Goal: Task Accomplishment & Management: Complete application form

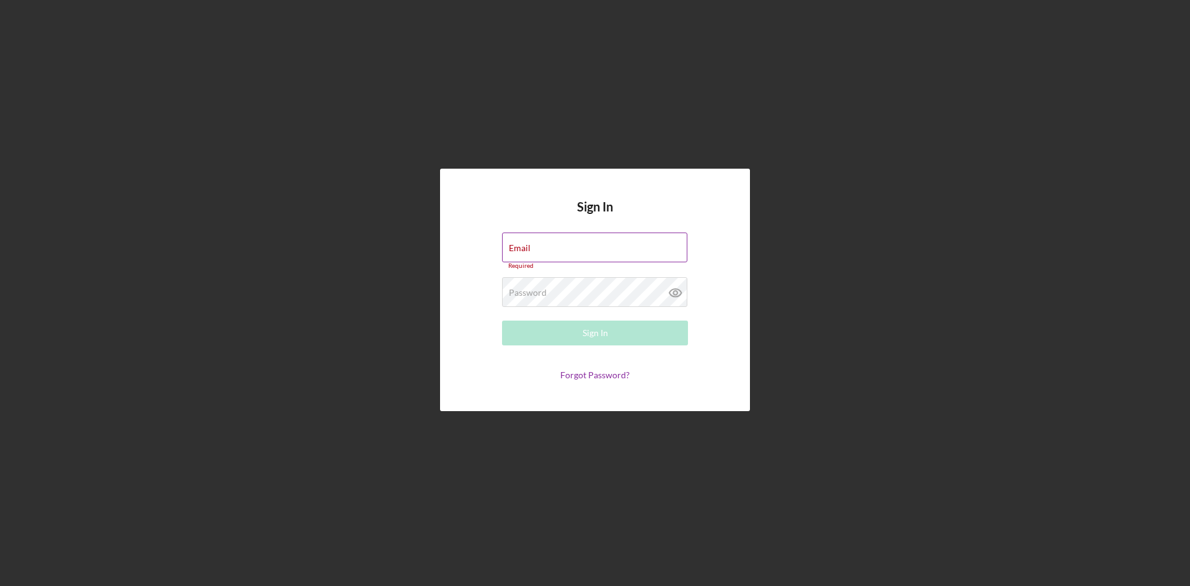
click at [577, 245] on div "Email Required" at bounding box center [595, 250] width 186 height 37
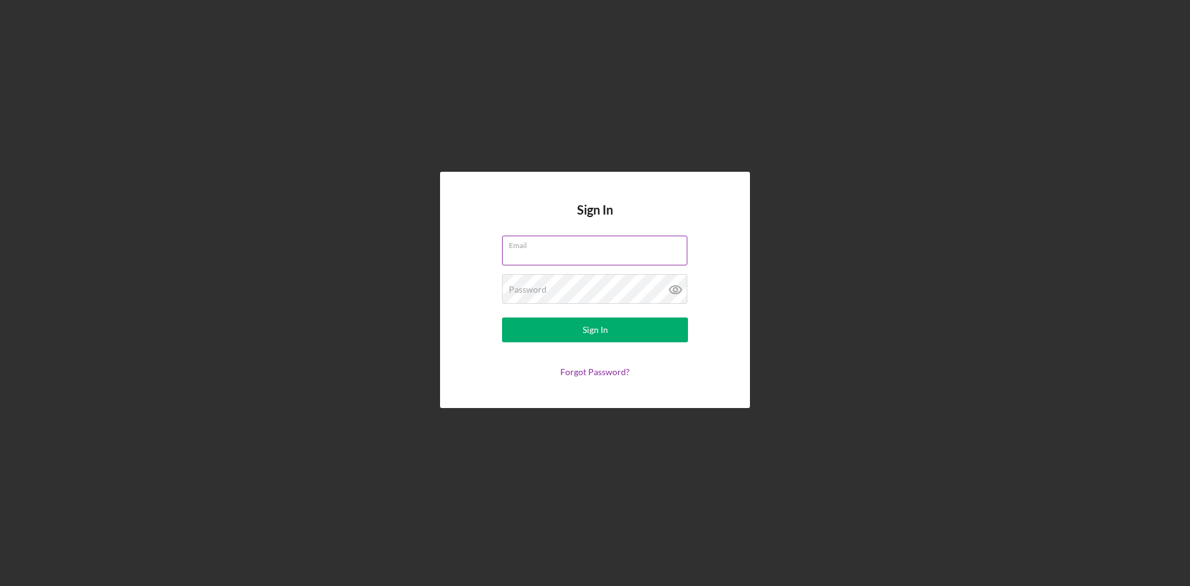
click at [556, 247] on div "Email" at bounding box center [595, 251] width 186 height 31
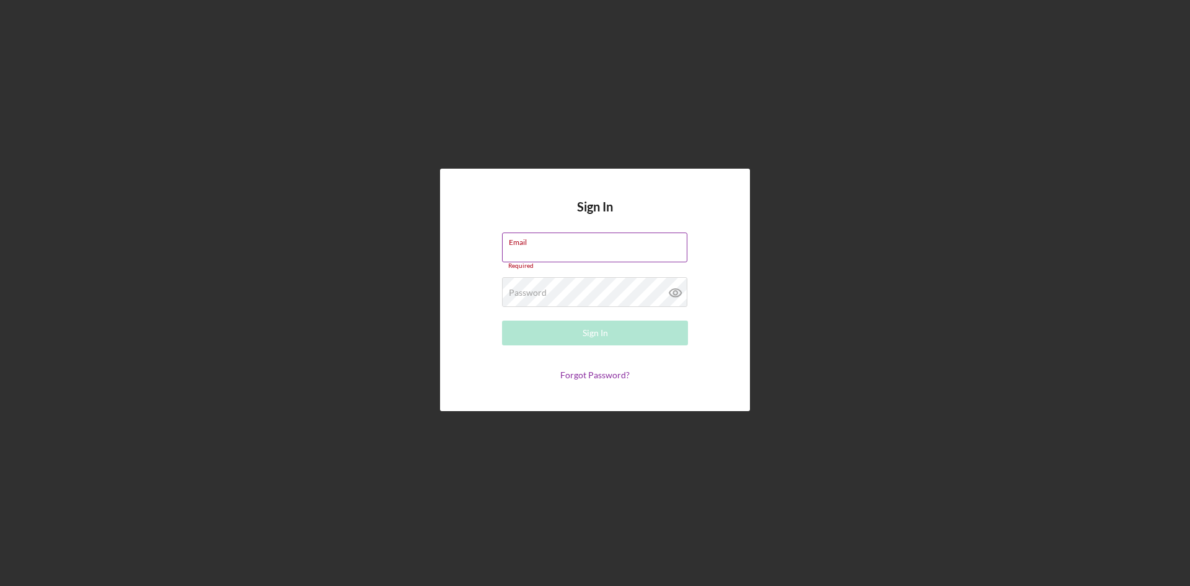
click at [560, 249] on input "Email" at bounding box center [594, 247] width 185 height 30
type input "[EMAIL_ADDRESS][DOMAIN_NAME]"
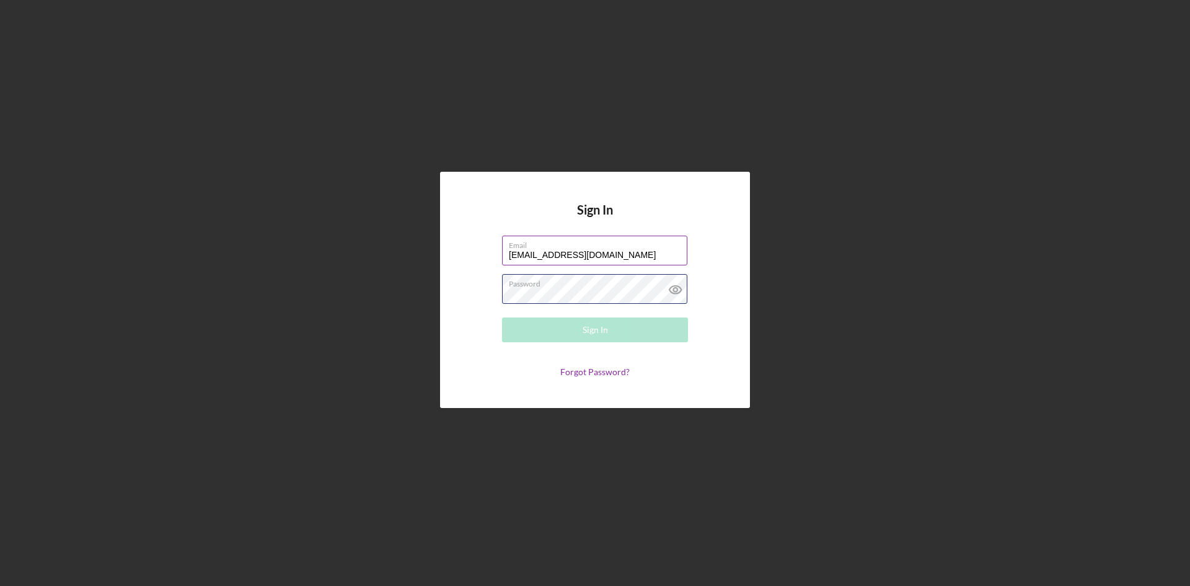
click at [552, 286] on div "Password Required" at bounding box center [595, 289] width 186 height 31
click at [538, 332] on button "Sign In" at bounding box center [595, 329] width 186 height 25
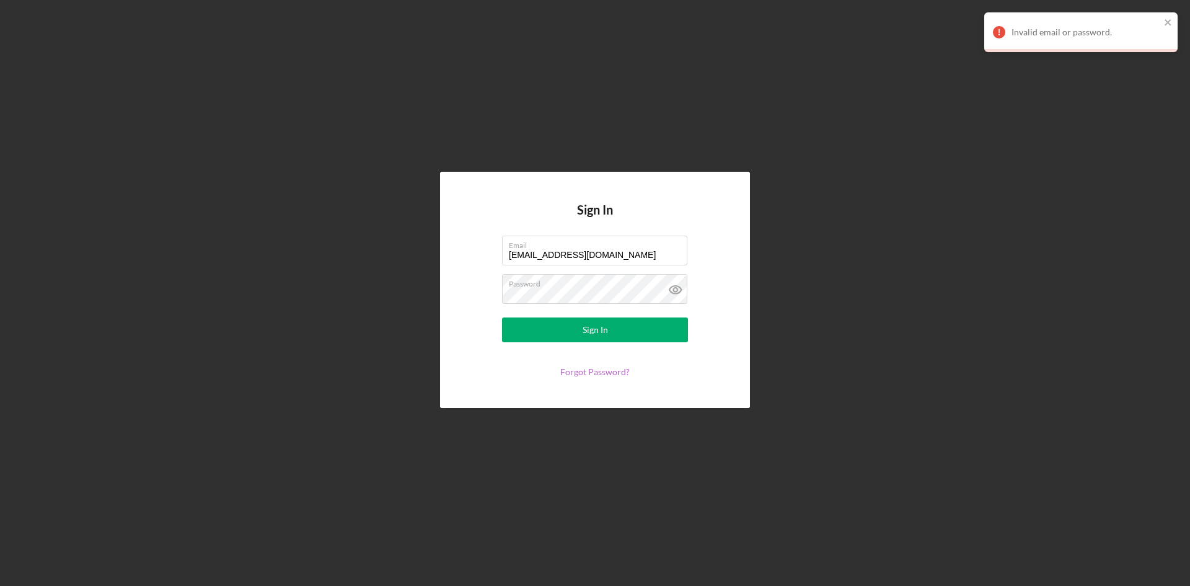
click at [582, 371] on link "Forgot Password?" at bounding box center [594, 371] width 69 height 11
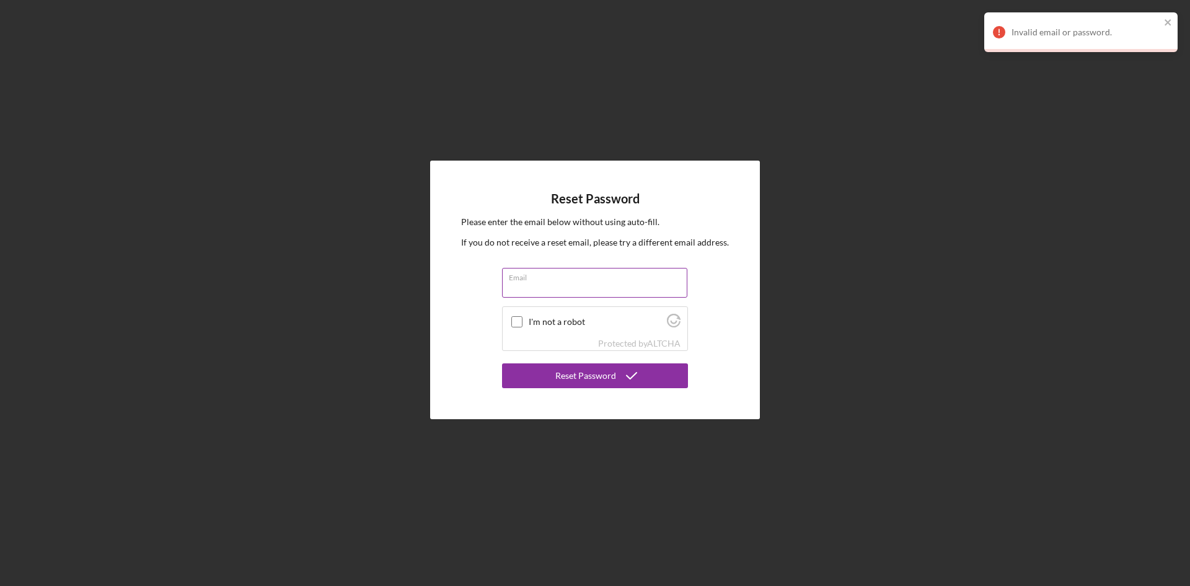
click at [577, 290] on input "Email" at bounding box center [594, 283] width 185 height 30
type input "[EMAIL_ADDRESS][DOMAIN_NAME]"
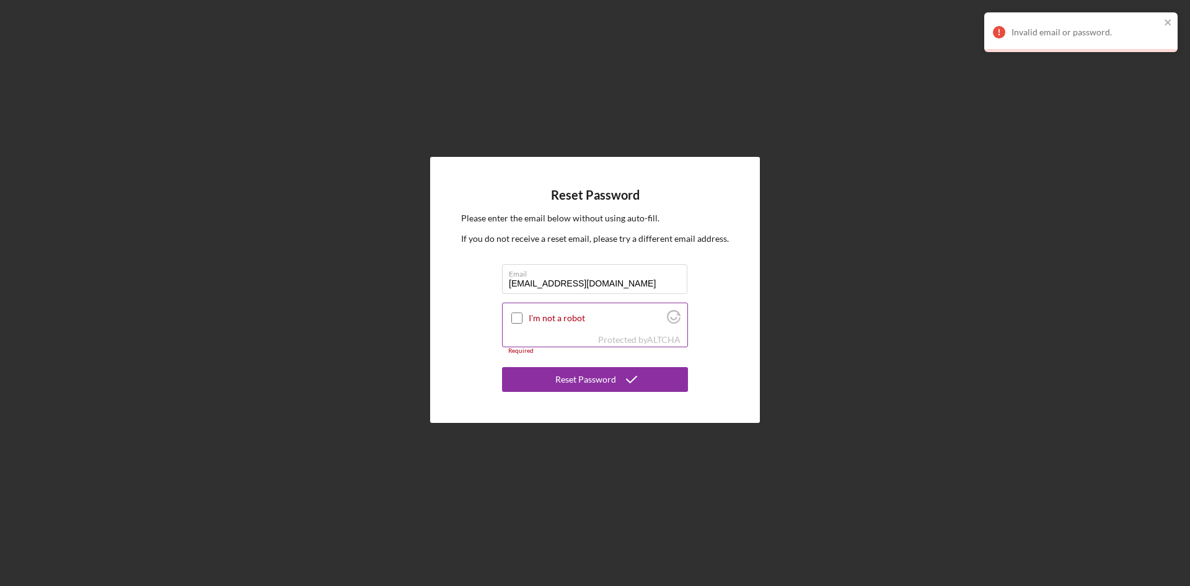
click at [512, 317] on input "I'm not a robot" at bounding box center [516, 317] width 11 height 11
checkbox input "true"
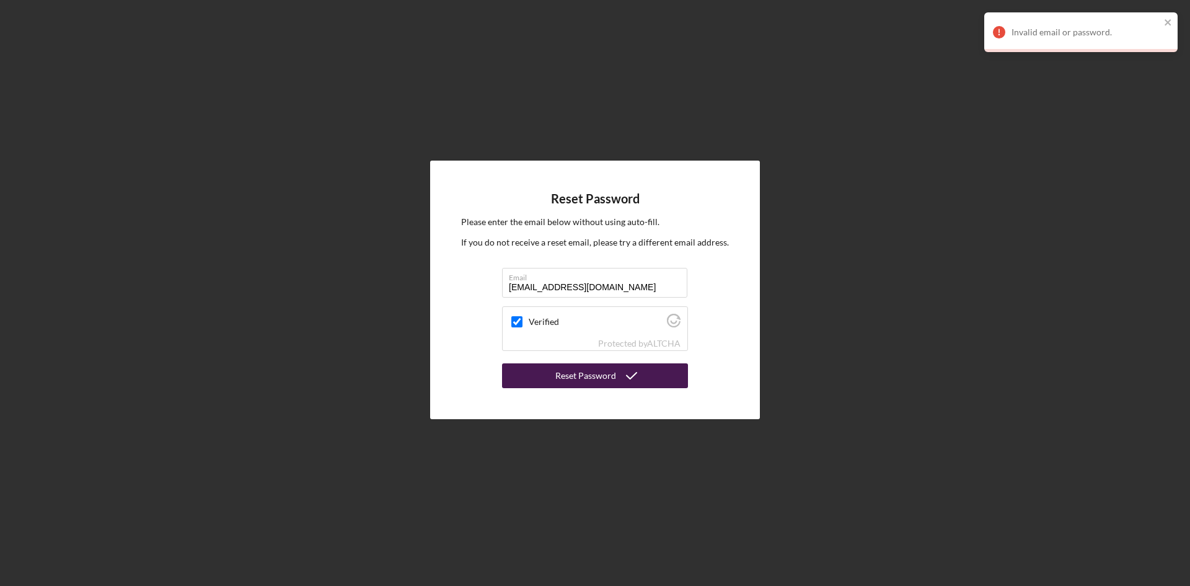
click at [575, 376] on div "Reset Password" at bounding box center [585, 375] width 61 height 25
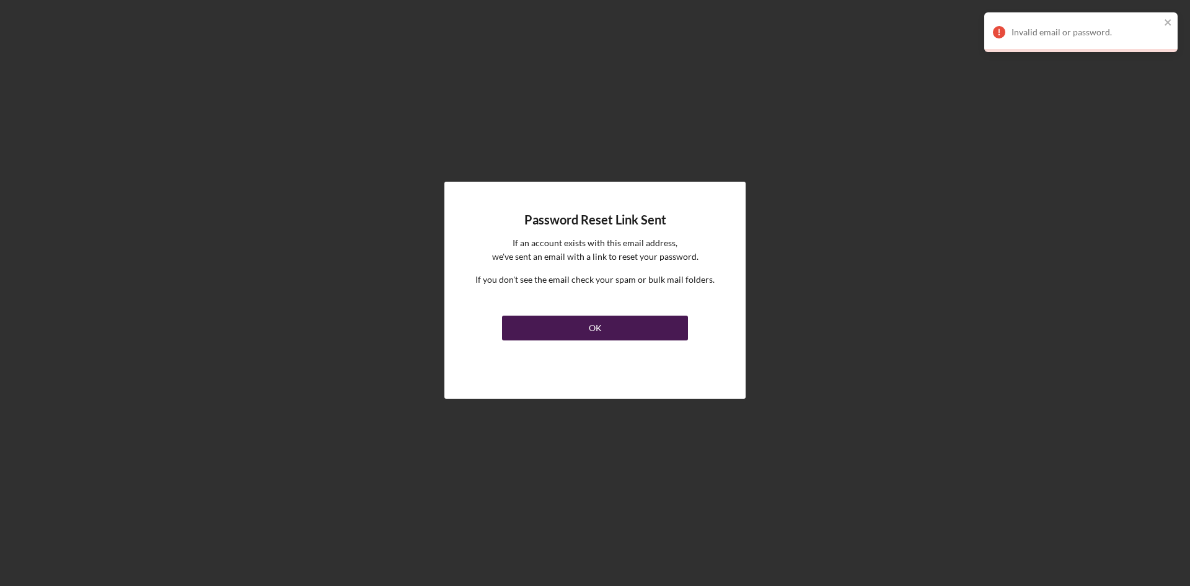
click at [575, 323] on button "OK" at bounding box center [595, 328] width 186 height 25
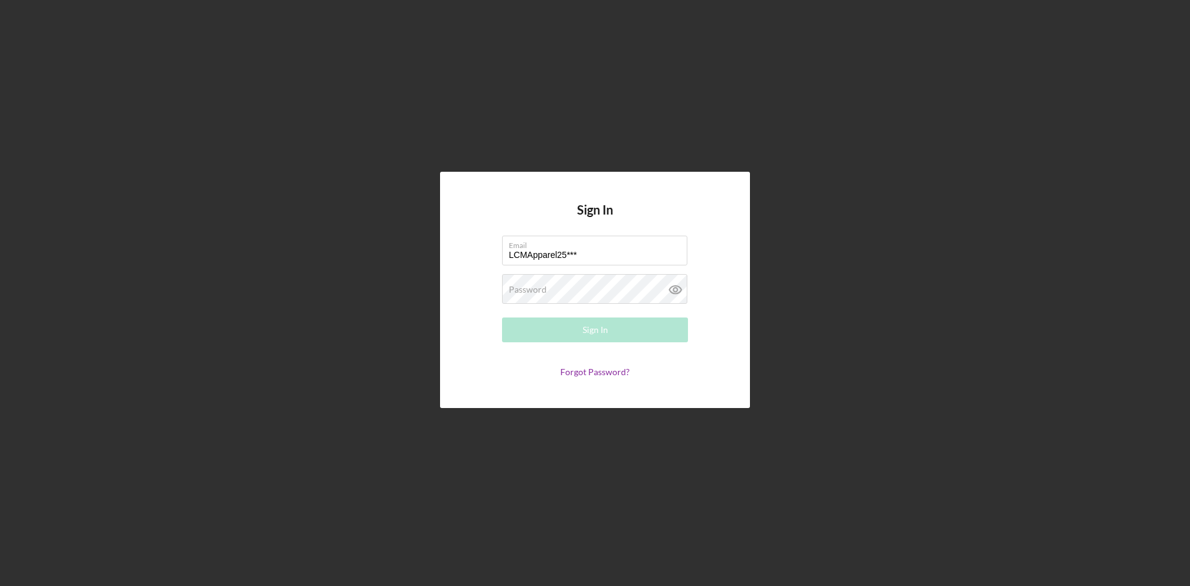
drag, startPoint x: 446, startPoint y: 257, endPoint x: 424, endPoint y: 256, distance: 21.7
click at [425, 257] on div "Sign In Email LCMApparel25*** Please enter a valid email address. Password Requ…" at bounding box center [595, 290] width 1178 height 580
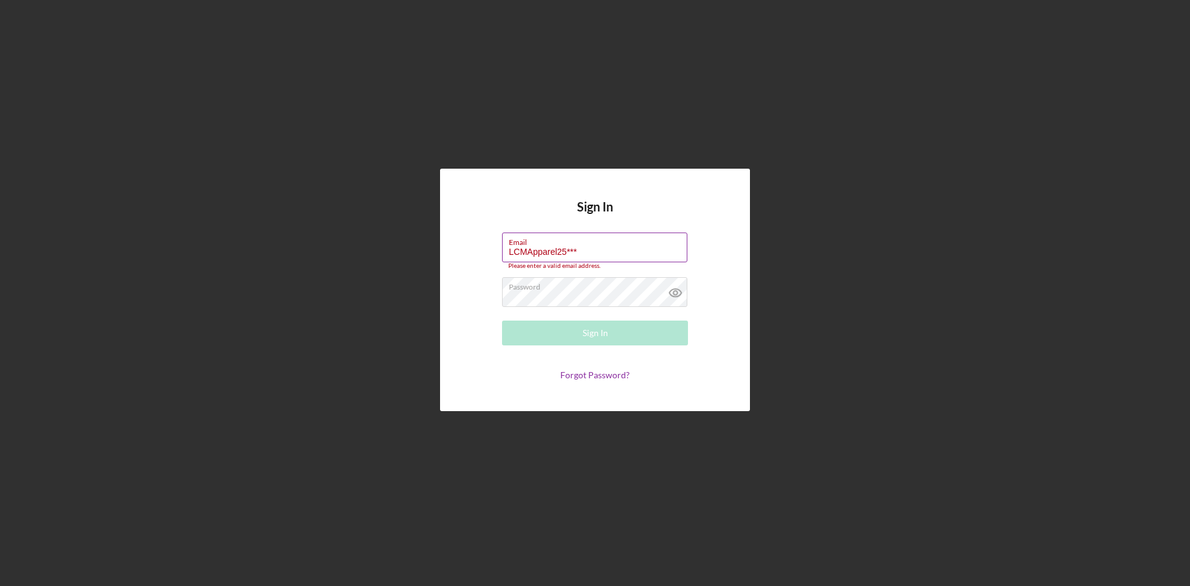
click at [596, 249] on input "LCMApparel25***" at bounding box center [594, 247] width 185 height 30
drag, startPoint x: 596, startPoint y: 249, endPoint x: 475, endPoint y: 252, distance: 120.9
click at [475, 252] on form "Email LCMApparel25*** Please enter a valid email address. Password Sign In Forg…" at bounding box center [595, 306] width 248 height 148
type input "[EMAIL_ADDRESS][DOMAIN_NAME]"
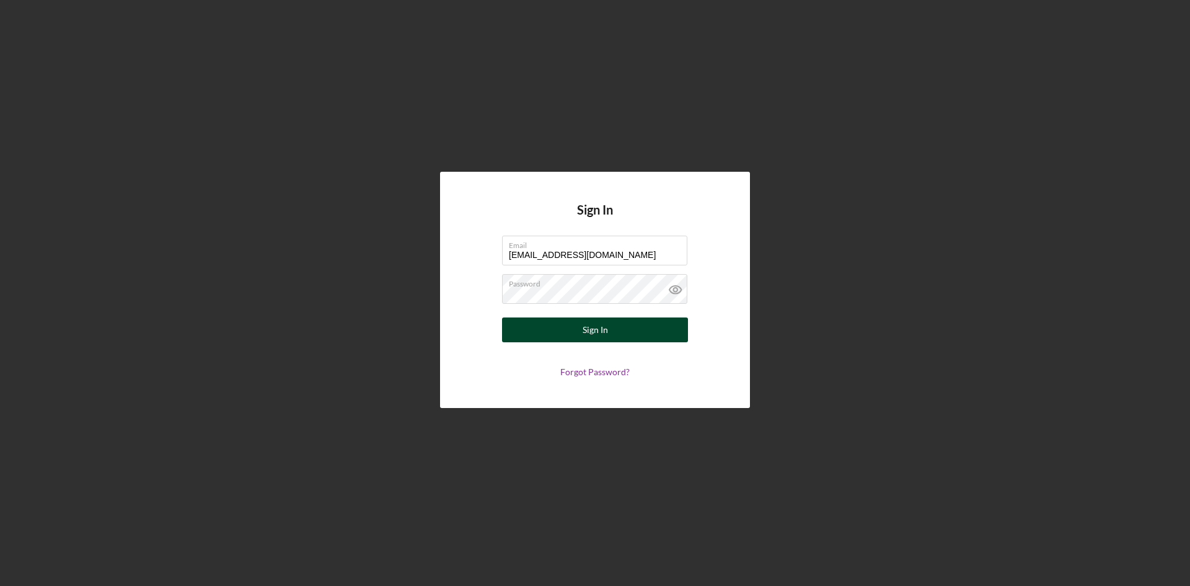
click at [552, 339] on button "Sign In" at bounding box center [595, 329] width 186 height 25
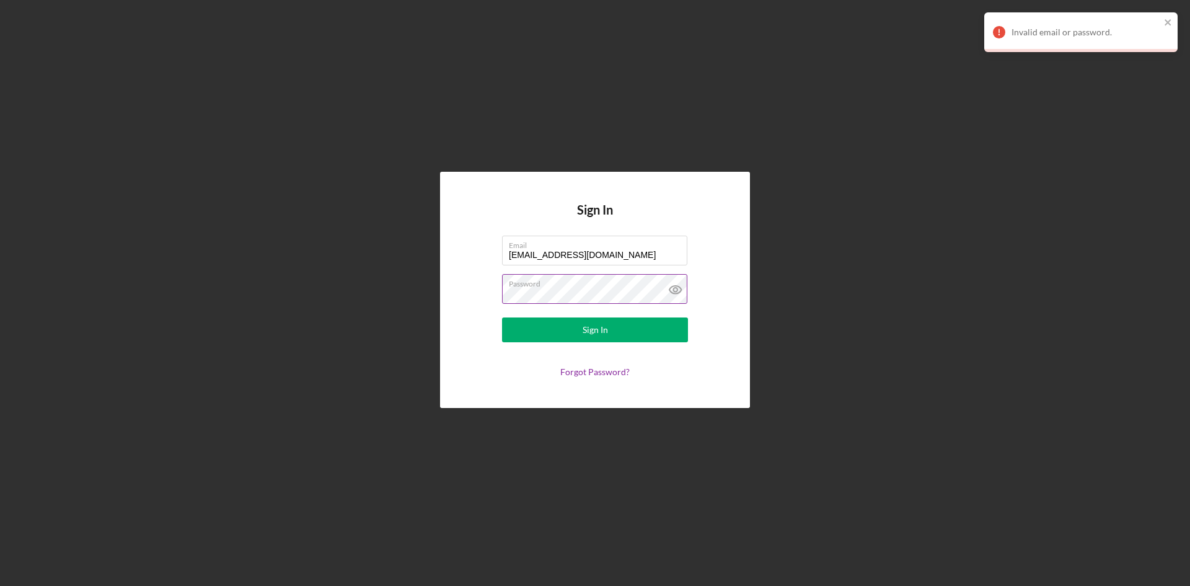
click at [608, 282] on label "Password" at bounding box center [598, 282] width 179 height 14
click at [668, 288] on icon at bounding box center [675, 289] width 31 height 31
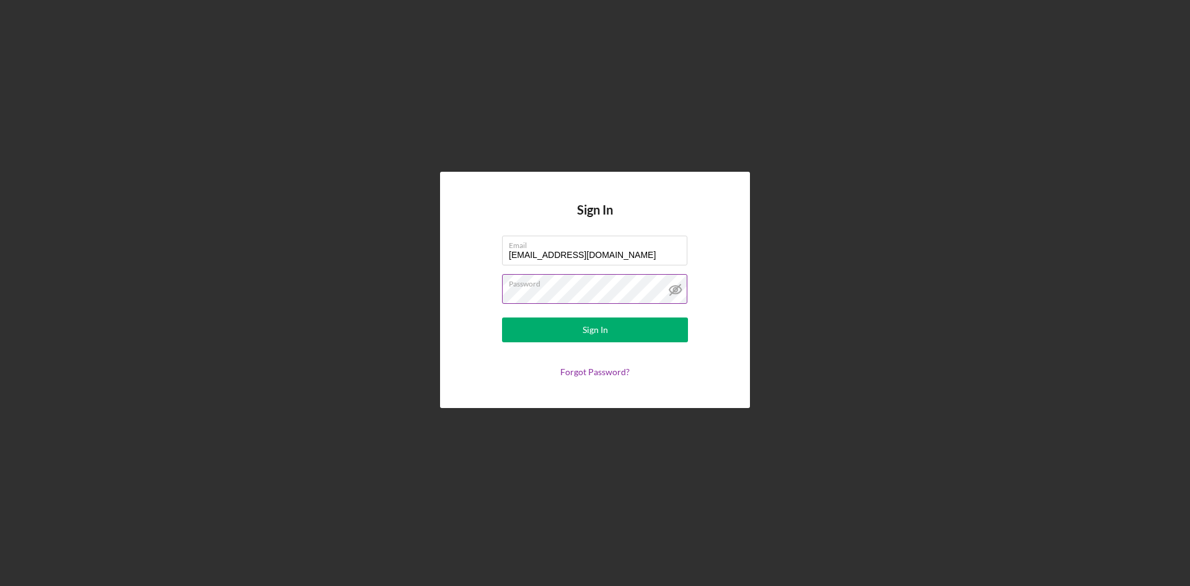
click at [617, 288] on label "Password" at bounding box center [598, 282] width 179 height 14
click at [427, 313] on div "Sign In Email LCM.APPARELSERVICES@GMAIL.COM Password Sign In Forgot Password?" at bounding box center [595, 290] width 1178 height 580
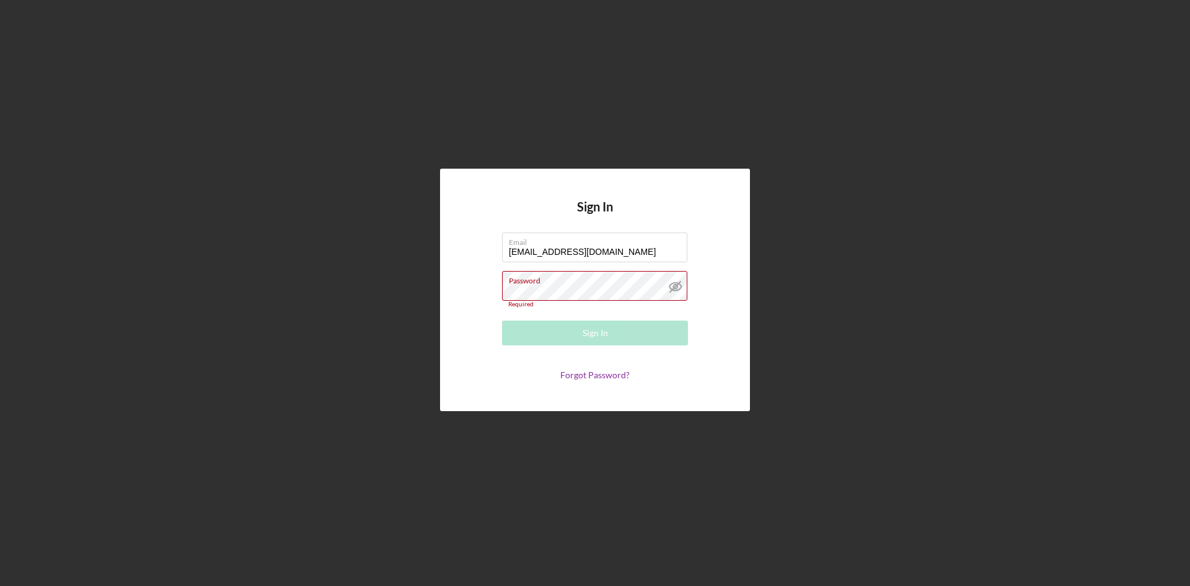
drag, startPoint x: 337, startPoint y: 133, endPoint x: 337, endPoint y: 2, distance: 130.8
click at [337, 125] on div "Sign In Email LCM.APPARELSERVICES@GMAIL.COM Password Required Sign In Forgot Pa…" at bounding box center [595, 290] width 1178 height 580
click at [576, 280] on div "Password Required" at bounding box center [595, 289] width 186 height 37
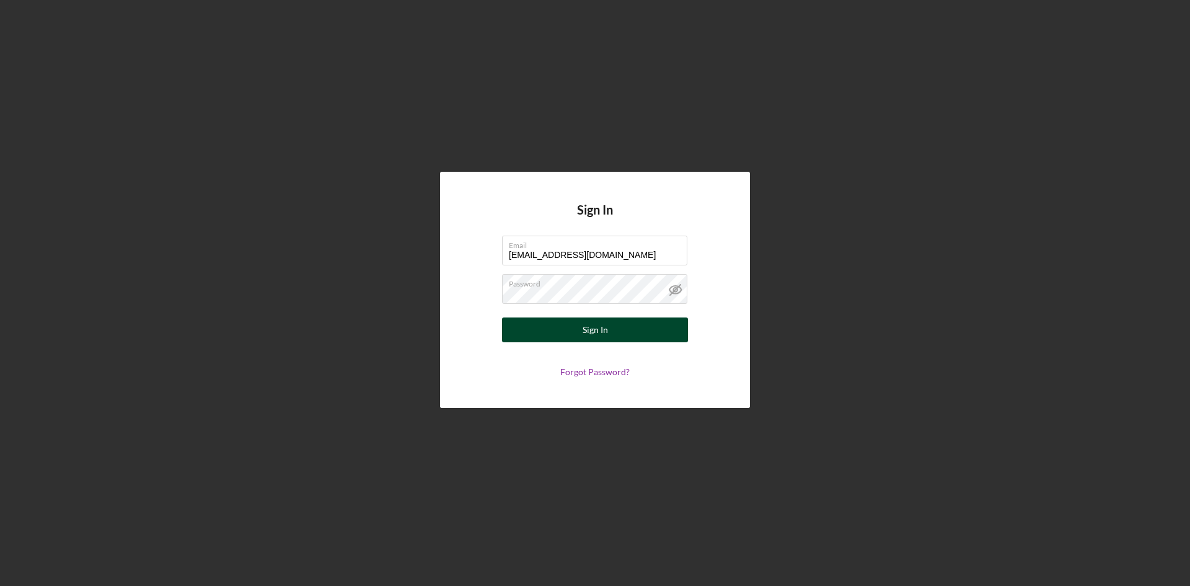
click at [574, 338] on button "Sign In" at bounding box center [595, 329] width 186 height 25
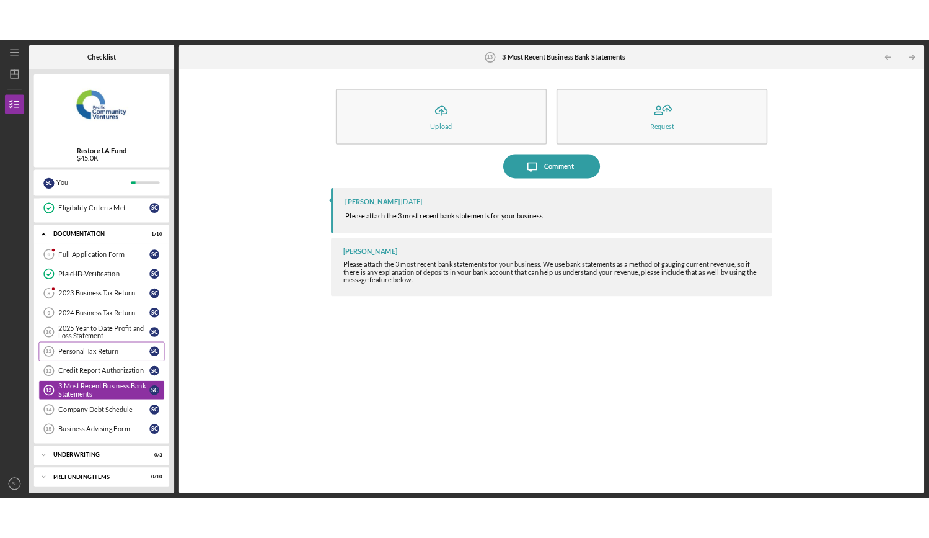
scroll to position [154, 0]
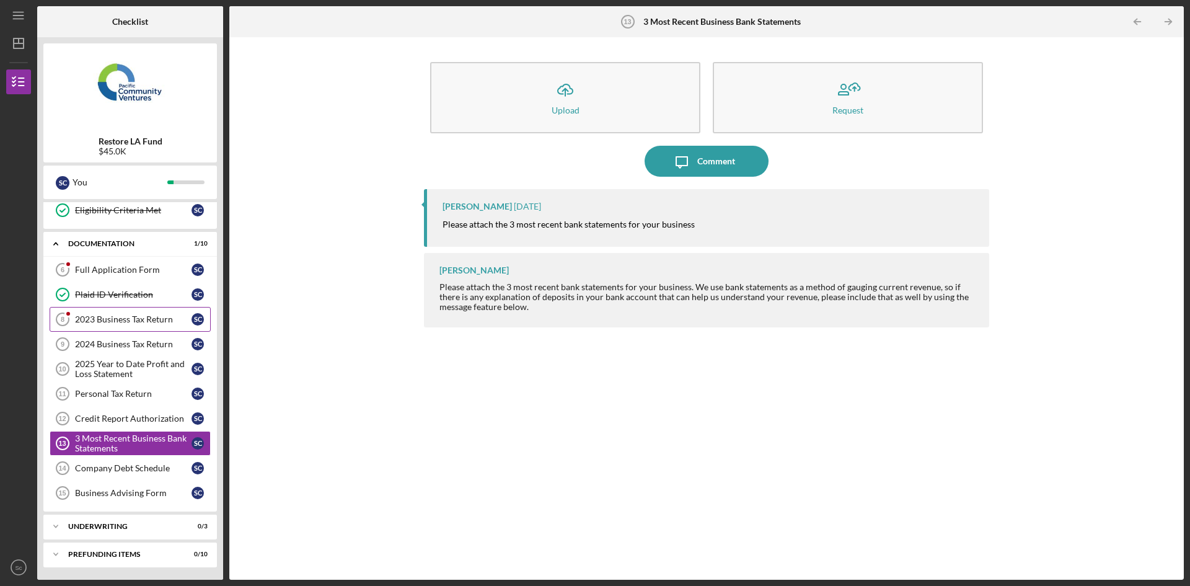
click at [98, 324] on div "2023 Business Tax Return" at bounding box center [133, 319] width 117 height 10
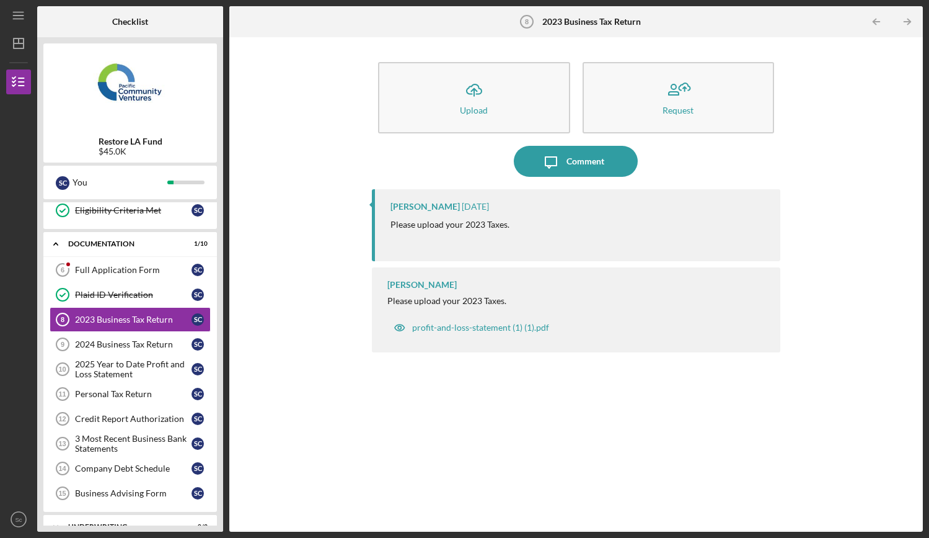
click at [560, 383] on div "Lameisha Williams 1 day ago Please upload your 2023 Taxes. Lameisha Williams Pl…" at bounding box center [576, 351] width 409 height 324
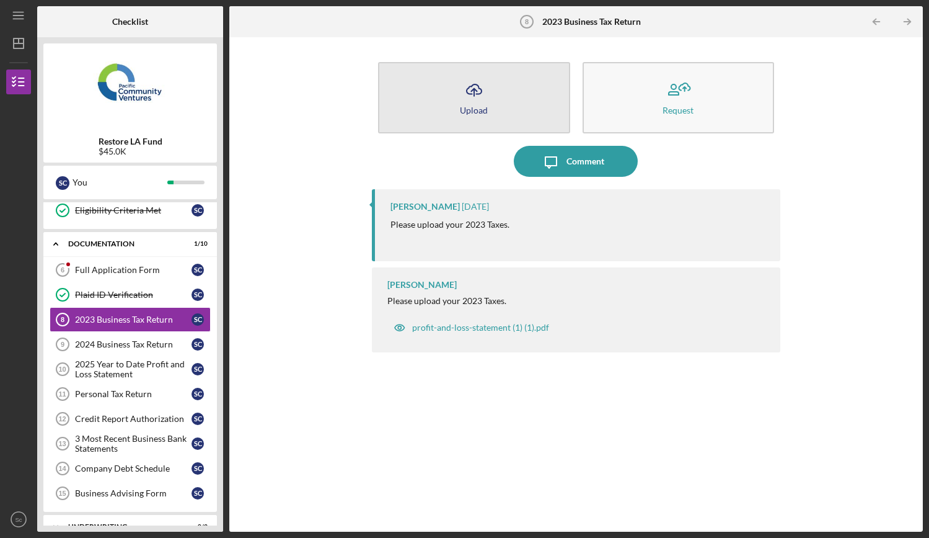
click at [471, 94] on icon "button" at bounding box center [474, 88] width 15 height 9
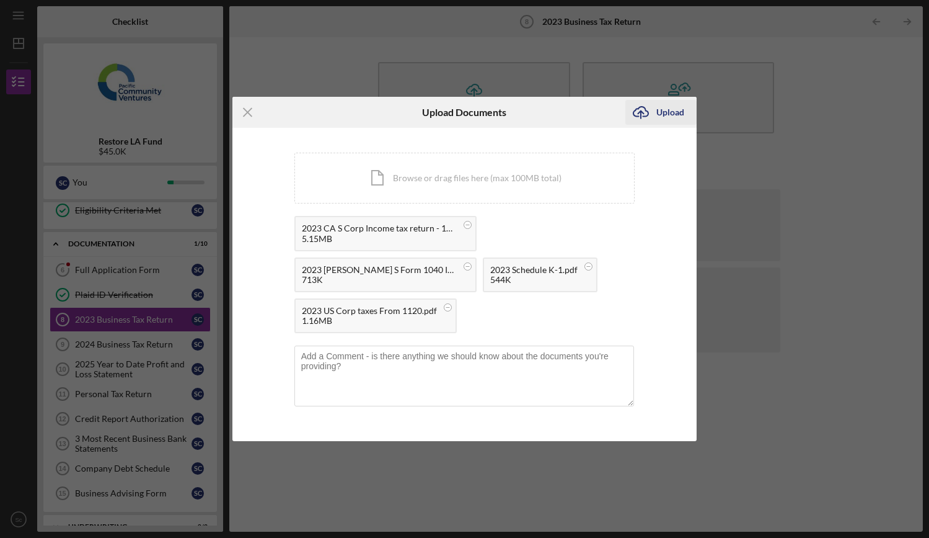
click at [676, 111] on div "Upload" at bounding box center [671, 112] width 28 height 25
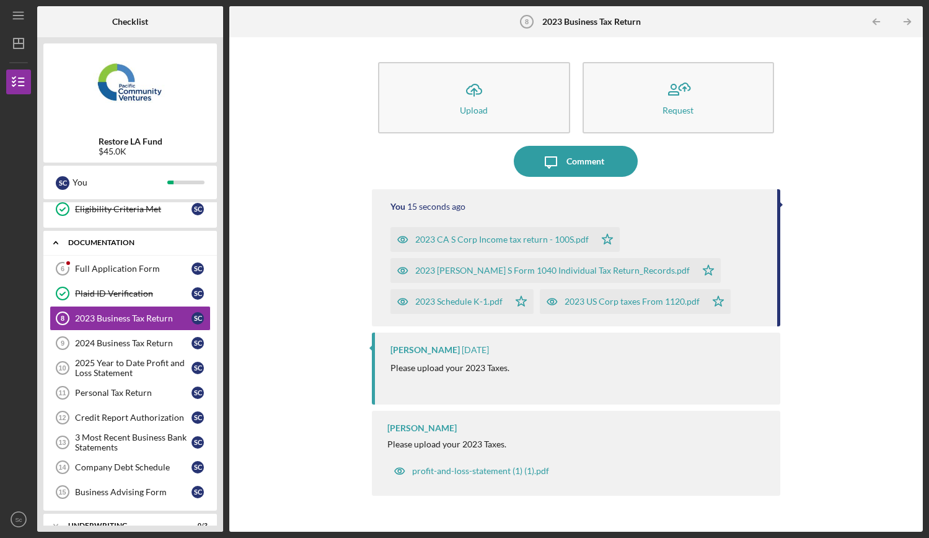
scroll to position [186, 0]
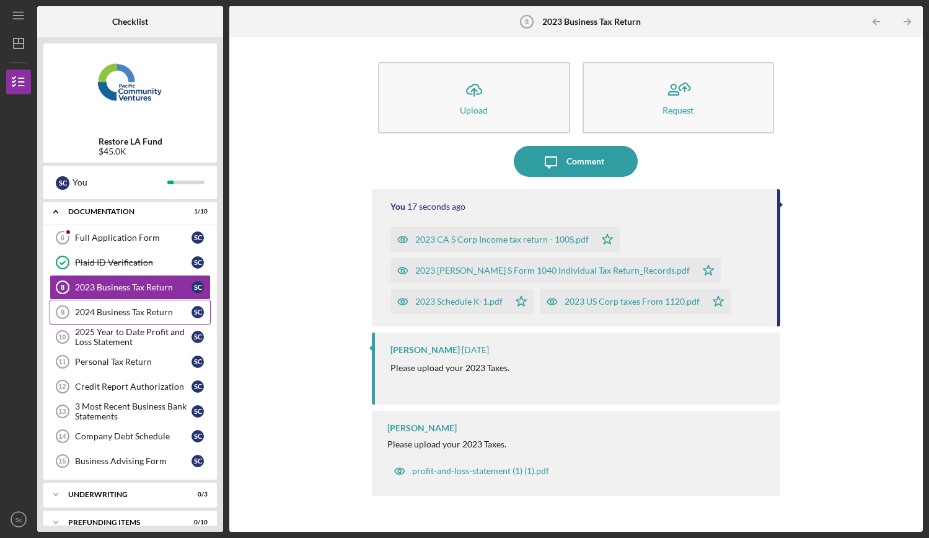
click at [109, 315] on div "2024 Business Tax Return" at bounding box center [133, 312] width 117 height 10
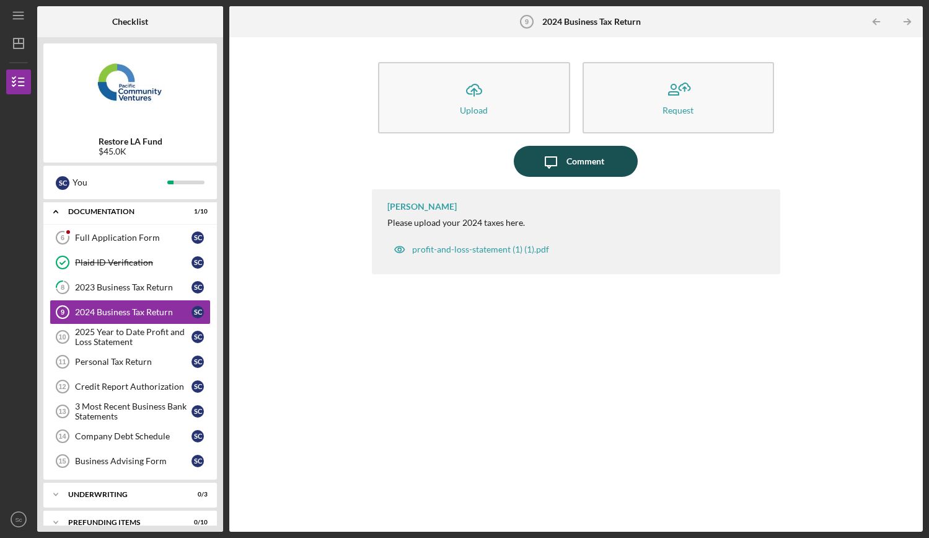
click at [585, 167] on div "Comment" at bounding box center [586, 161] width 38 height 31
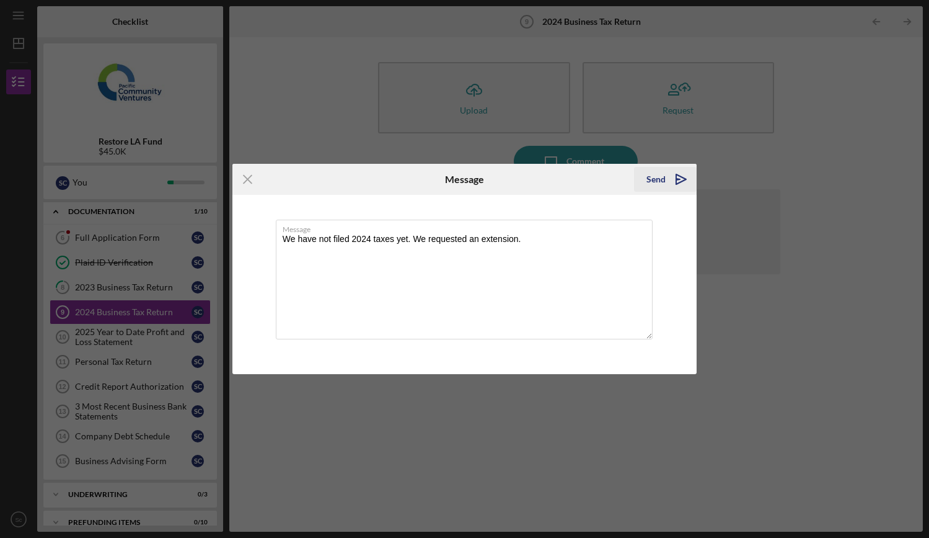
type textarea "We have not filed 2024 taxes yet. We requested an extension."
click at [679, 179] on polygon "submit" at bounding box center [678, 179] width 4 height 1
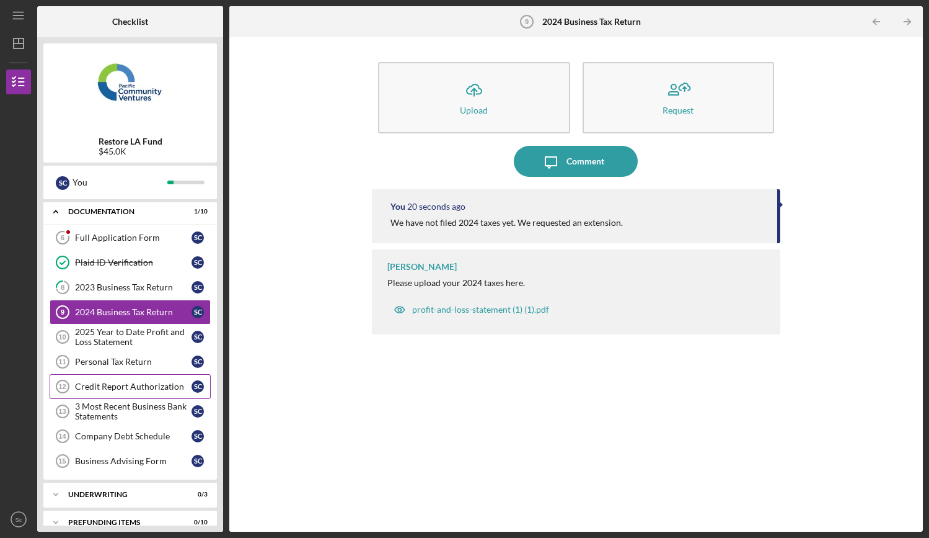
click at [130, 387] on div "Credit Report Authorization" at bounding box center [133, 386] width 117 height 10
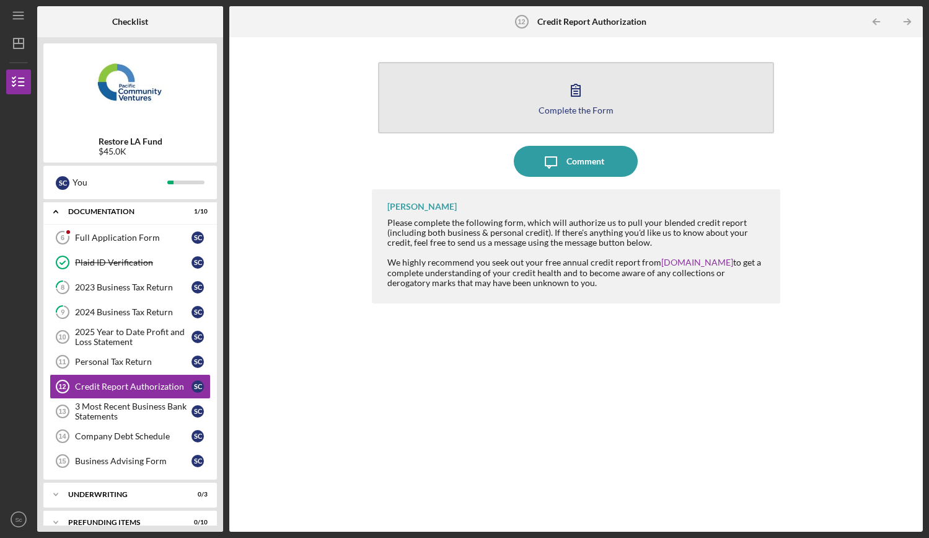
click at [569, 94] on icon "button" at bounding box center [575, 89] width 31 height 31
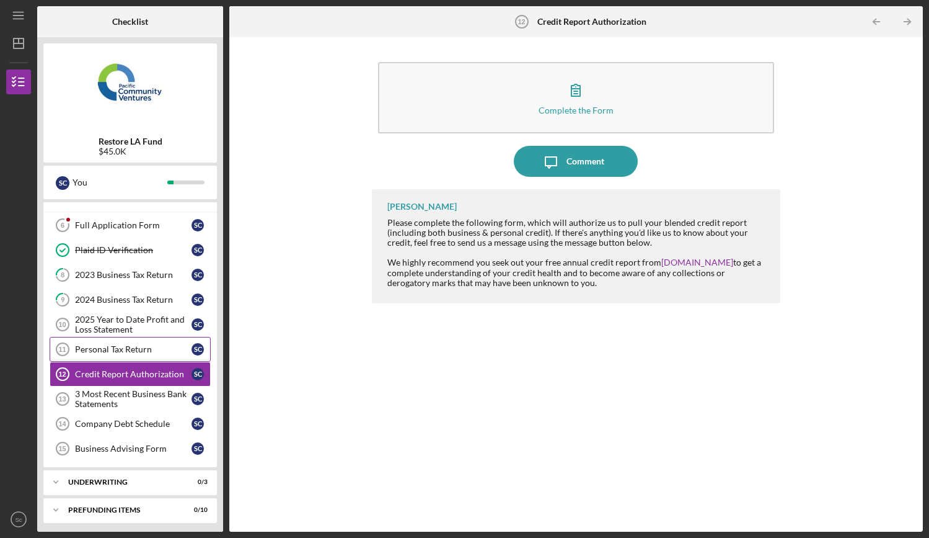
scroll to position [202, 0]
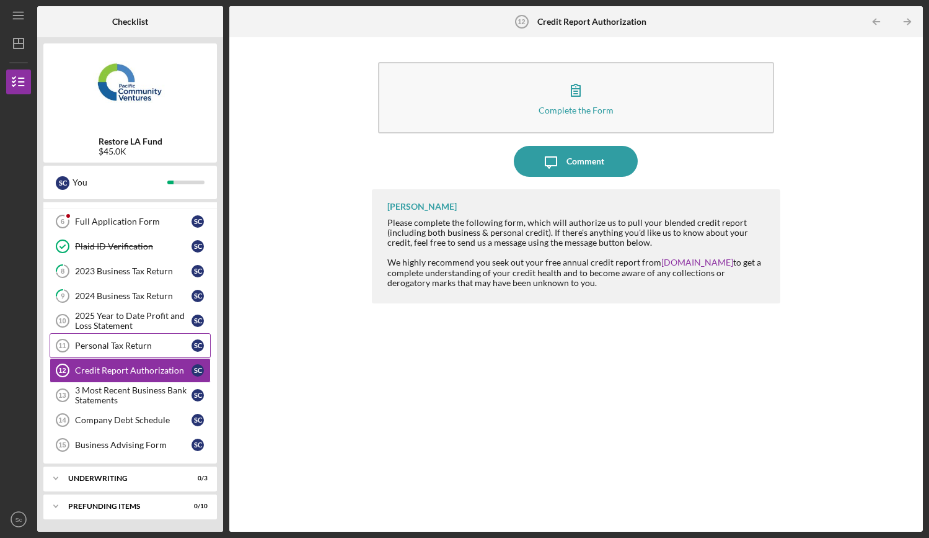
click at [122, 344] on div "Personal Tax Return" at bounding box center [133, 345] width 117 height 10
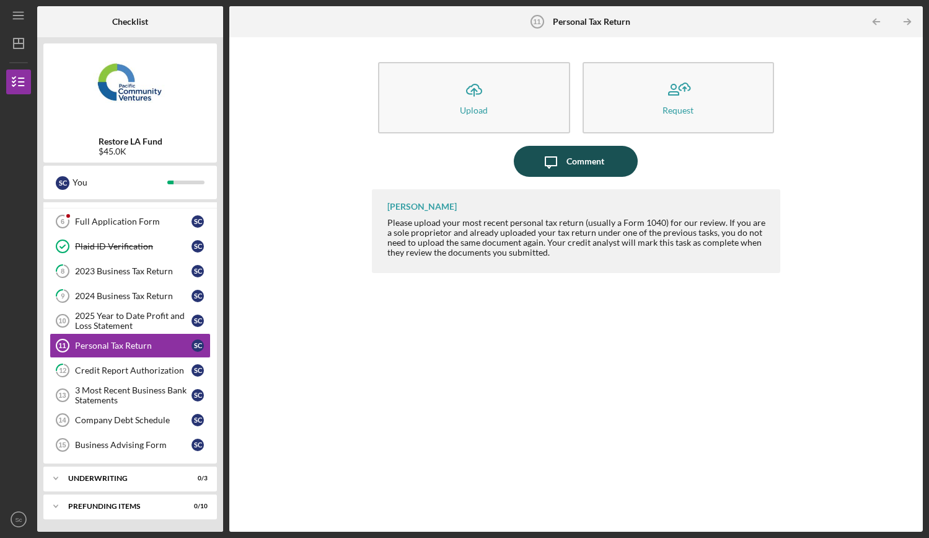
click at [564, 164] on icon "Icon/Message" at bounding box center [551, 161] width 31 height 31
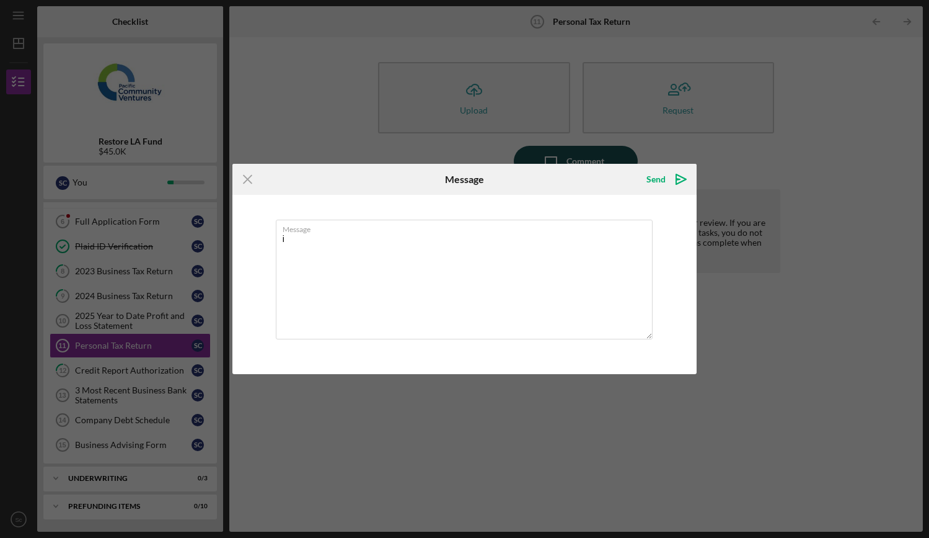
type textarea "i"
type textarea "I have uploaded the taxes on the previous form."
click at [673, 174] on icon "Icon/icon-invite-send" at bounding box center [681, 179] width 31 height 31
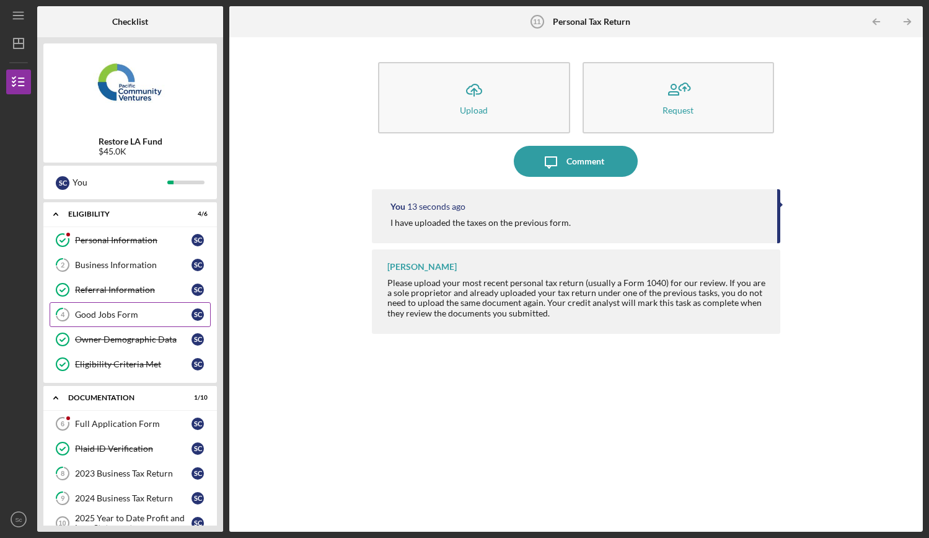
click at [102, 309] on link "4 Good Jobs Form S c" at bounding box center [130, 314] width 161 height 25
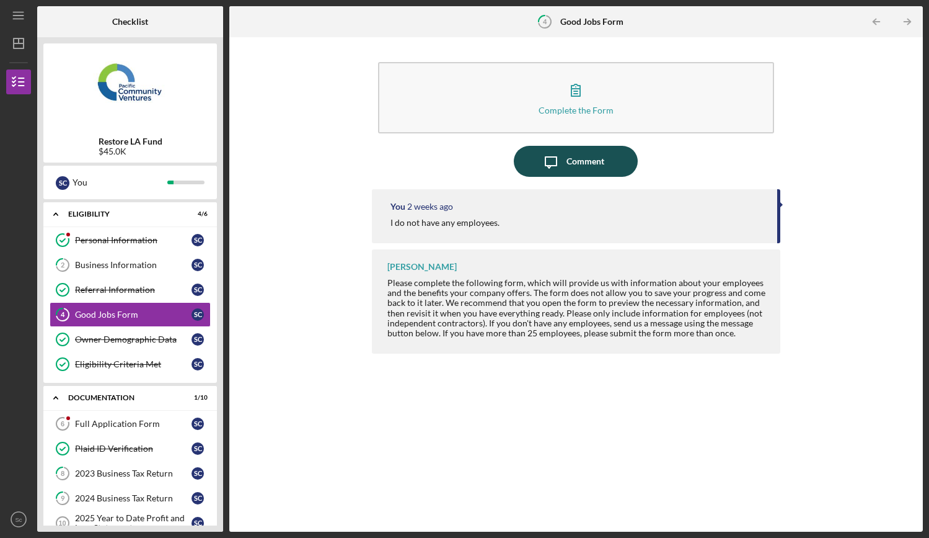
click at [575, 167] on div "Comment" at bounding box center [586, 161] width 38 height 31
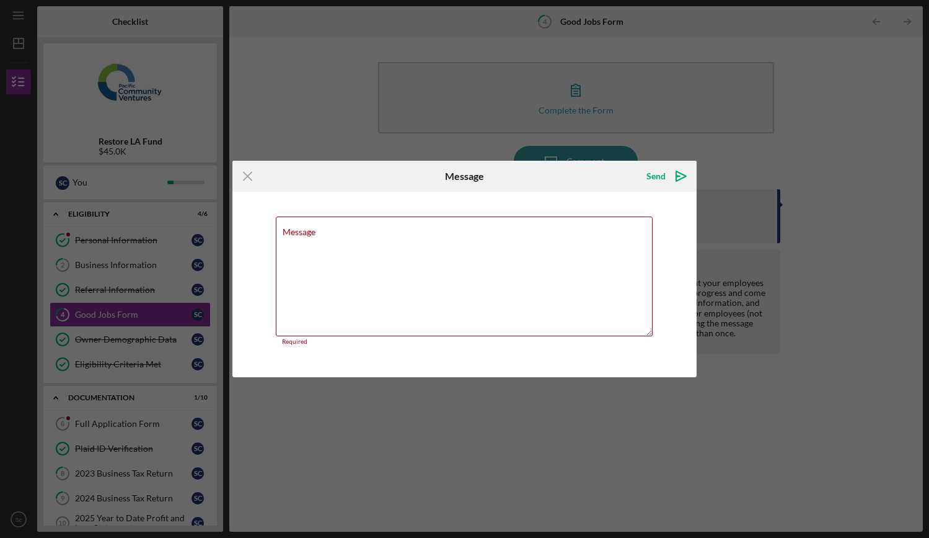
click at [311, 117] on div "Icon/Menu Close Message Send Icon/icon-invite-send Message Required Cancel Send…" at bounding box center [464, 269] width 929 height 538
click at [249, 177] on line at bounding box center [248, 176] width 8 height 8
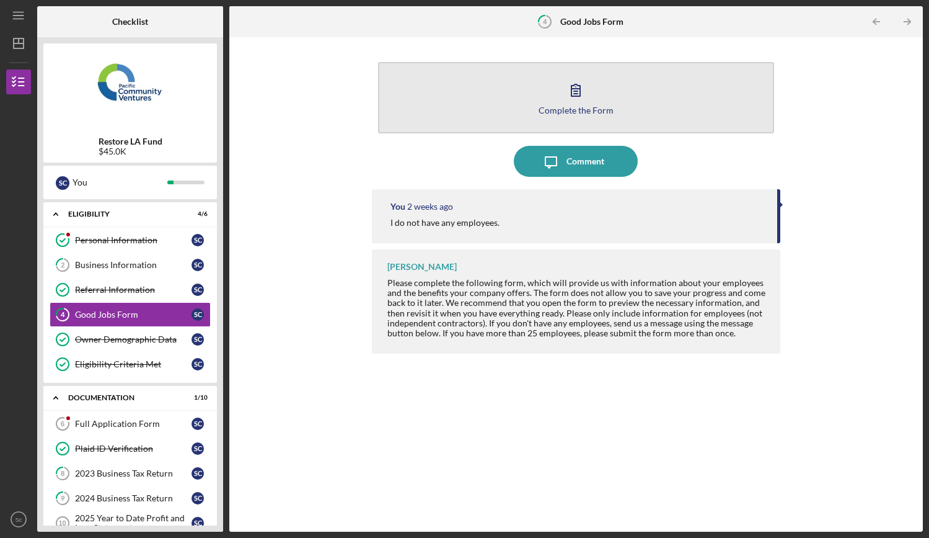
click at [573, 93] on icon "button" at bounding box center [575, 89] width 31 height 31
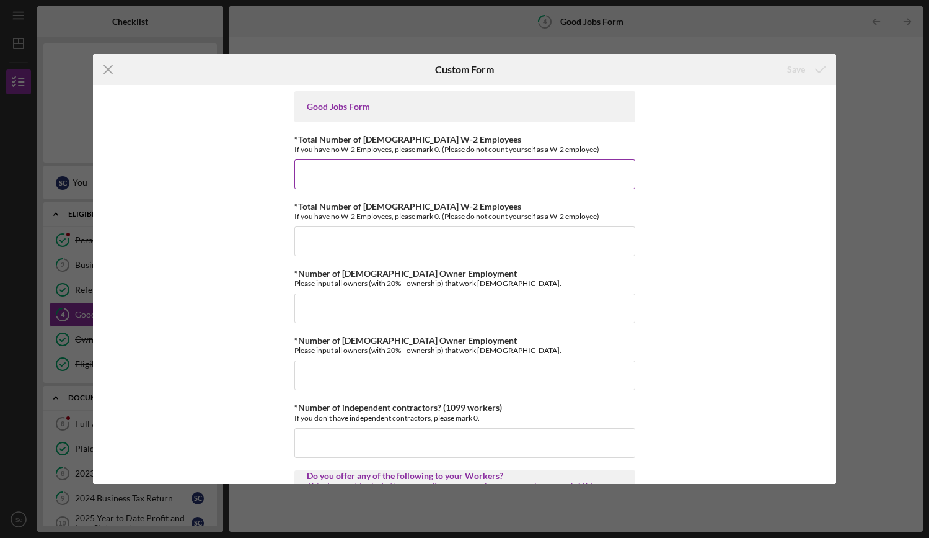
click at [476, 177] on input "*Total Number of Full-Time W-2 Employees" at bounding box center [464, 174] width 341 height 30
type input "0"
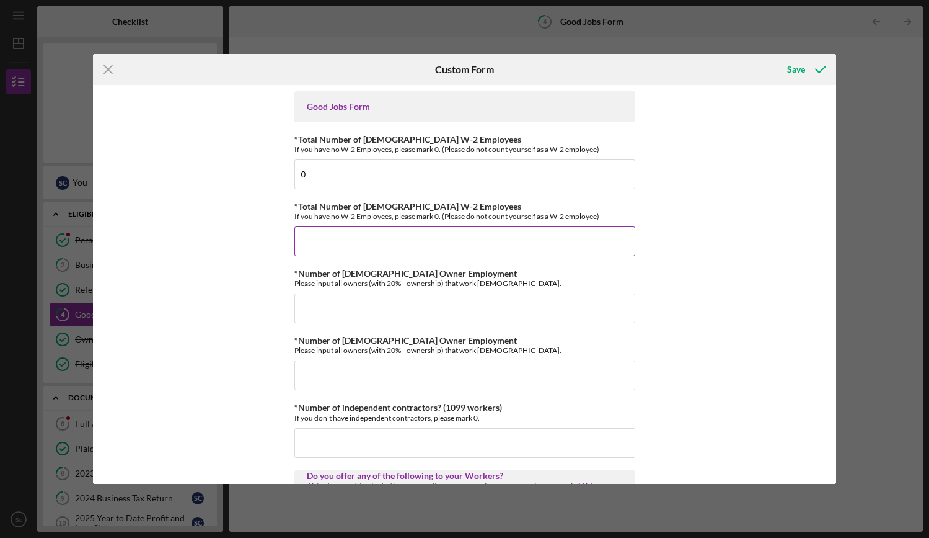
click at [465, 240] on input "*Total Number of Part-Time W-2 Employees" at bounding box center [464, 241] width 341 height 30
type input "0"
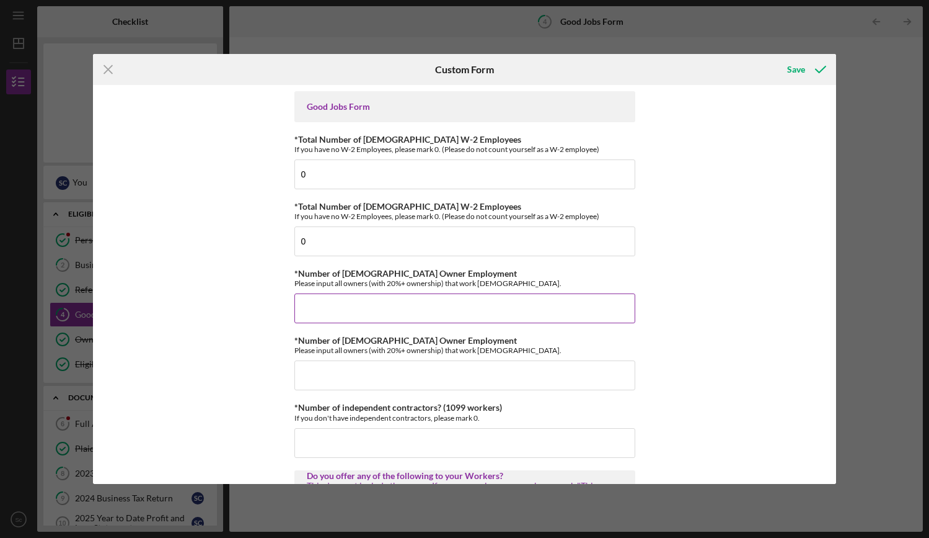
click at [387, 311] on input "*Number of Full-Time Owner Employment" at bounding box center [464, 308] width 341 height 30
type input "0"
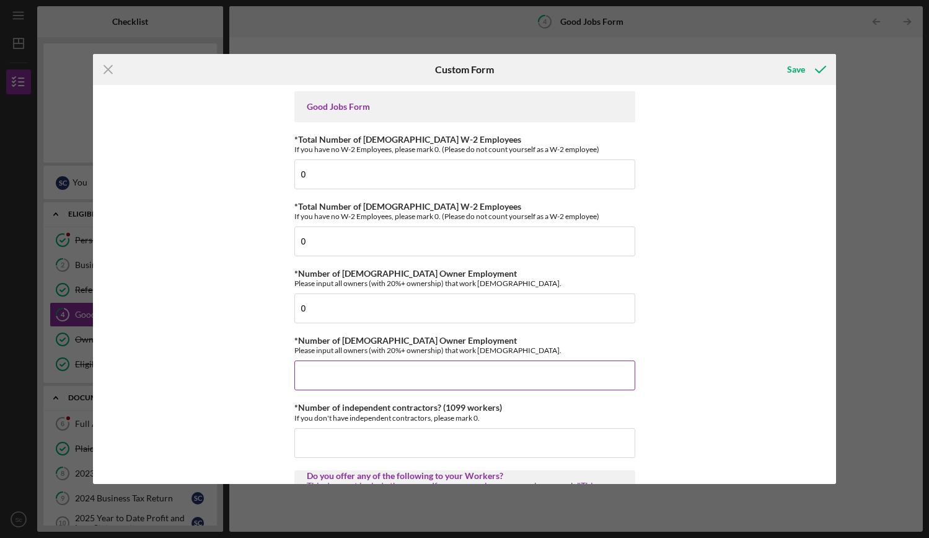
click at [347, 373] on input "*Number of Part-Time Owner Employment" at bounding box center [464, 375] width 341 height 30
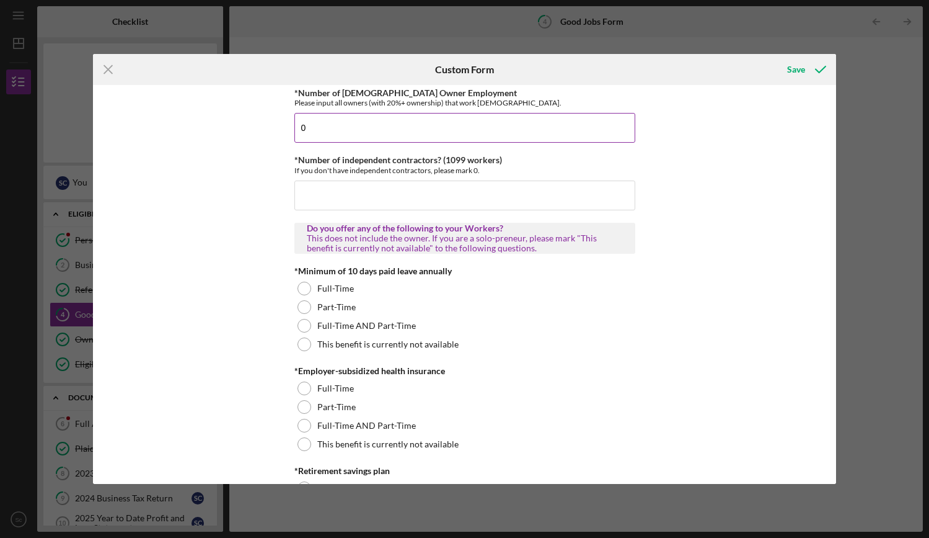
scroll to position [248, 0]
type input "0"
click at [396, 198] on input "*Number of independent contractors? (1099 workers)" at bounding box center [464, 195] width 341 height 30
type input "0"
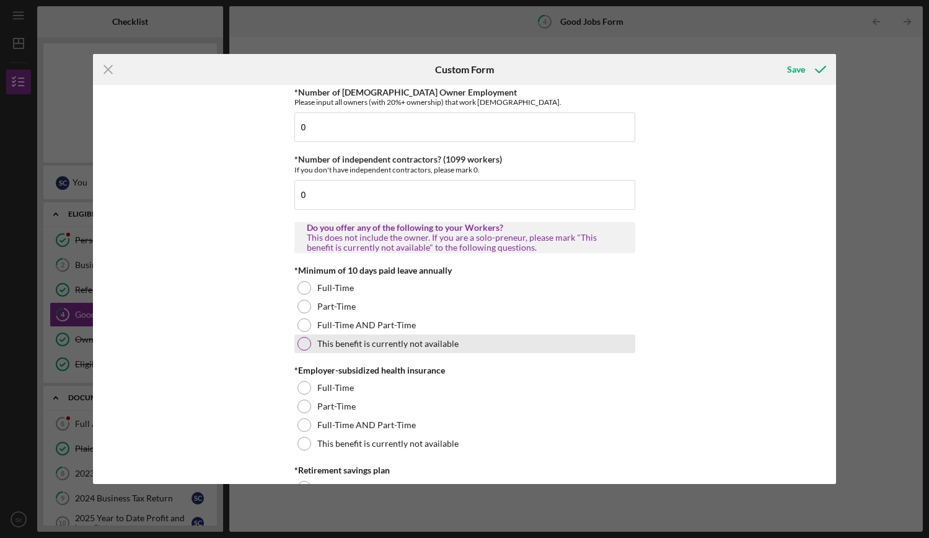
click at [482, 339] on div "This benefit is currently not available" at bounding box center [464, 343] width 341 height 19
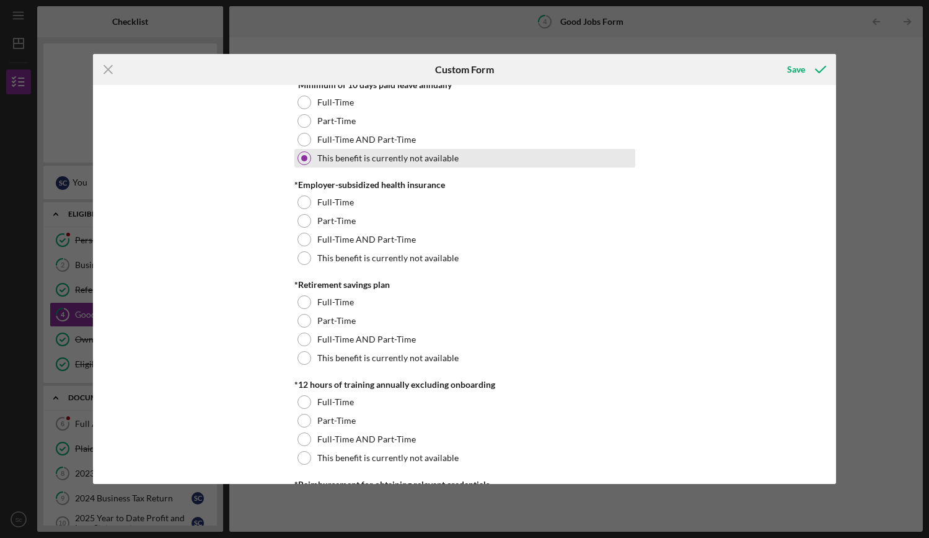
scroll to position [434, 0]
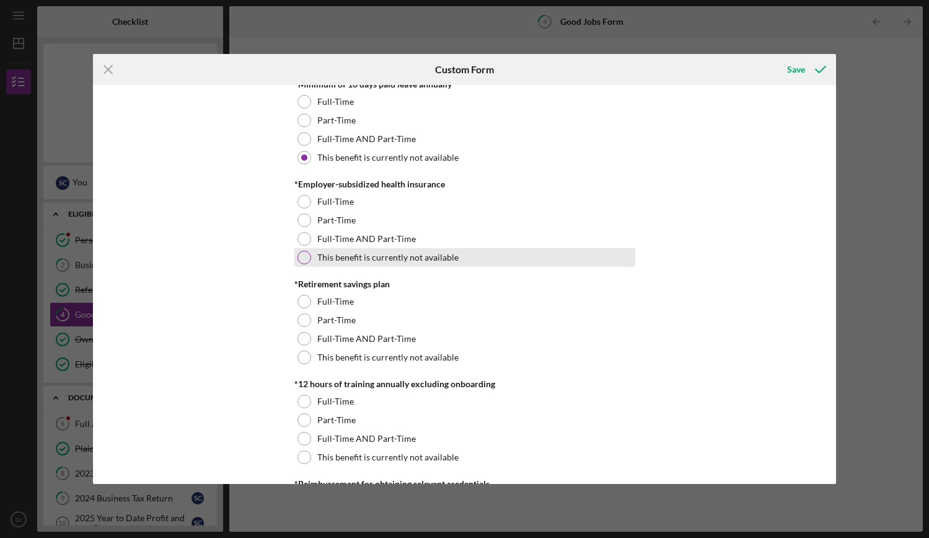
click at [440, 254] on label "This benefit is currently not available" at bounding box center [387, 257] width 141 height 10
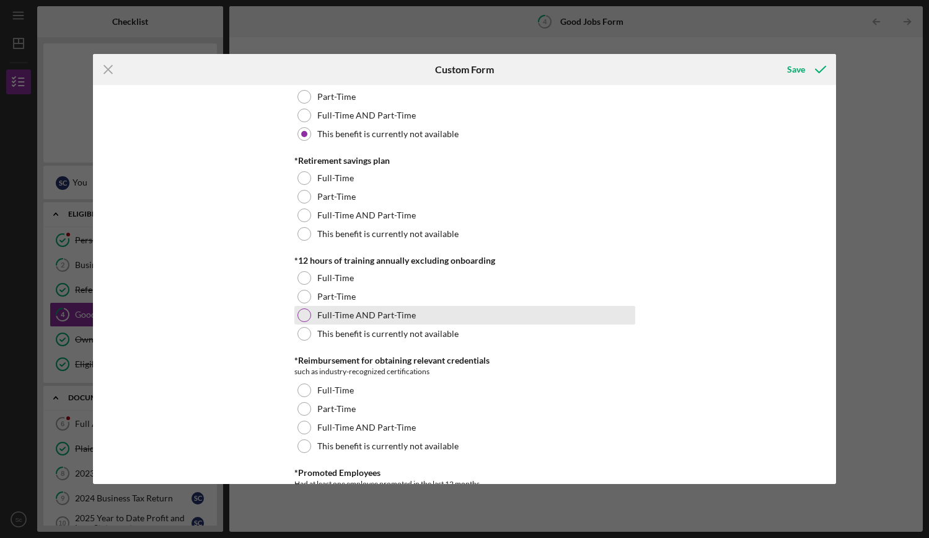
scroll to position [558, 0]
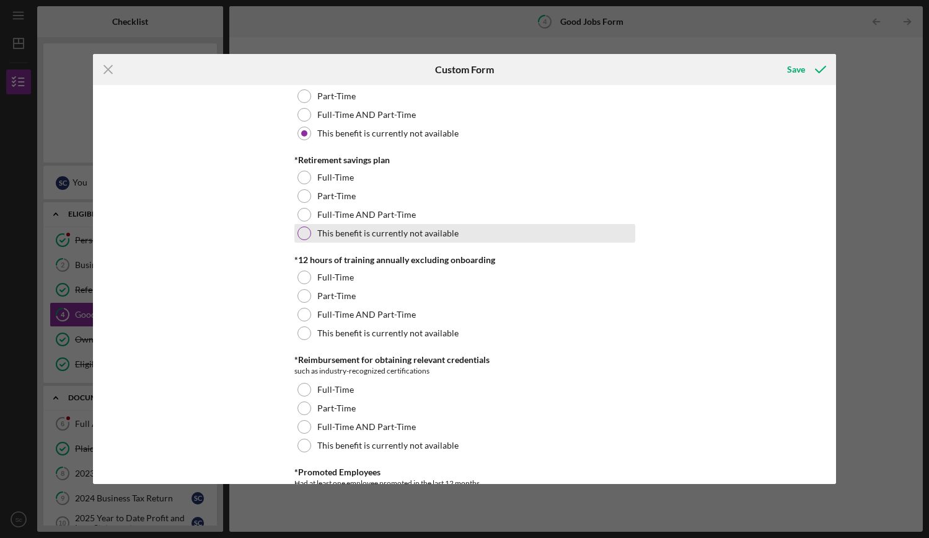
click at [421, 234] on label "This benefit is currently not available" at bounding box center [387, 233] width 141 height 10
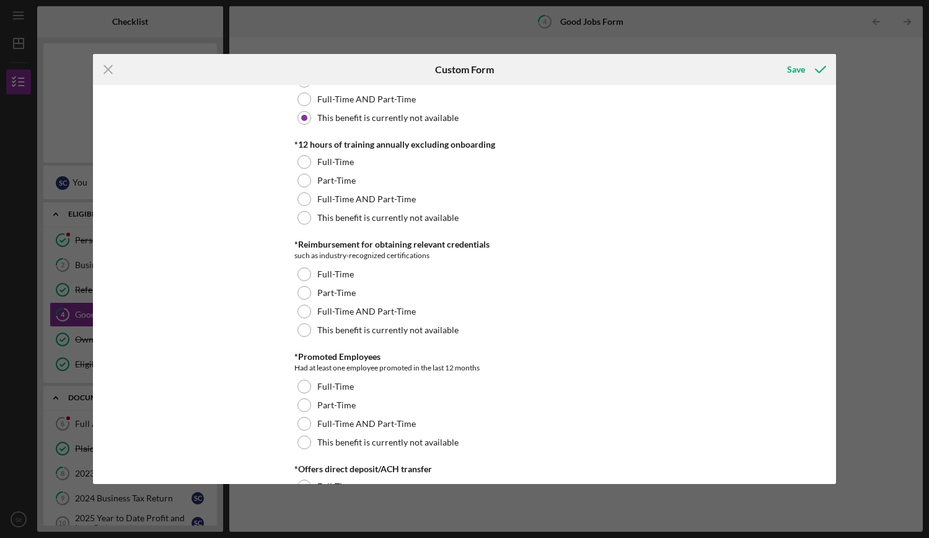
scroll to position [744, 0]
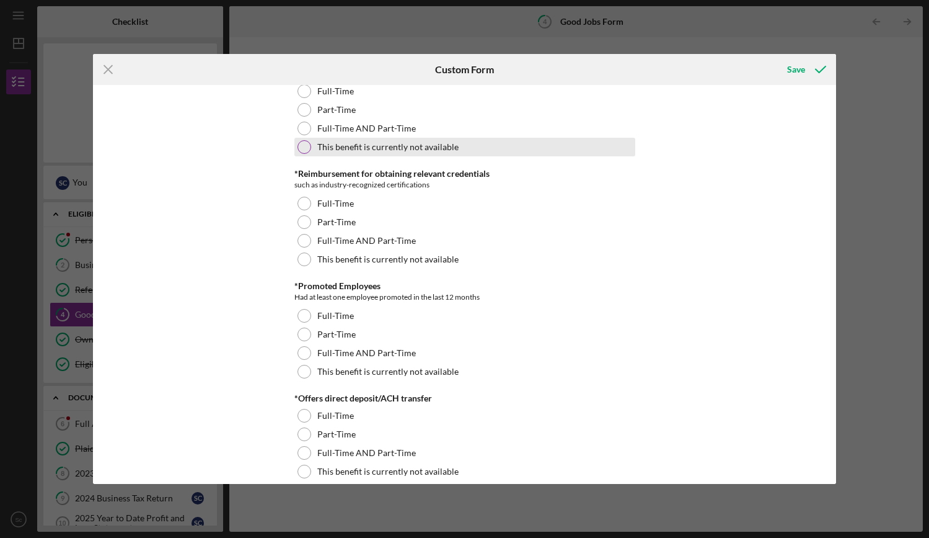
click at [396, 149] on label "This benefit is currently not available" at bounding box center [387, 147] width 141 height 10
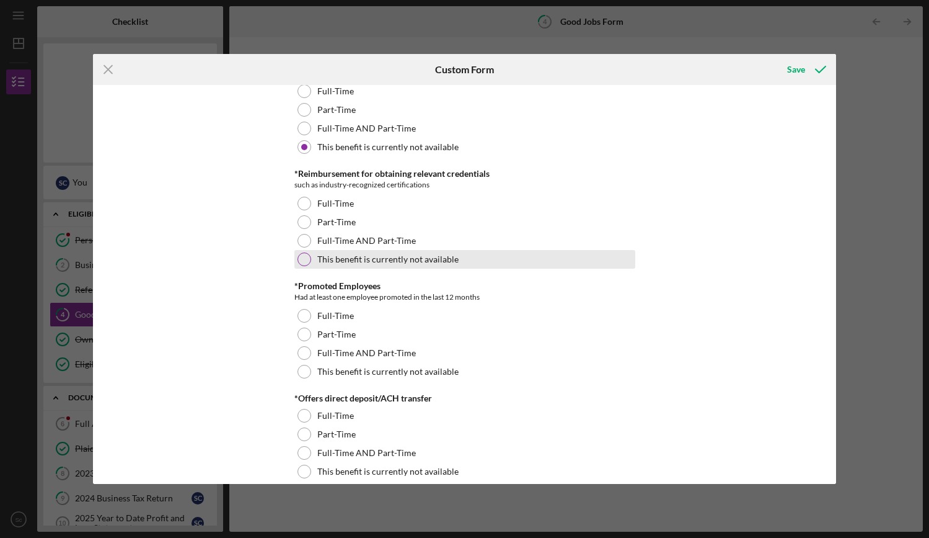
click at [373, 262] on label "This benefit is currently not available" at bounding box center [387, 259] width 141 height 10
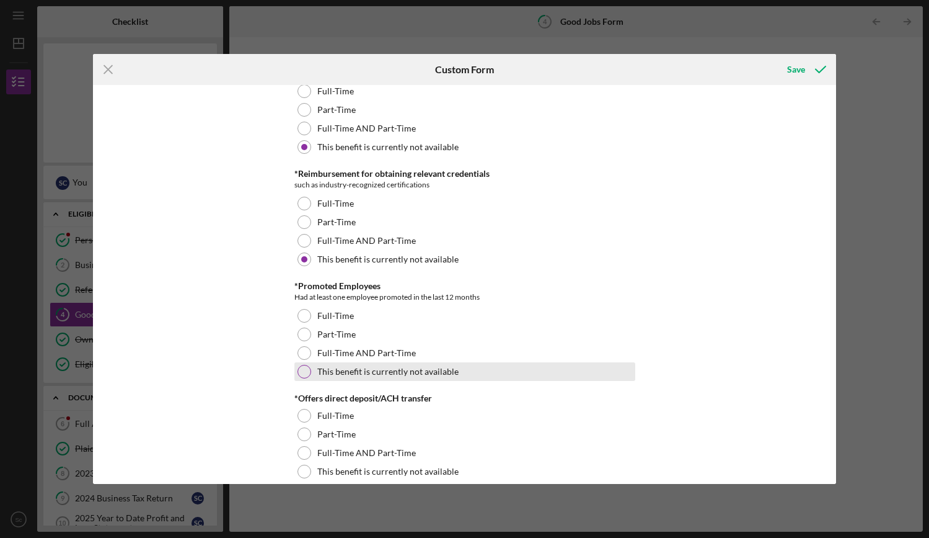
click at [373, 371] on label "This benefit is currently not available" at bounding box center [387, 371] width 141 height 10
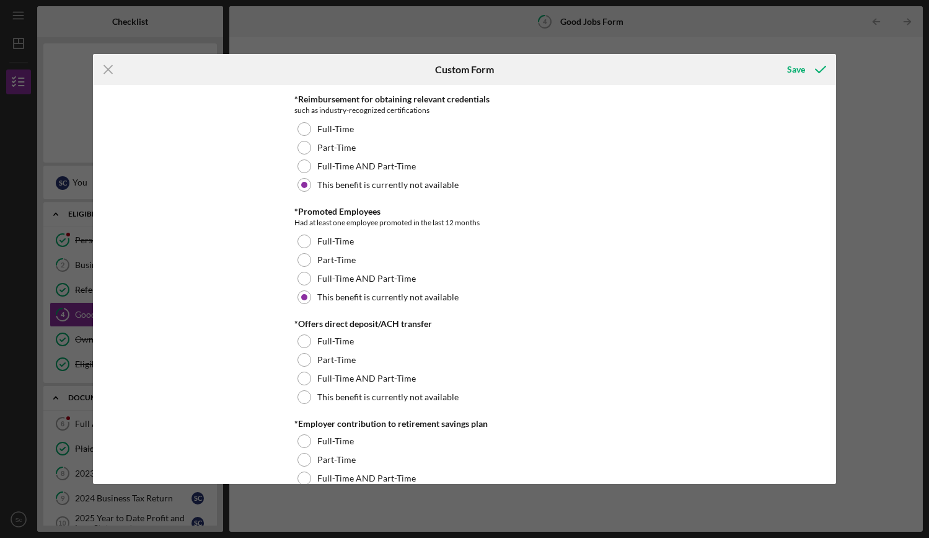
scroll to position [930, 0]
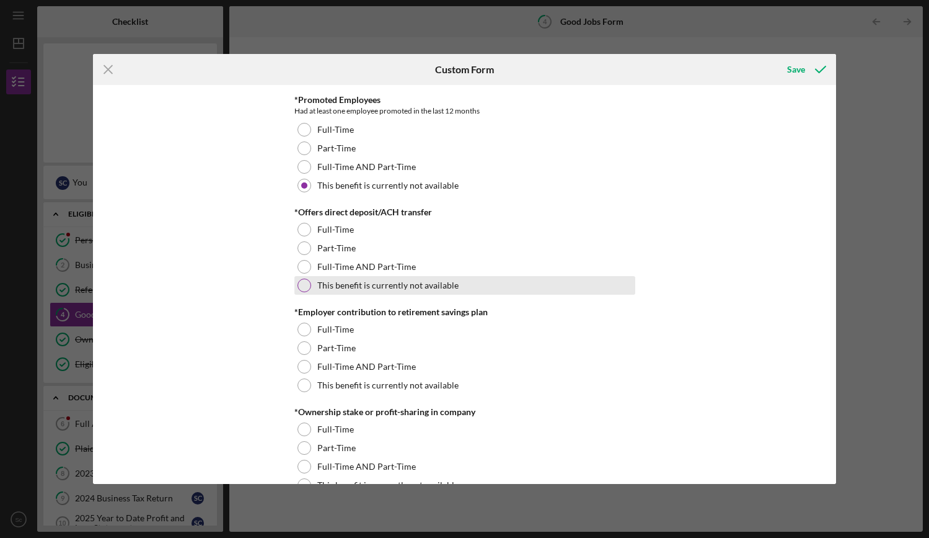
click at [384, 288] on label "This benefit is currently not available" at bounding box center [387, 285] width 141 height 10
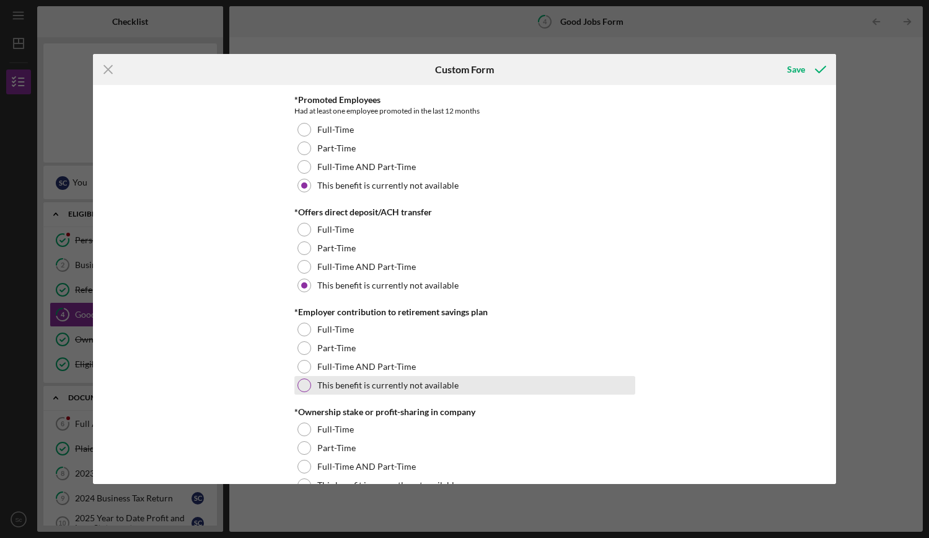
click at [394, 378] on div "This benefit is currently not available" at bounding box center [464, 385] width 341 height 19
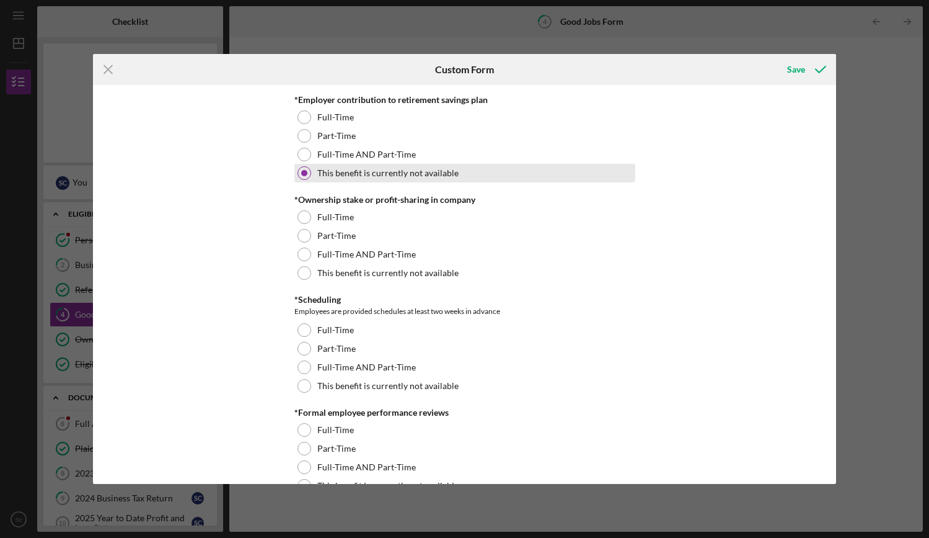
scroll to position [1178, 0]
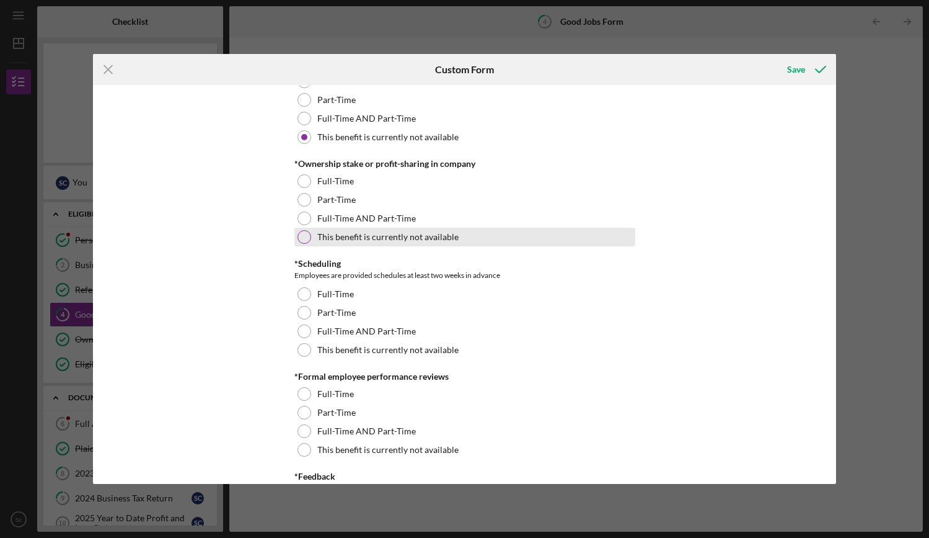
click at [375, 237] on label "This benefit is currently not available" at bounding box center [387, 237] width 141 height 10
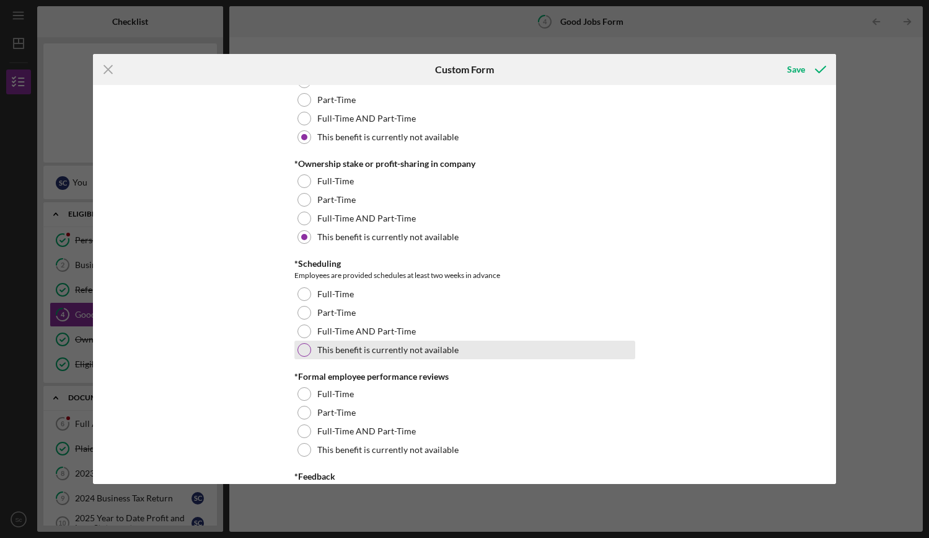
click at [371, 350] on label "This benefit is currently not available" at bounding box center [387, 350] width 141 height 10
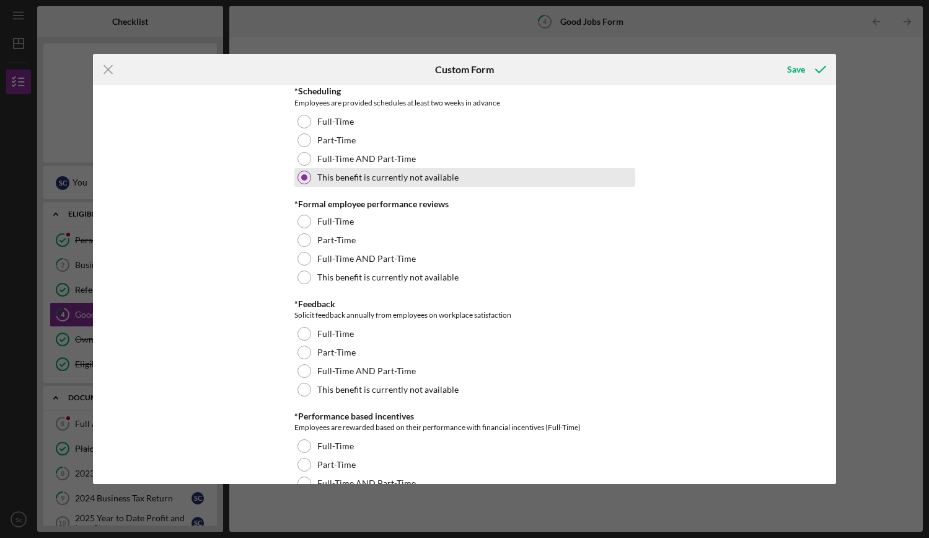
scroll to position [1364, 0]
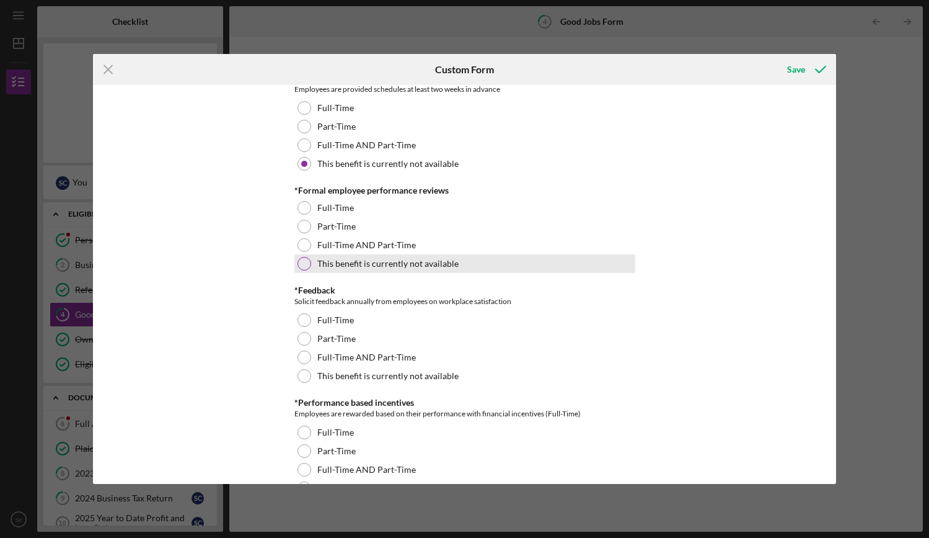
click at [371, 259] on label "This benefit is currently not available" at bounding box center [387, 264] width 141 height 10
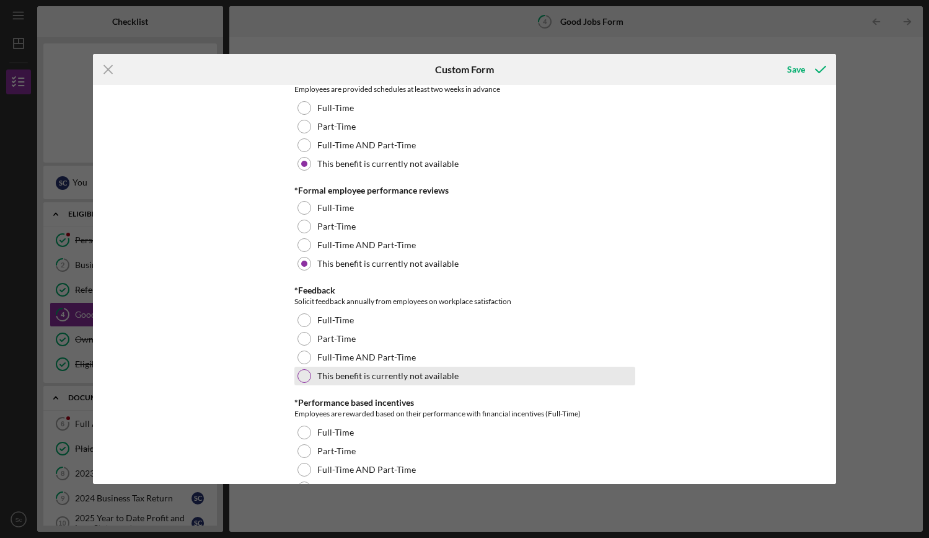
click at [366, 374] on label "This benefit is currently not available" at bounding box center [387, 376] width 141 height 10
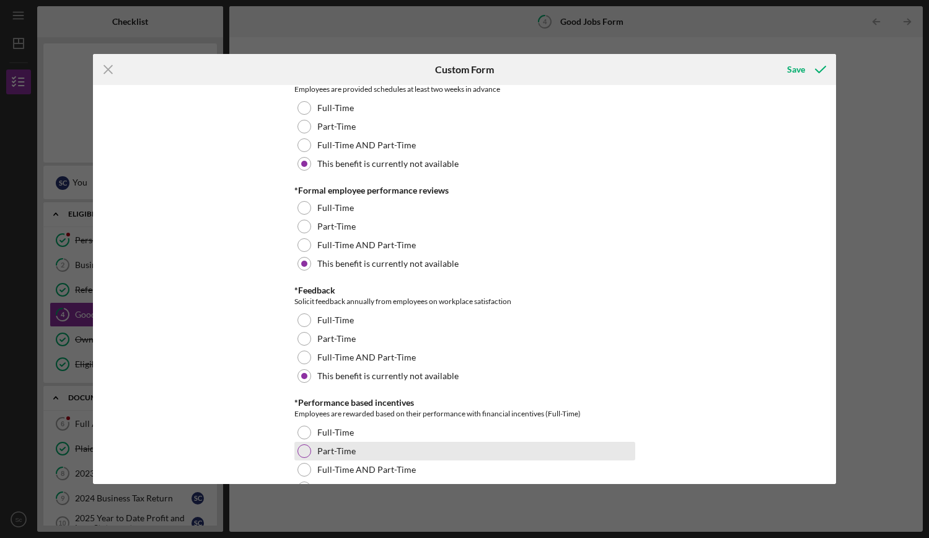
scroll to position [1612, 0]
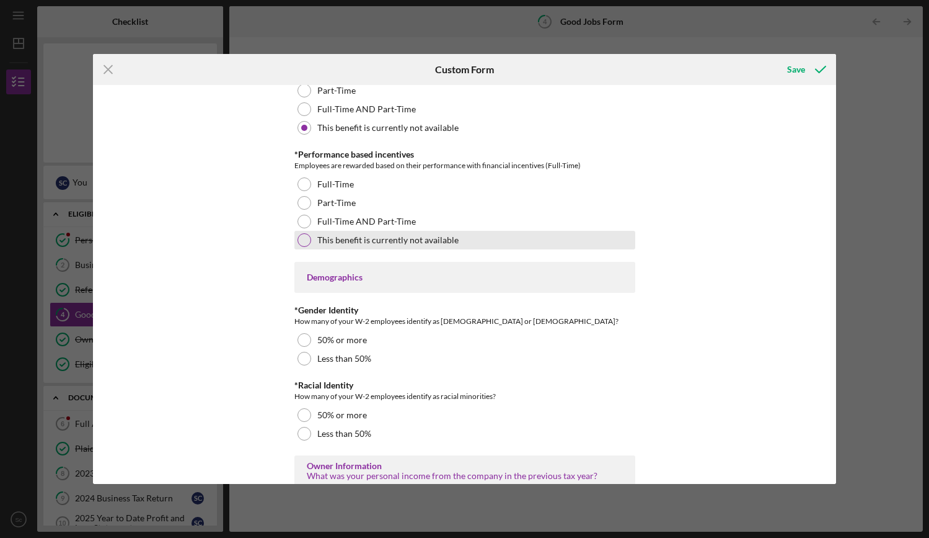
click at [366, 244] on label "This benefit is currently not available" at bounding box center [387, 240] width 141 height 10
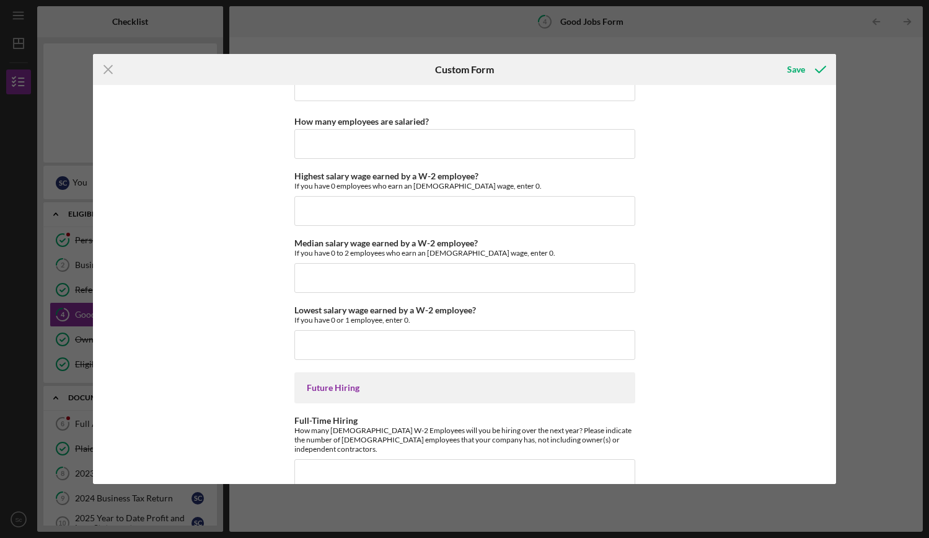
scroll to position [2725, 0]
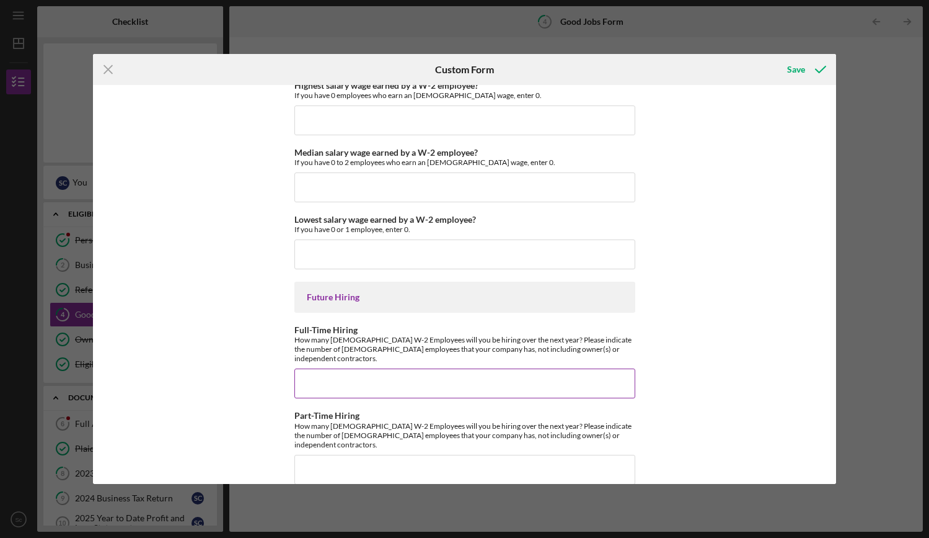
click at [492, 377] on input "Full-Time Hiring" at bounding box center [464, 383] width 341 height 30
type input "2"
type input "1"
click at [735, 330] on div "Good Jobs Form *Total Number of Full-Time W-2 Employees If you have no W-2 Empl…" at bounding box center [464, 284] width 743 height 399
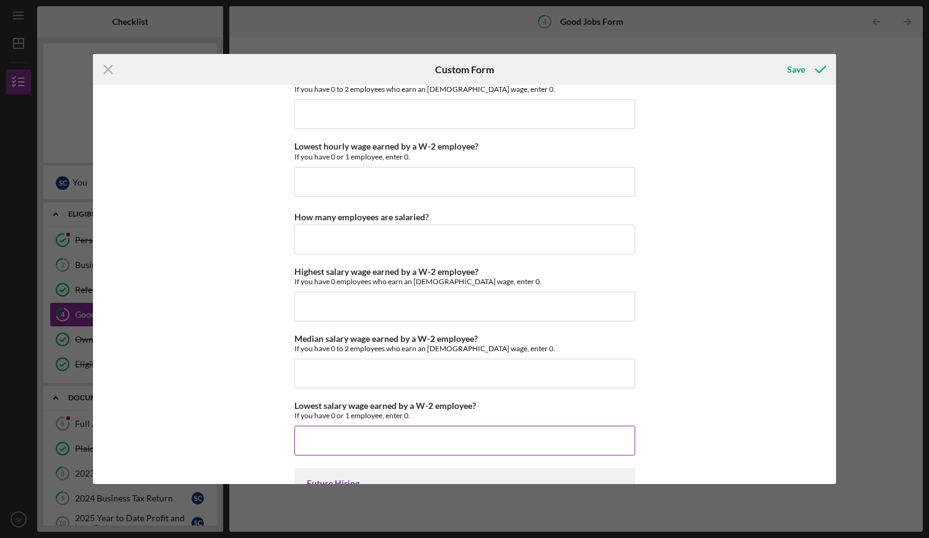
scroll to position [2601, 0]
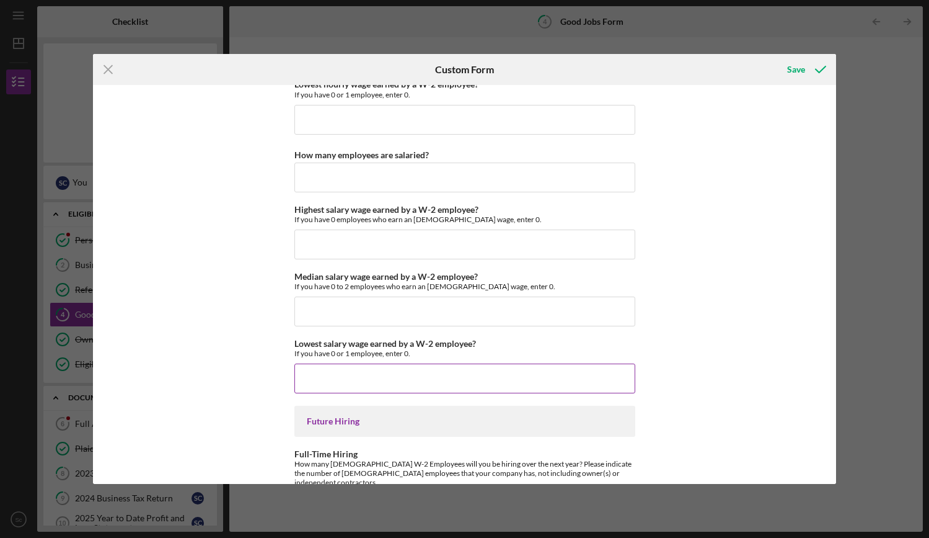
click at [409, 385] on input "Lowest salary wage earned by a W-2 employee?" at bounding box center [464, 378] width 341 height 30
type input "$0"
click at [370, 308] on input "Median salary wage earned by a W-2 employee?" at bounding box center [464, 311] width 341 height 30
type input "$0"
click at [363, 247] on input "Highest salary wage earned by a W-2 employee?" at bounding box center [464, 244] width 341 height 30
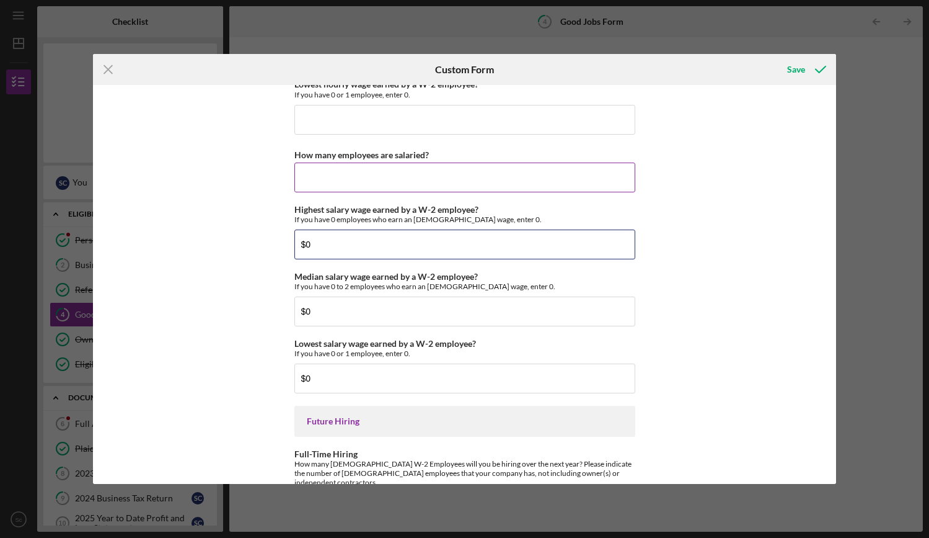
type input "$0"
click at [345, 177] on input "How many employees are salaried?" at bounding box center [464, 177] width 341 height 30
type input "0"
click at [353, 129] on input "Lowest hourly wage earned by a W-2 employee?" at bounding box center [464, 120] width 341 height 30
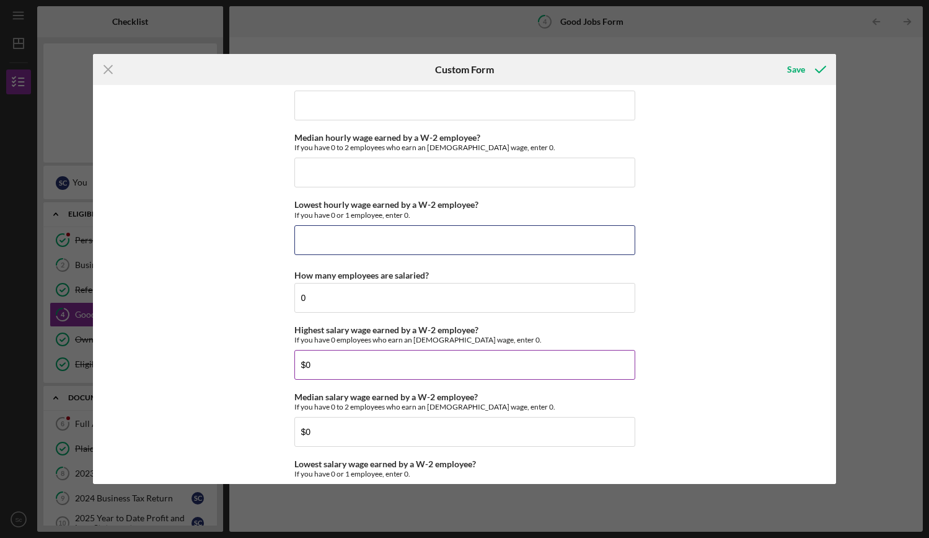
scroll to position [2477, 0]
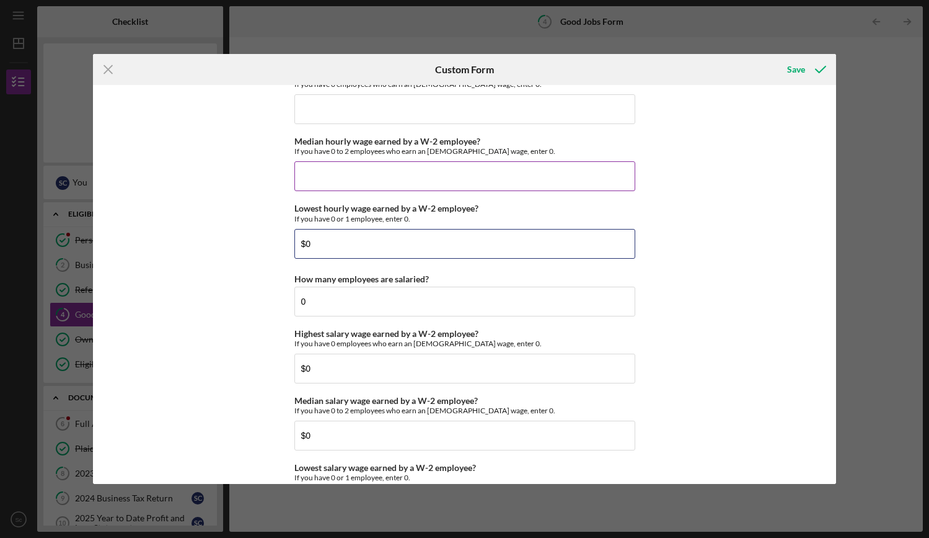
type input "$0"
click at [361, 167] on input "Median hourly wage earned by a W-2 employee?" at bounding box center [464, 176] width 341 height 30
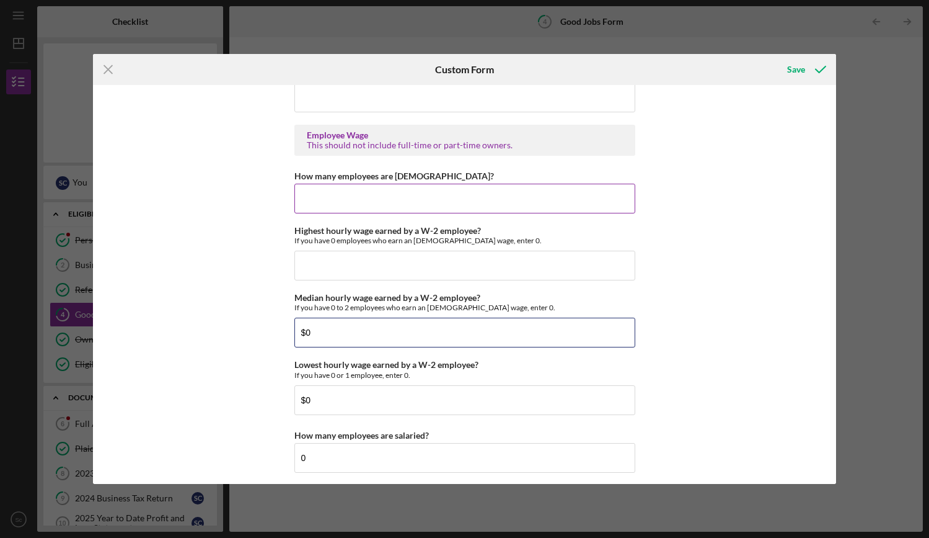
scroll to position [2291, 0]
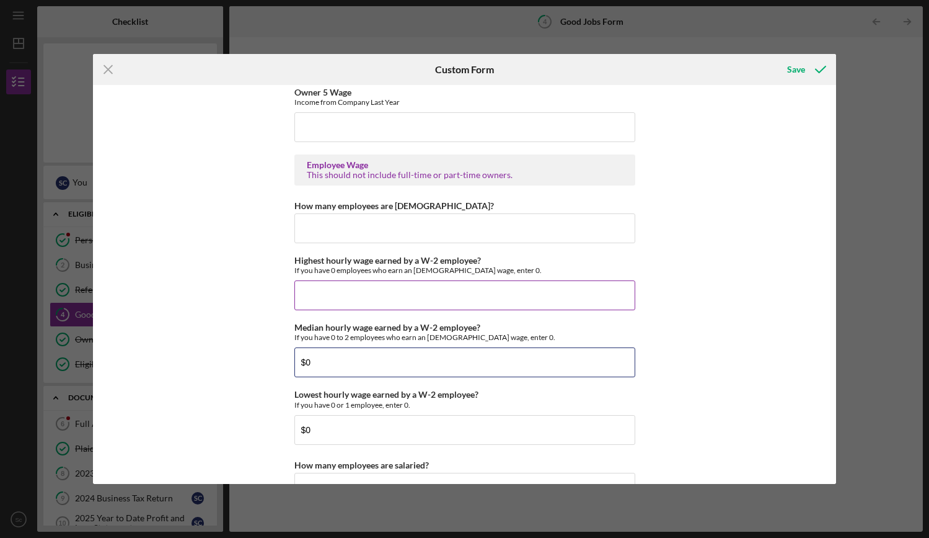
type input "$0"
click at [321, 298] on input "Highest hourly wage earned by a W-2 employee?" at bounding box center [464, 295] width 341 height 30
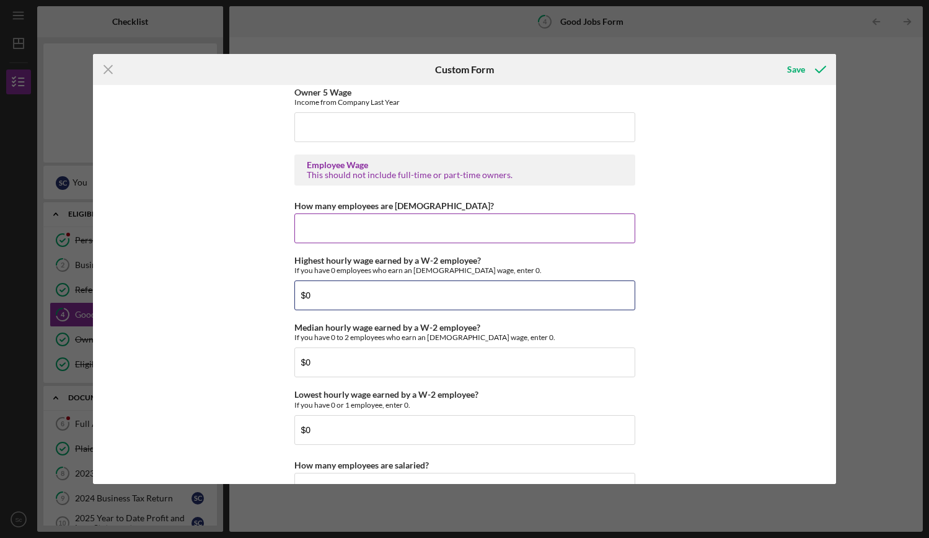
type input "$0"
click at [343, 227] on input "How many employees are hourly?" at bounding box center [464, 228] width 341 height 30
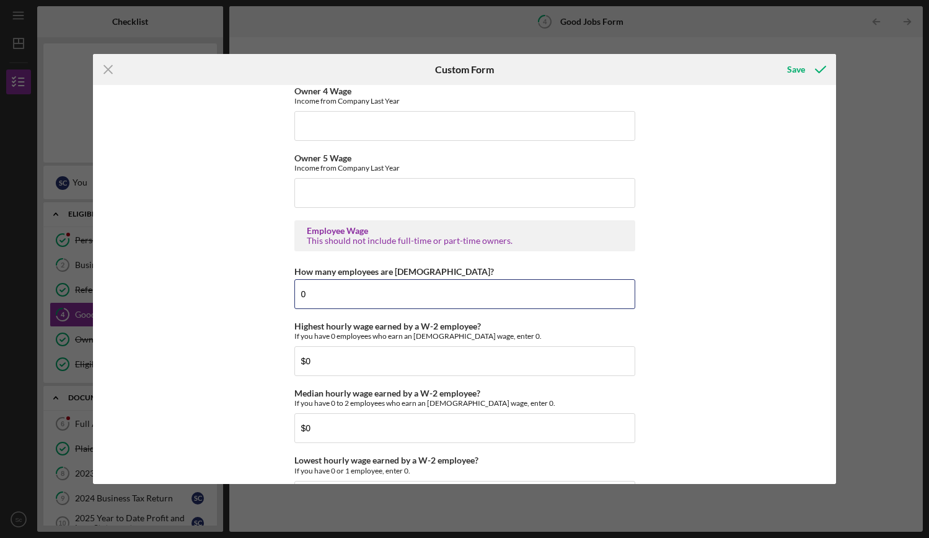
scroll to position [2105, 0]
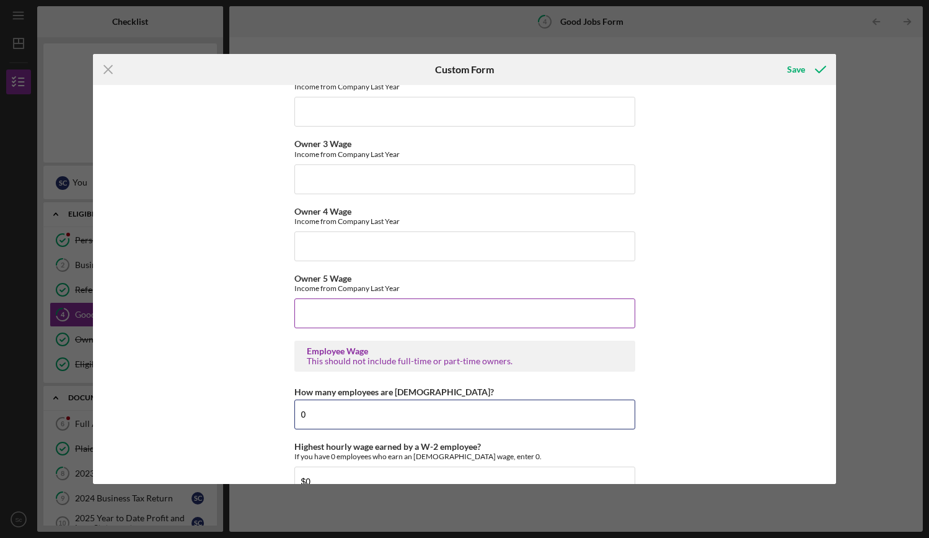
type input "0"
click at [361, 310] on input "Owner 5 Wage" at bounding box center [464, 313] width 341 height 30
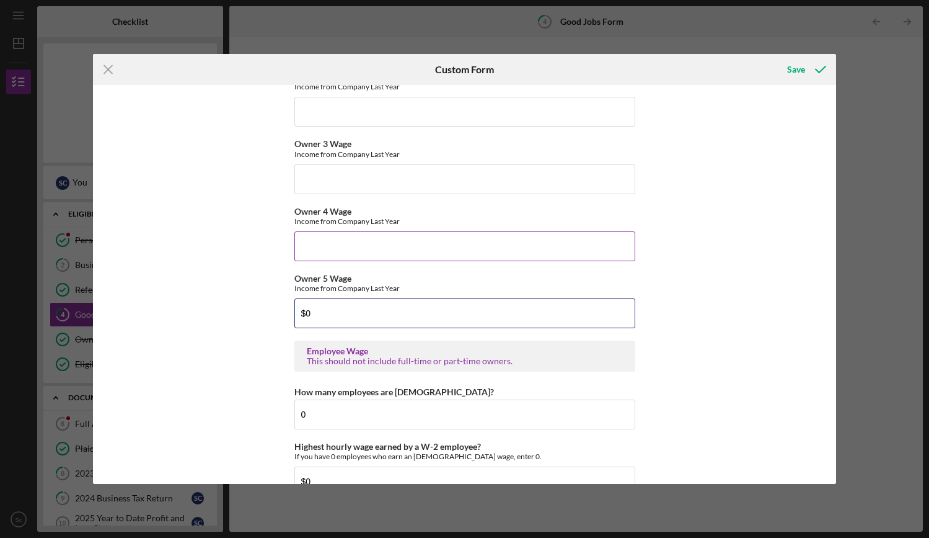
type input "$0"
click at [365, 230] on div "Owner 4 Wage Income from Company Last Year" at bounding box center [464, 233] width 341 height 55
drag, startPoint x: 368, startPoint y: 182, endPoint x: 353, endPoint y: 237, distance: 57.7
click at [368, 183] on input "Owner 3 Wage" at bounding box center [464, 179] width 341 height 30
type input "$0"
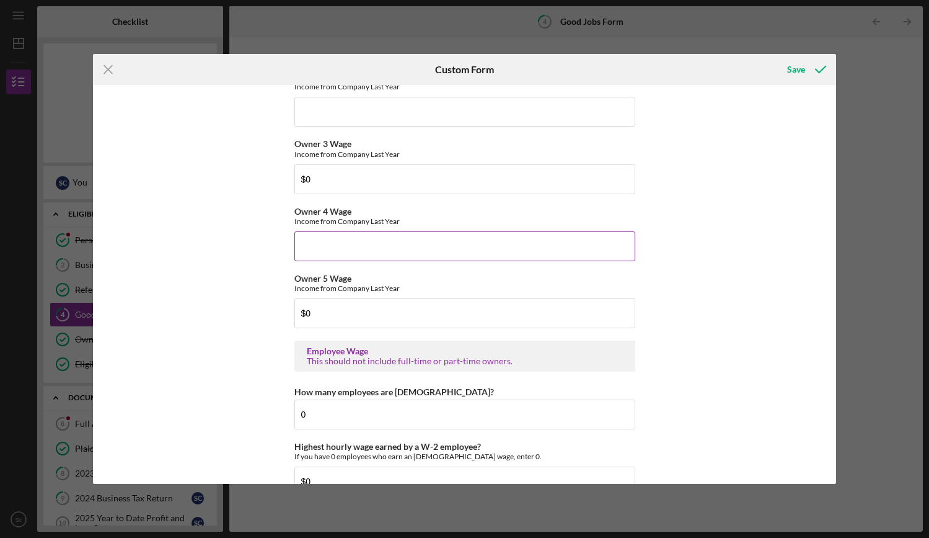
click at [360, 254] on input "Owner 4 Wage" at bounding box center [464, 246] width 341 height 30
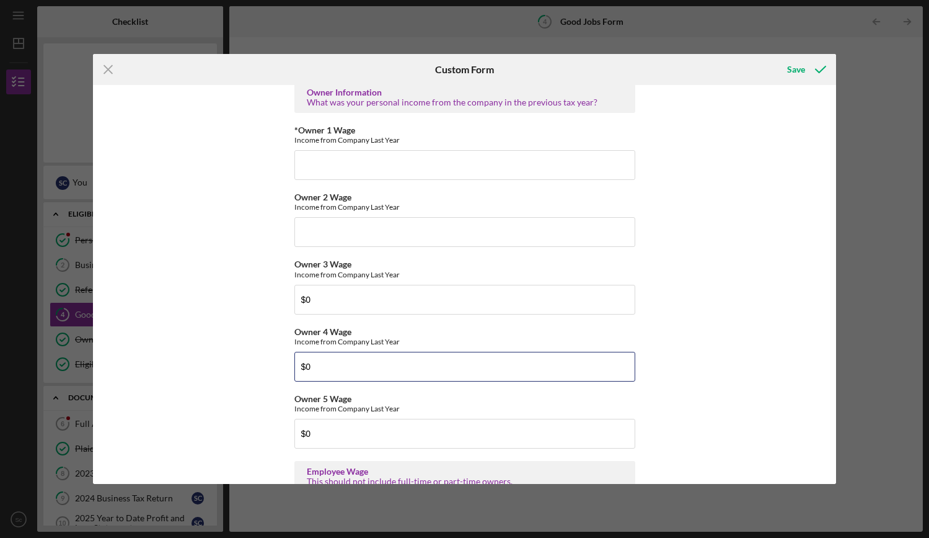
scroll to position [1981, 0]
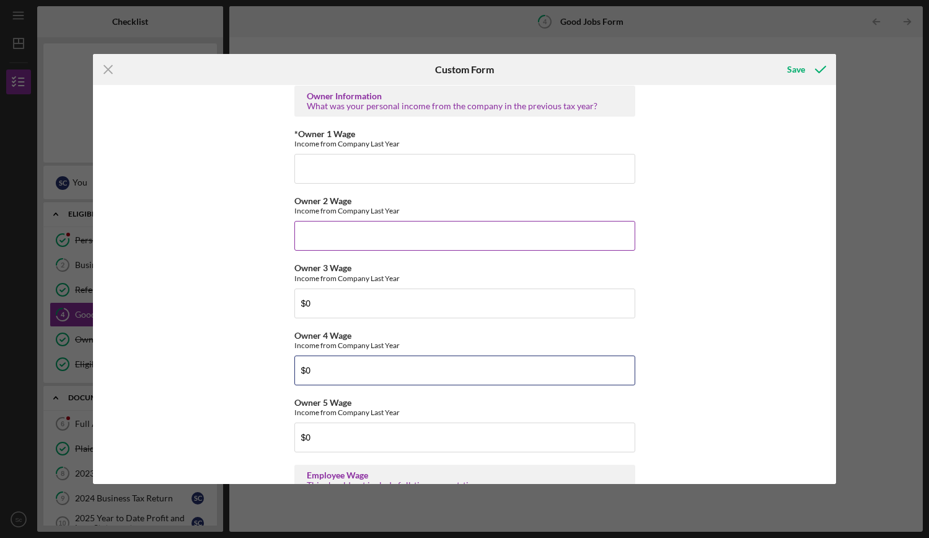
type input "$0"
click at [353, 242] on input "Owner 2 Wage" at bounding box center [464, 236] width 341 height 30
click at [356, 164] on input "*Owner 1 Wage" at bounding box center [464, 169] width 341 height 30
type input "0"
click at [350, 238] on input "Owner 2 Wage" at bounding box center [464, 236] width 341 height 30
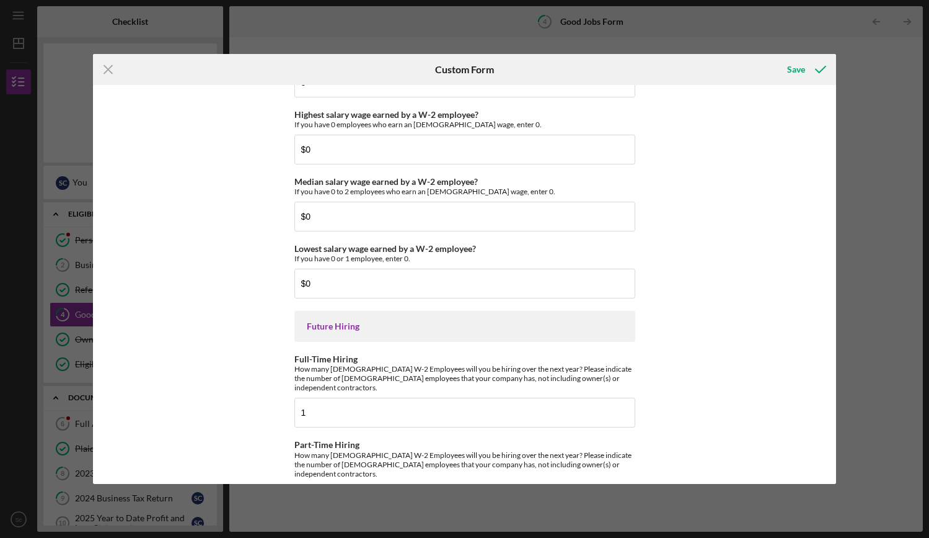
scroll to position [2725, 0]
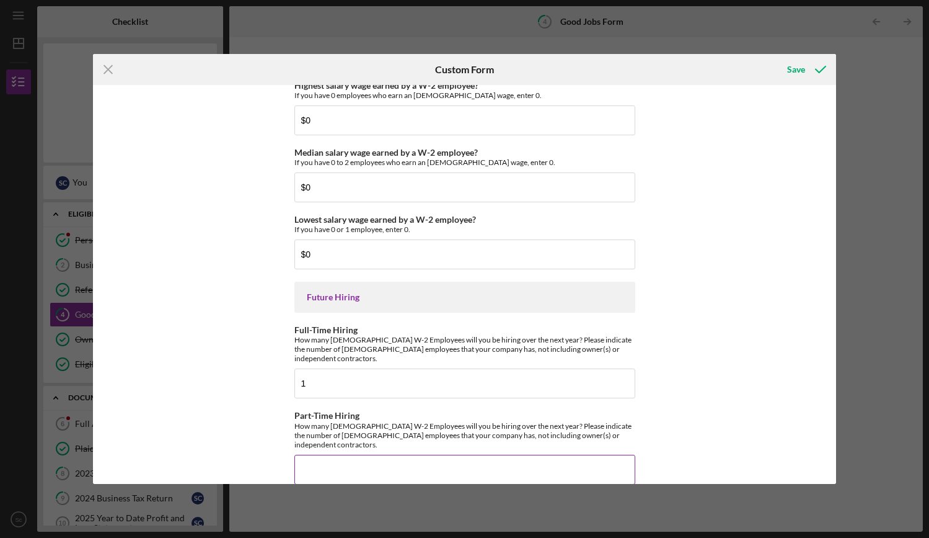
type input "$0"
click at [354, 454] on input "Part-Time Hiring" at bounding box center [464, 469] width 341 height 30
type input "0"
type input "1"
click at [756, 410] on div "Good Jobs Form *Total Number of Full-Time W-2 Employees If you have no W-2 Empl…" at bounding box center [464, 284] width 743 height 399
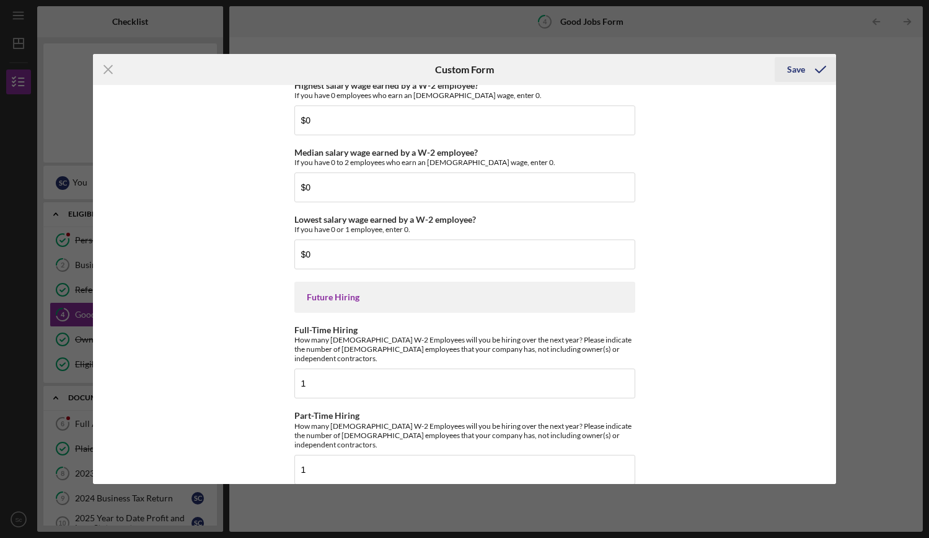
click at [799, 69] on div "Save" at bounding box center [796, 69] width 18 height 25
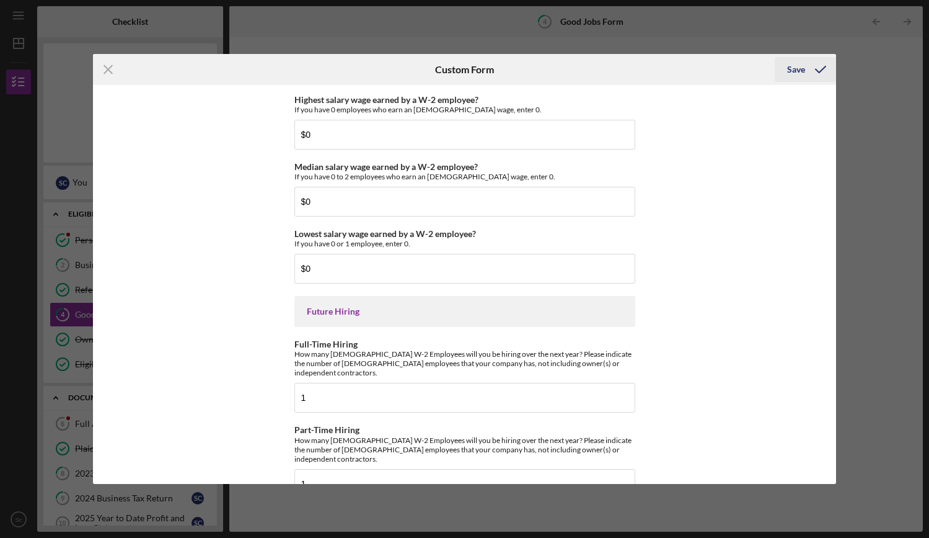
scroll to position [2740, 0]
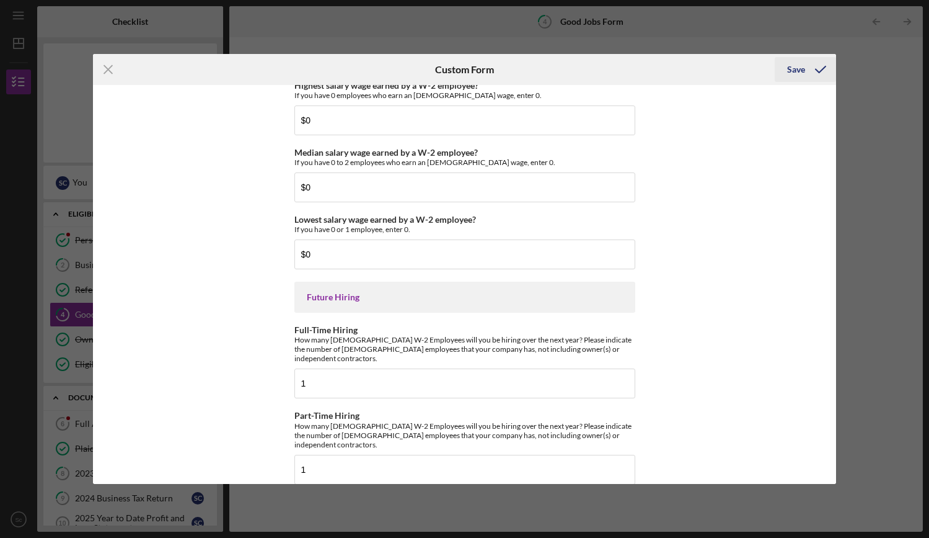
click at [802, 68] on div "Save" at bounding box center [796, 69] width 18 height 25
click at [820, 65] on icon "submit" at bounding box center [820, 69] width 31 height 31
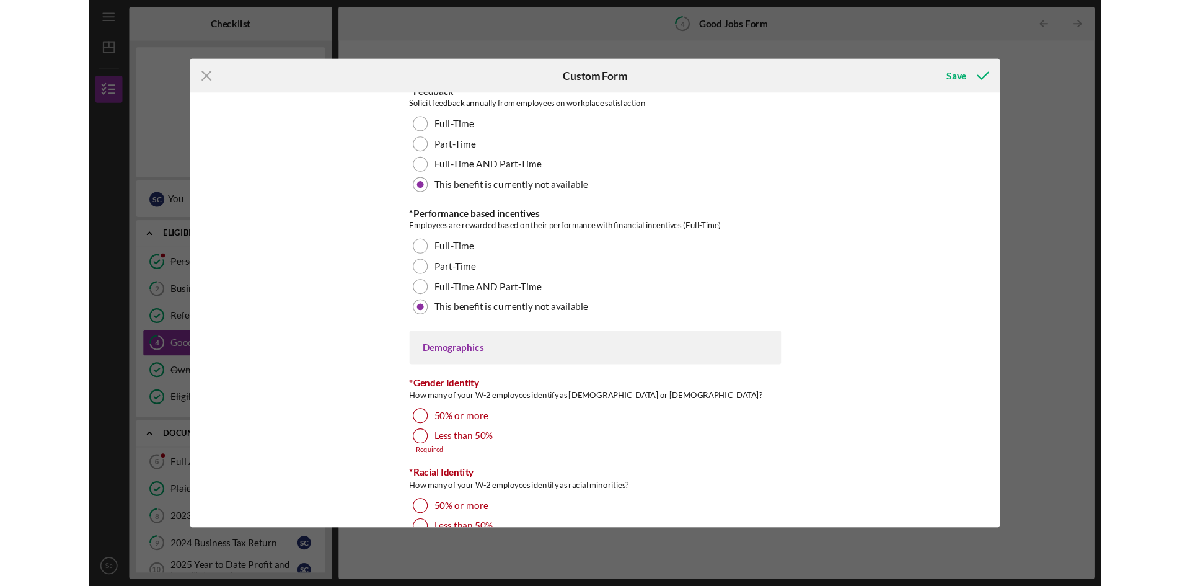
scroll to position [1686, 0]
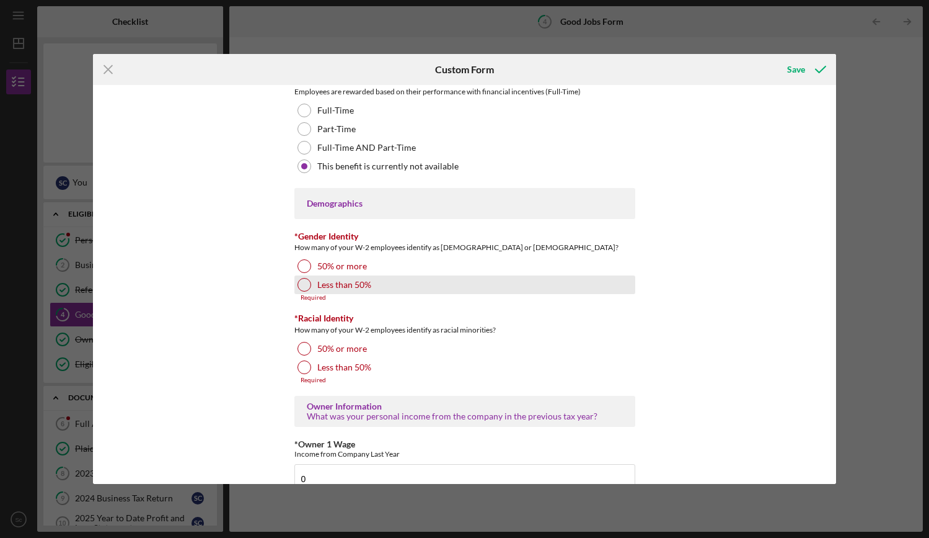
click at [299, 284] on div at bounding box center [305, 285] width 14 height 14
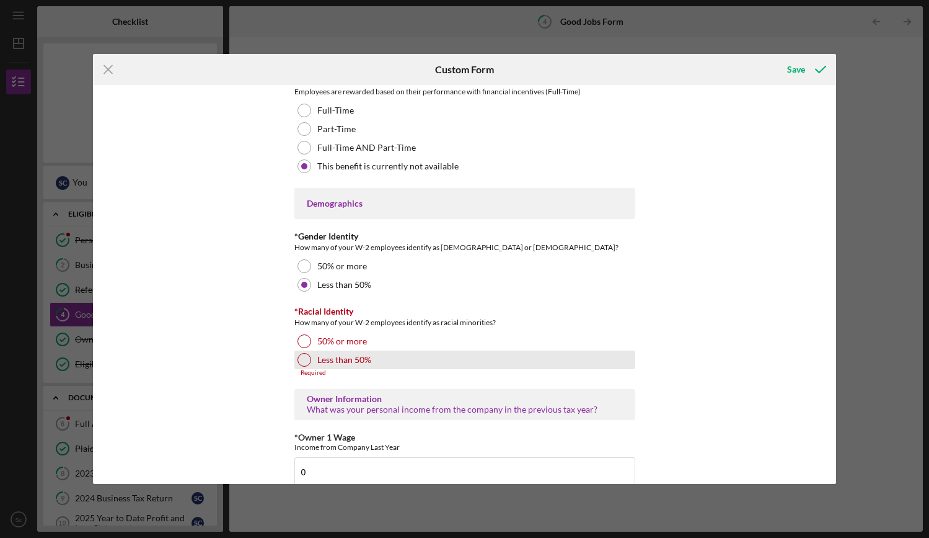
click at [302, 363] on div at bounding box center [305, 360] width 14 height 14
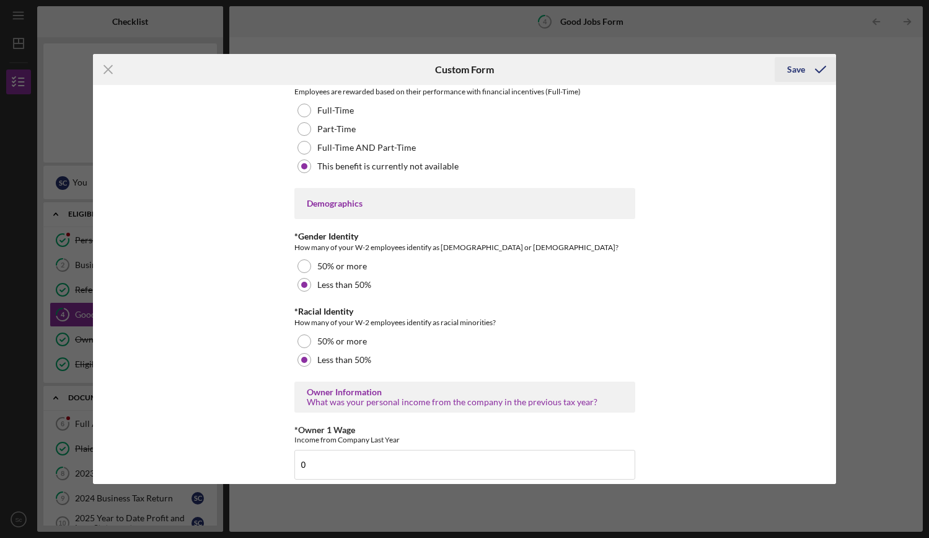
click at [807, 68] on icon "submit" at bounding box center [820, 69] width 31 height 31
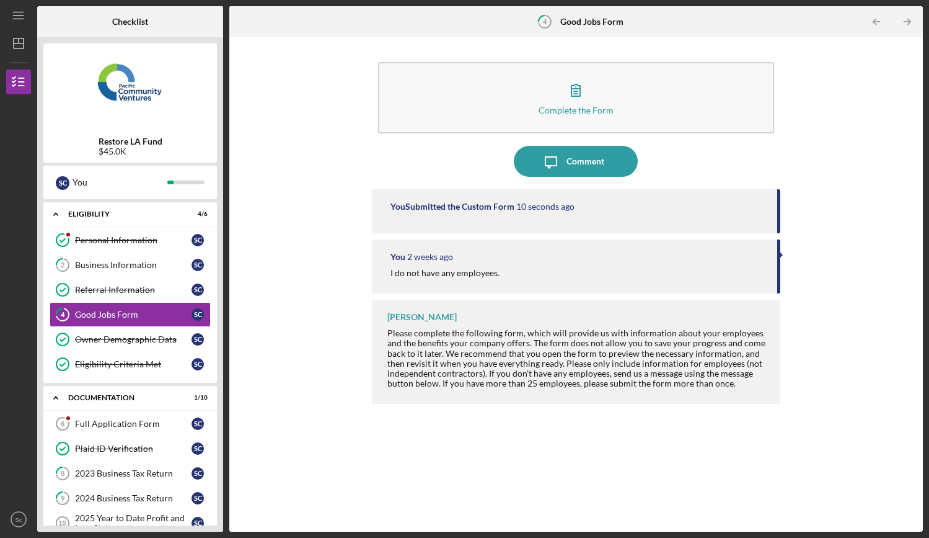
click at [336, 361] on div "Complete the Form Form Icon/Message Comment You Submitted the Custom Form 10 se…" at bounding box center [576, 284] width 681 height 482
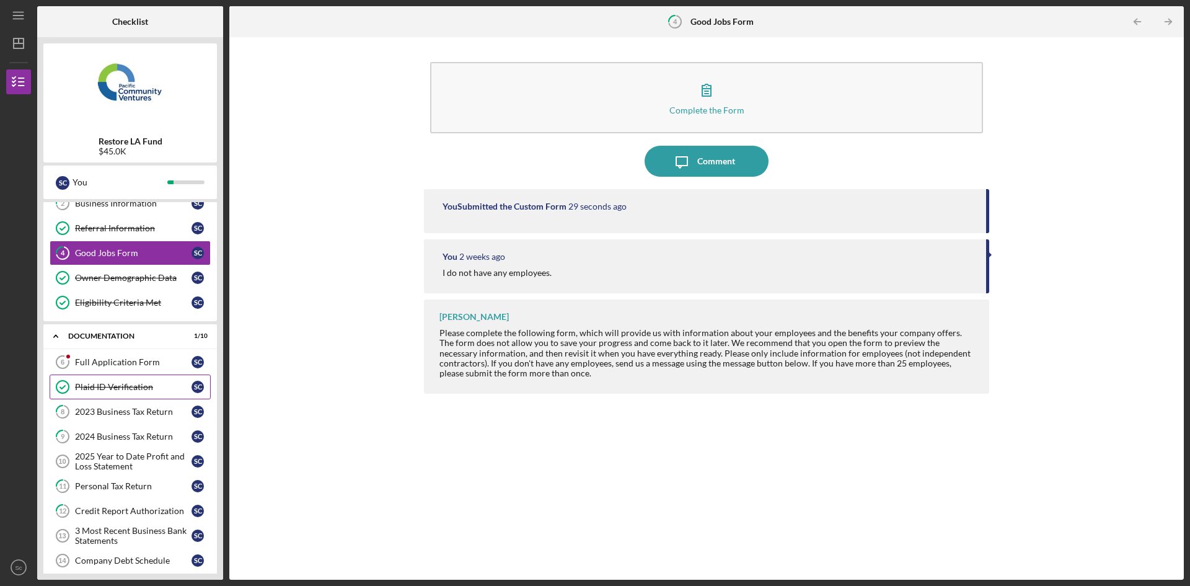
scroll to position [154, 0]
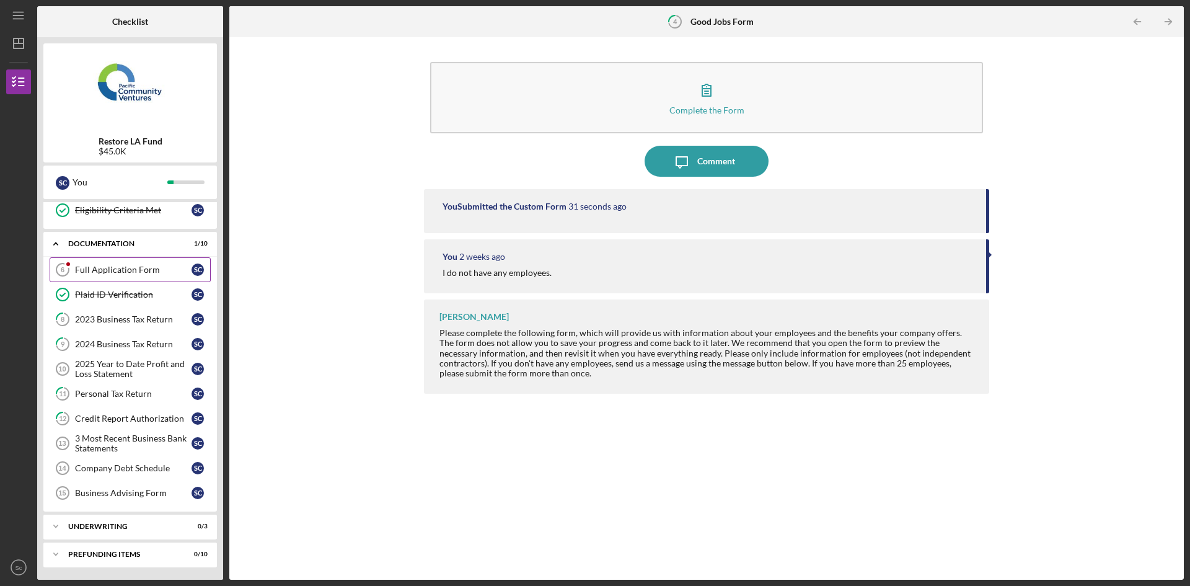
click at [141, 267] on div "Full Application Form" at bounding box center [133, 270] width 117 height 10
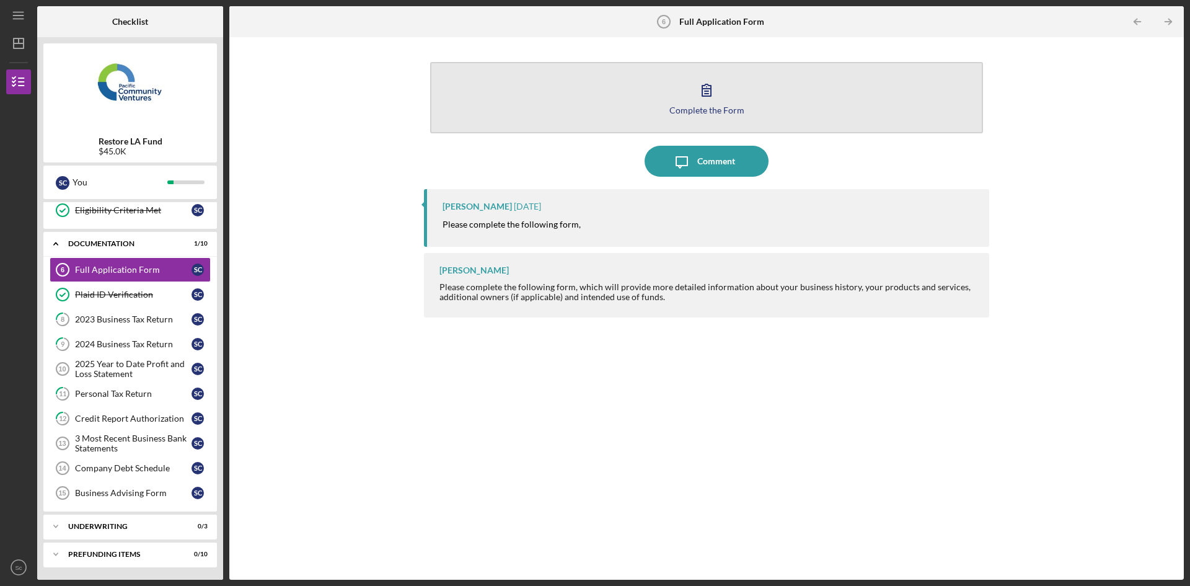
click at [701, 89] on icon "button" at bounding box center [706, 89] width 31 height 31
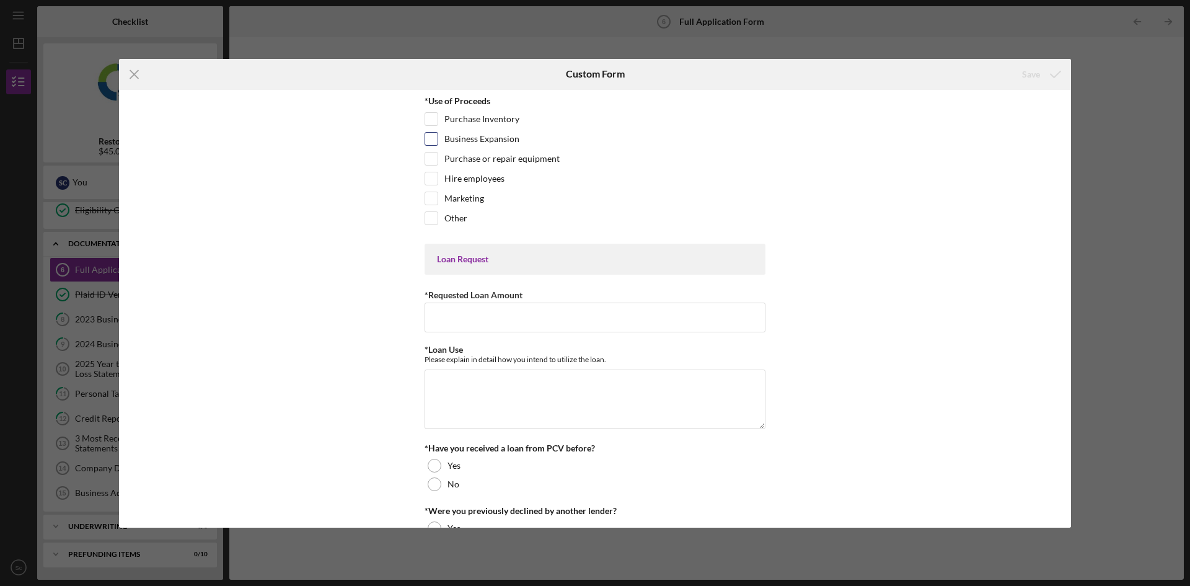
click at [433, 139] on input "Business Expansion" at bounding box center [431, 139] width 12 height 12
checkbox input "true"
click at [434, 180] on input "Hire employees" at bounding box center [431, 178] width 12 height 12
checkbox input "true"
click at [432, 203] on input "Marketing" at bounding box center [431, 198] width 12 height 12
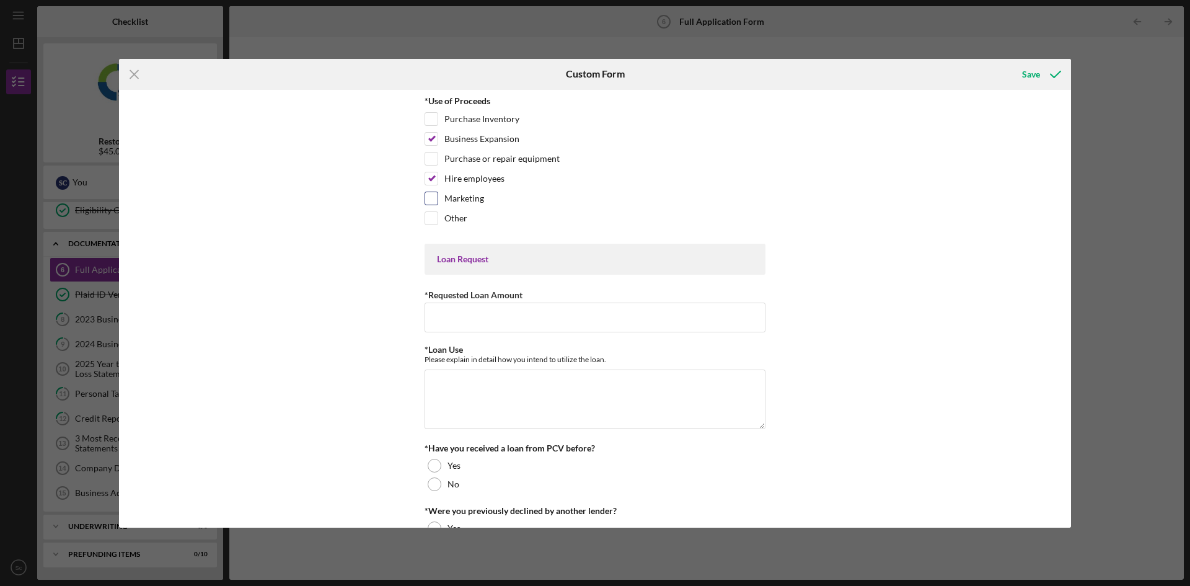
checkbox input "true"
click at [431, 120] on input "Purchase Inventory" at bounding box center [431, 119] width 12 height 12
checkbox input "true"
click at [467, 321] on input "*Requested Loan Amount" at bounding box center [595, 318] width 341 height 30
type input "$45,000"
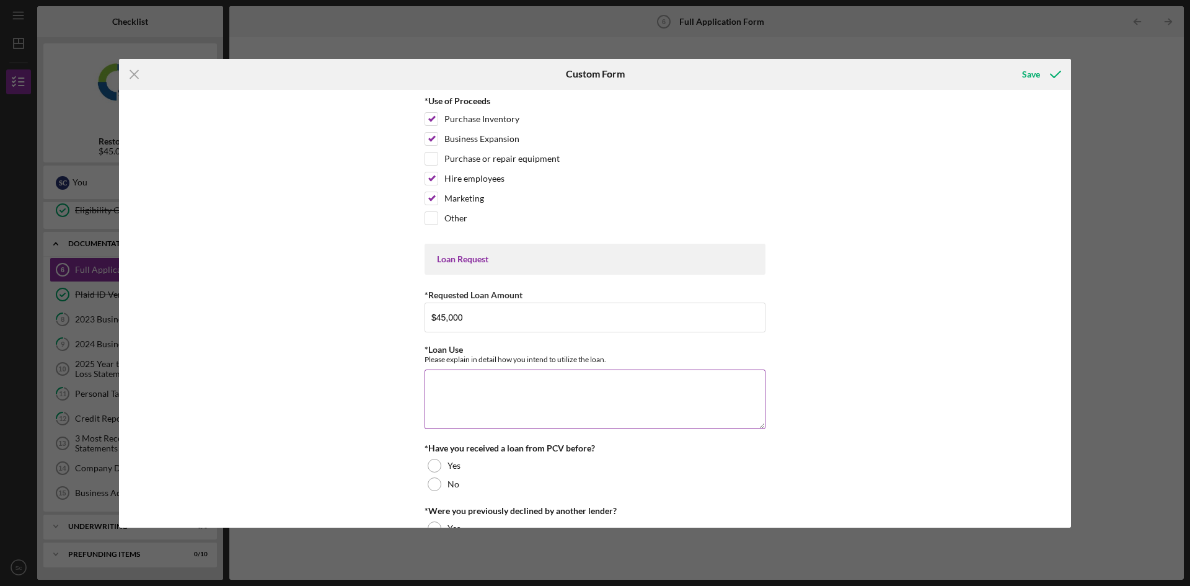
click at [477, 394] on textarea "*Loan Use" at bounding box center [595, 399] width 341 height 60
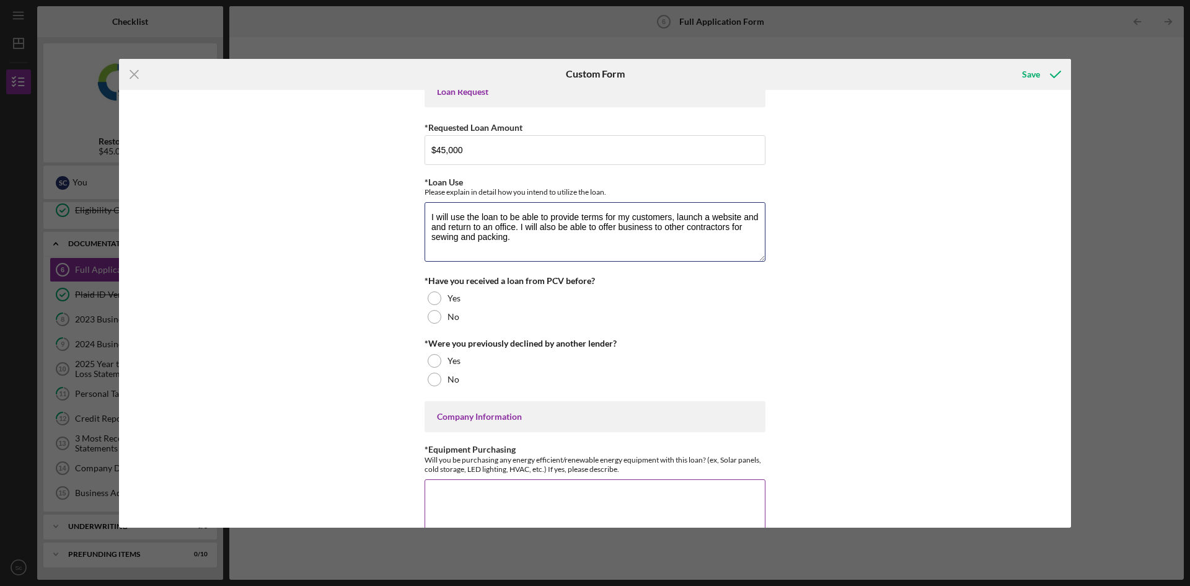
scroll to position [186, 0]
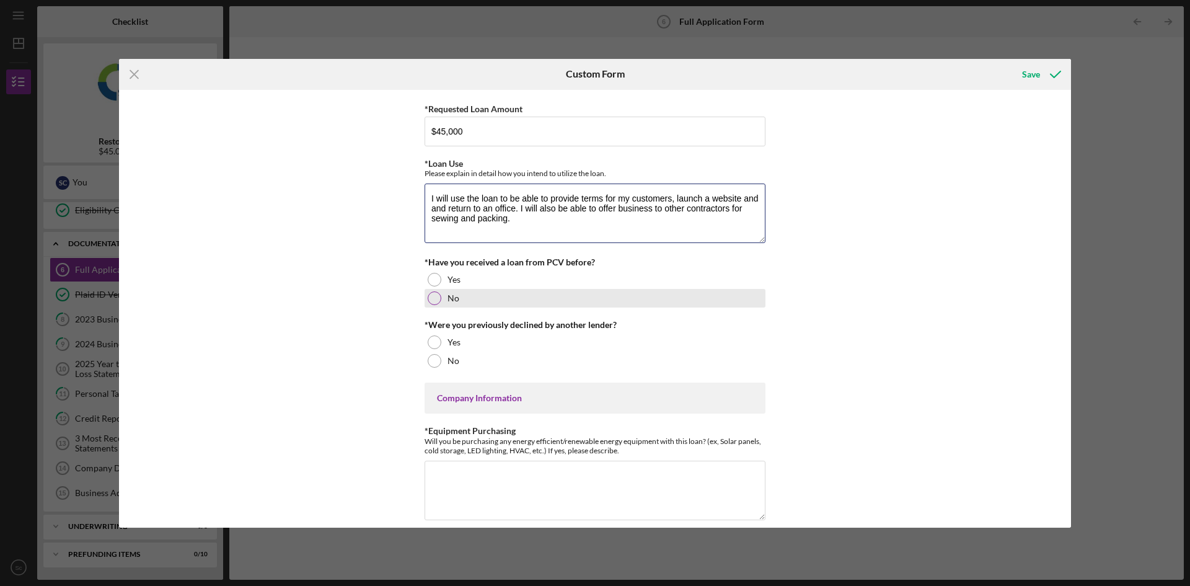
type textarea "I will use the loan to be able to provide terms for my customers, launch a webs…"
click at [437, 298] on div at bounding box center [435, 298] width 14 height 14
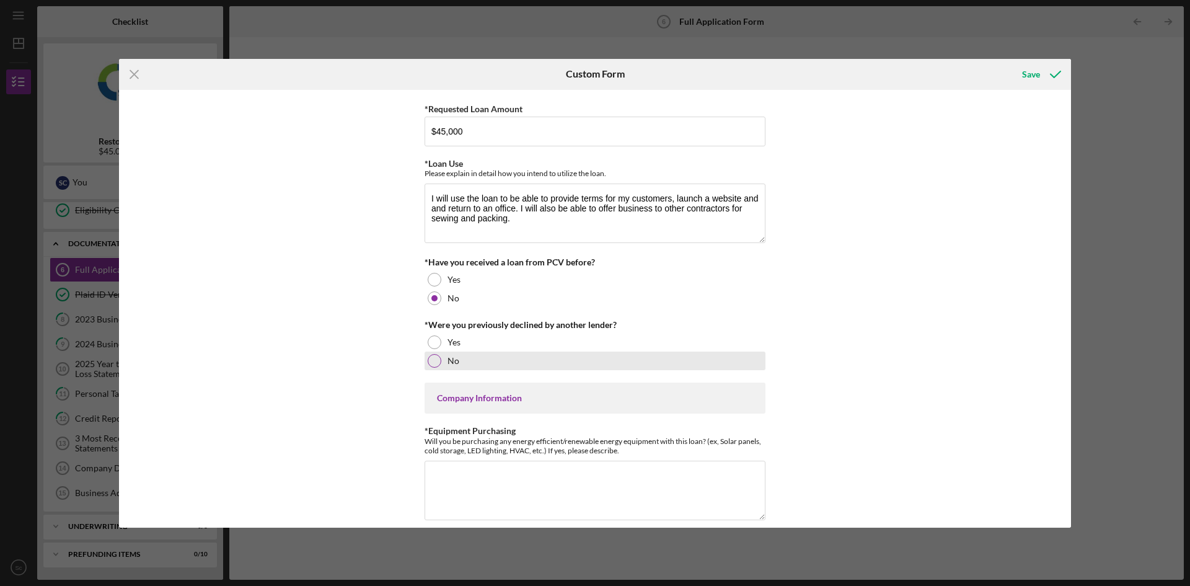
click at [430, 358] on div at bounding box center [435, 361] width 14 height 14
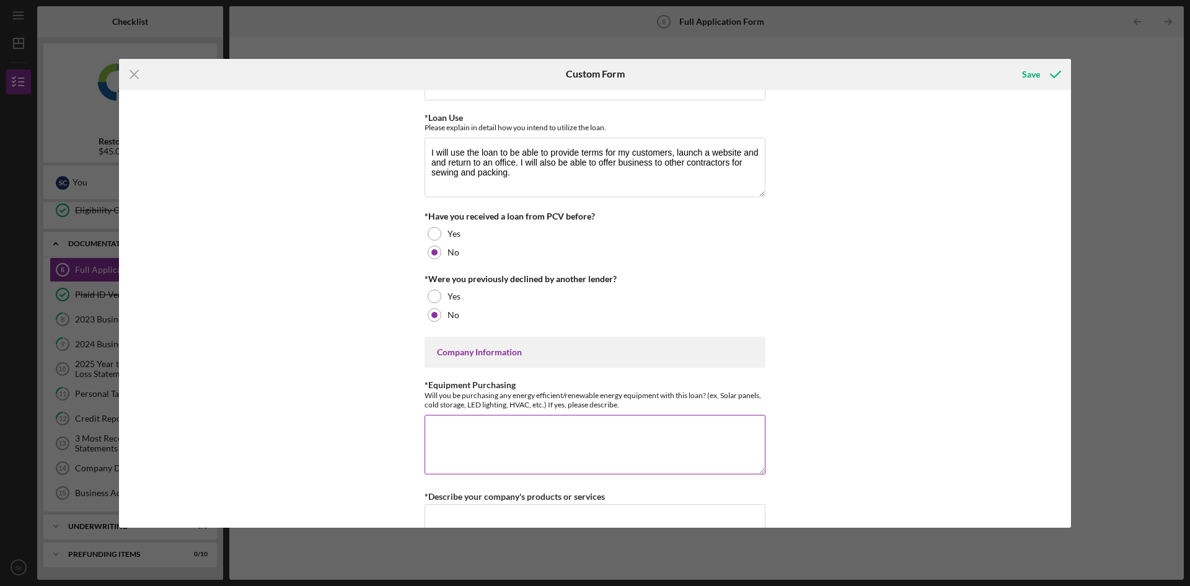
scroll to position [434, 0]
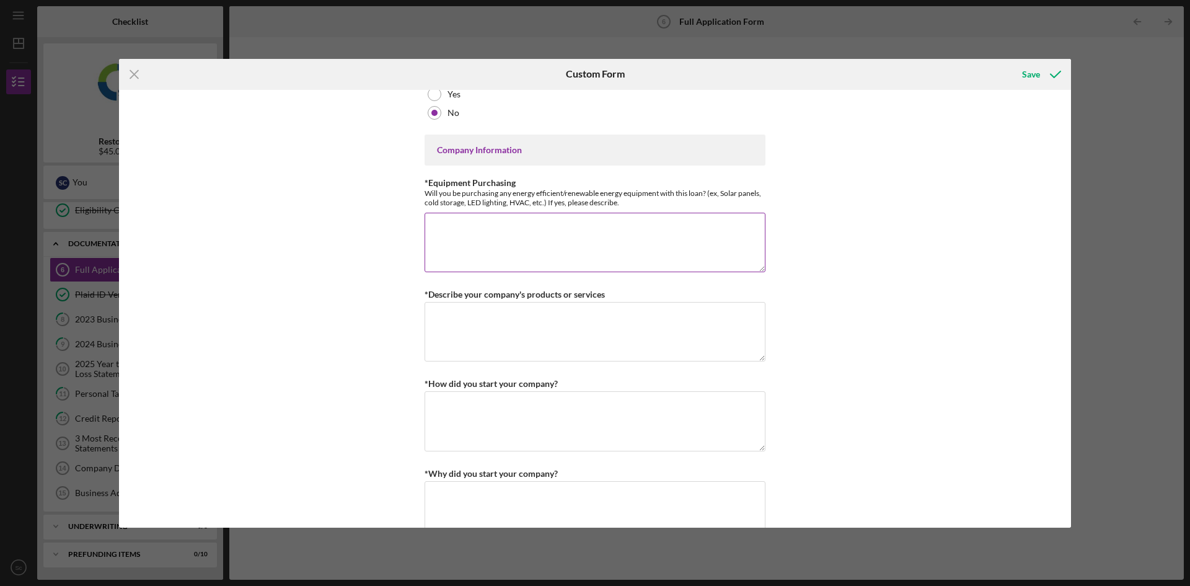
click at [452, 230] on textarea "*Equipment Purchasing" at bounding box center [595, 243] width 341 height 60
type textarea "No."
click at [499, 325] on textarea "*Describe your company's products or services" at bounding box center [595, 332] width 341 height 60
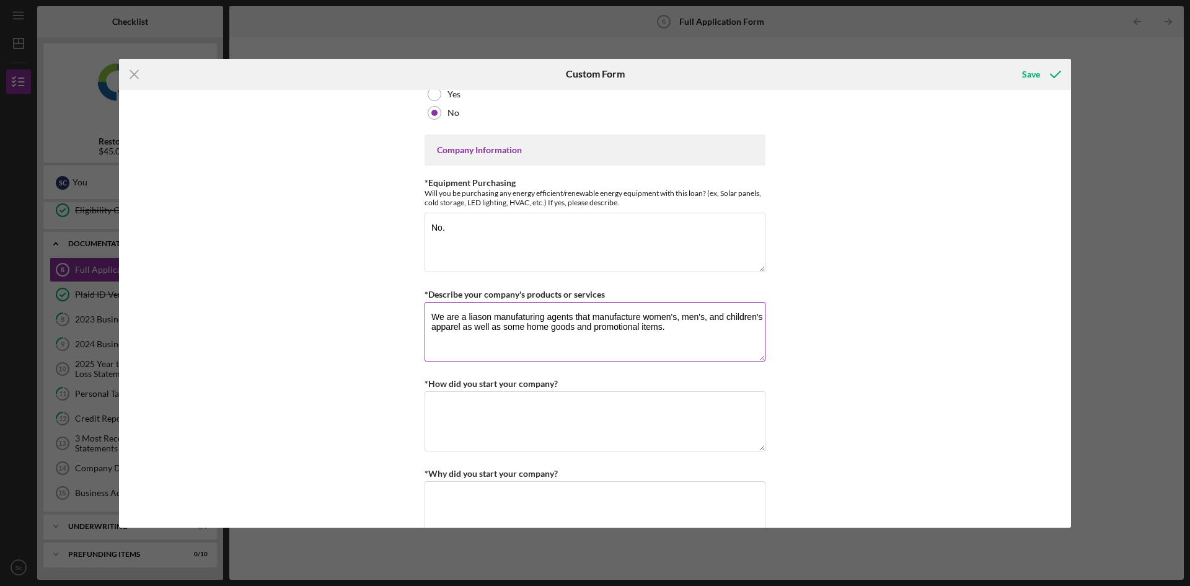
click at [570, 318] on textarea "We are a liason manufaturing agents that manufacture women's, men's, and childr…" at bounding box center [595, 332] width 341 height 60
click at [490, 320] on textarea "We are a liason manufaturing company that manufacture women's, men's, and child…" at bounding box center [595, 332] width 341 height 60
click at [506, 316] on textarea "We are a manufaturing company that manufacture women's, men's, and children's a…" at bounding box center [595, 332] width 341 height 60
click at [564, 319] on textarea "We are a manufacturing company that manufacture women's, men's, and children's …" at bounding box center [595, 332] width 341 height 60
click at [627, 314] on textarea "We are a manufacturing company that manufacture women's, men's, and children's …" at bounding box center [595, 332] width 341 height 60
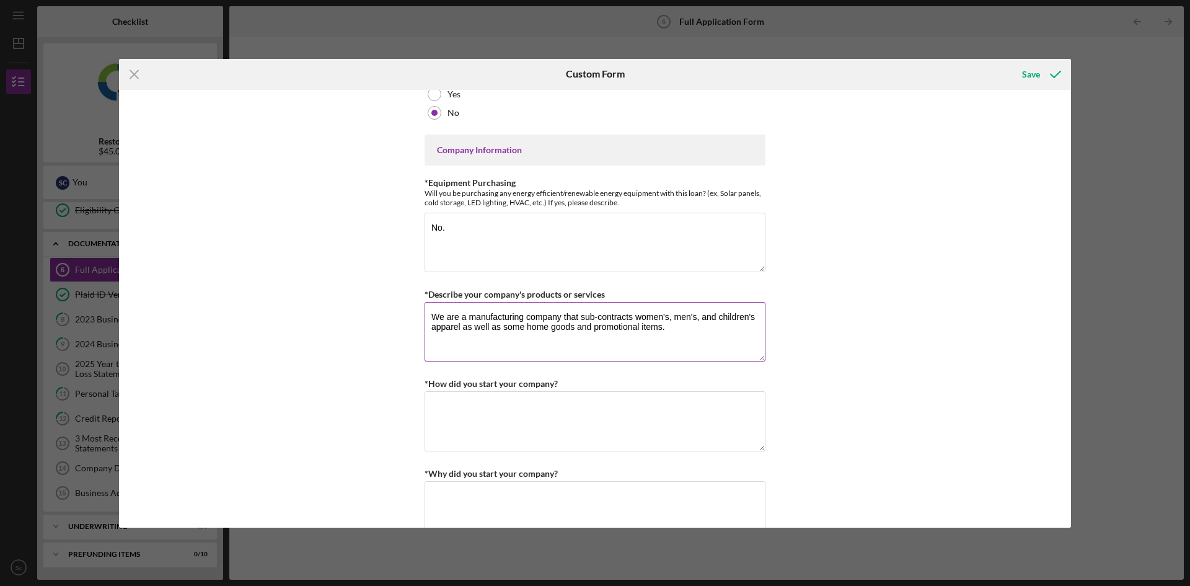
click at [698, 324] on textarea "We are a manufacturing company that sub-contracts women's, men's, and children'…" at bounding box center [595, 332] width 341 height 60
type textarea "We are a manufacturing company that sub-contracts women's, men's, and children'…"
click at [529, 411] on textarea "*How did you start your company?" at bounding box center [595, 421] width 341 height 60
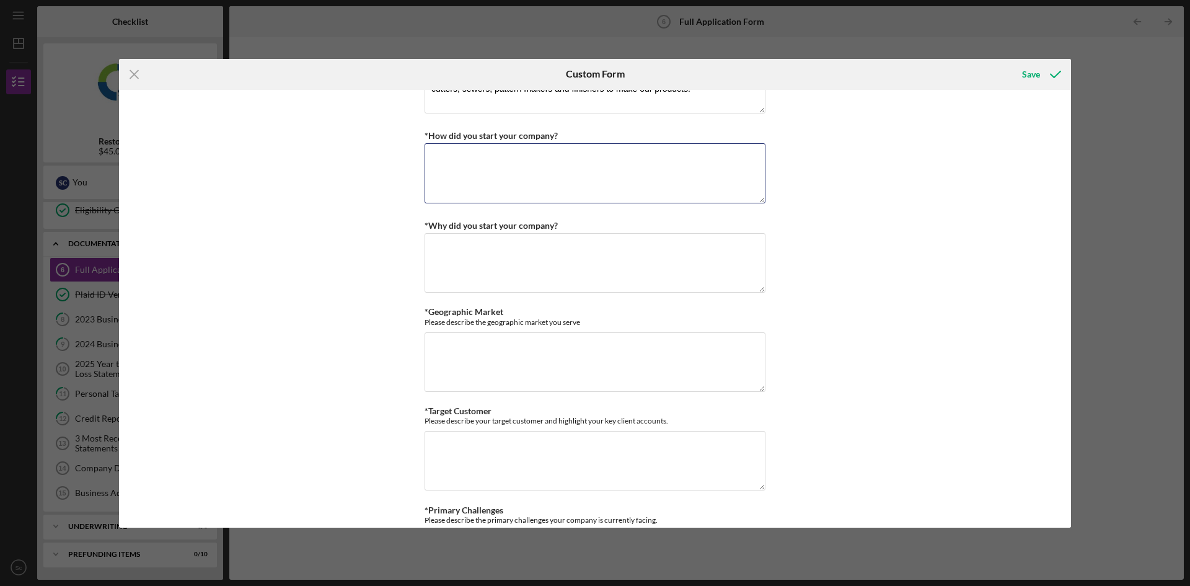
scroll to position [620, 0]
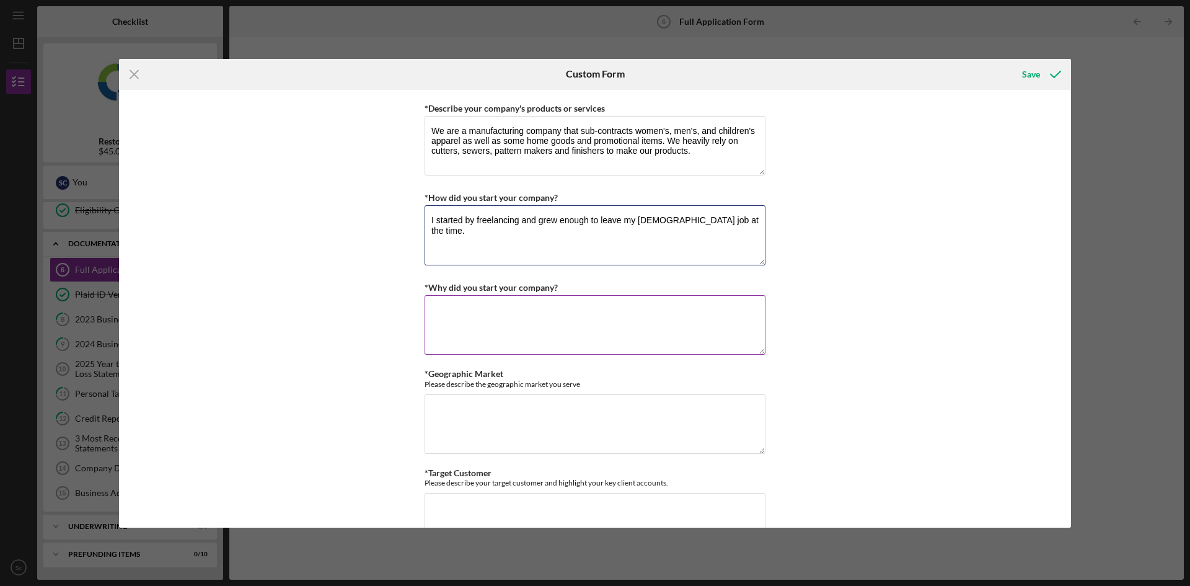
type textarea "I started by freelancing and grew enough to leave my full-time job at the time."
click at [449, 309] on textarea "*Why did you start your company?" at bounding box center [595, 325] width 341 height 60
type textarea "B"
type textarea "My former employer (also a manufacturer) went out of business and I began freel…"
click at [528, 409] on textarea "*Geographic Market" at bounding box center [595, 424] width 341 height 60
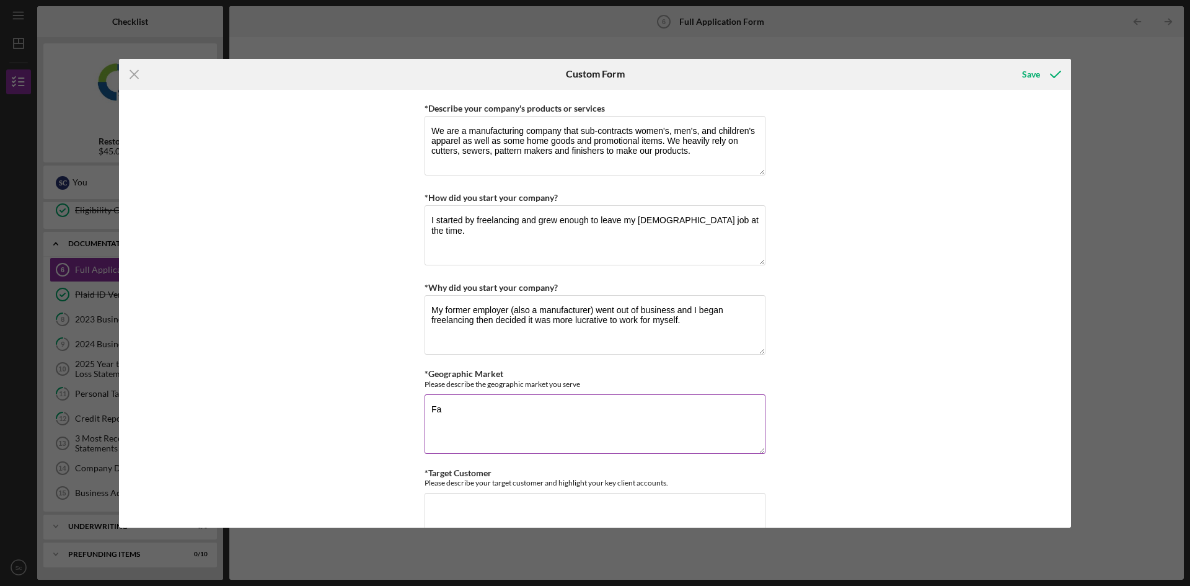
type textarea "F"
type textarea "S"
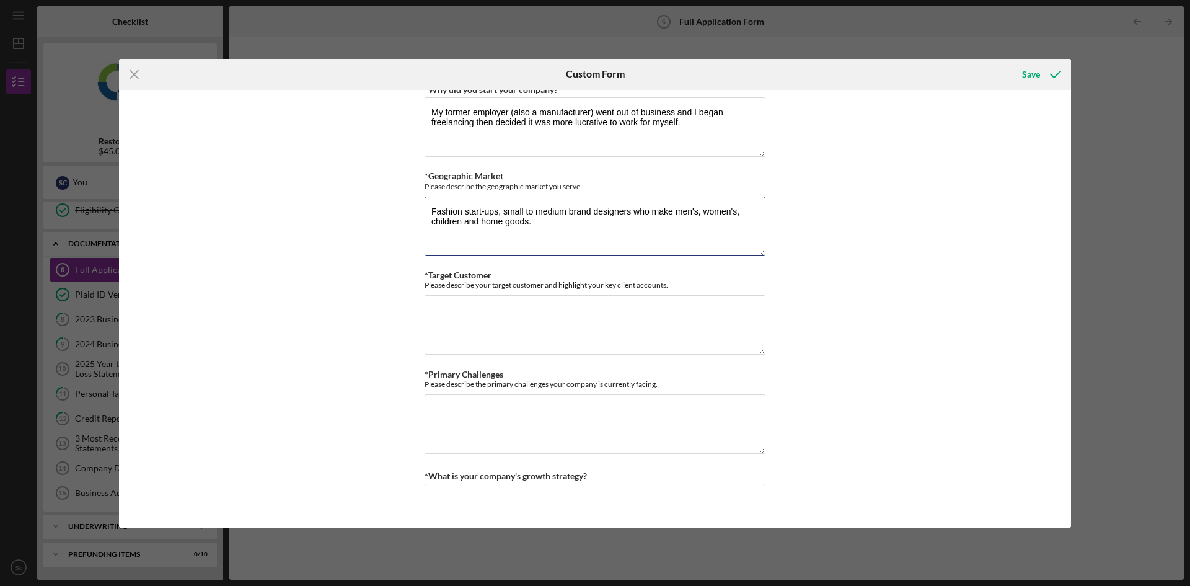
scroll to position [868, 0]
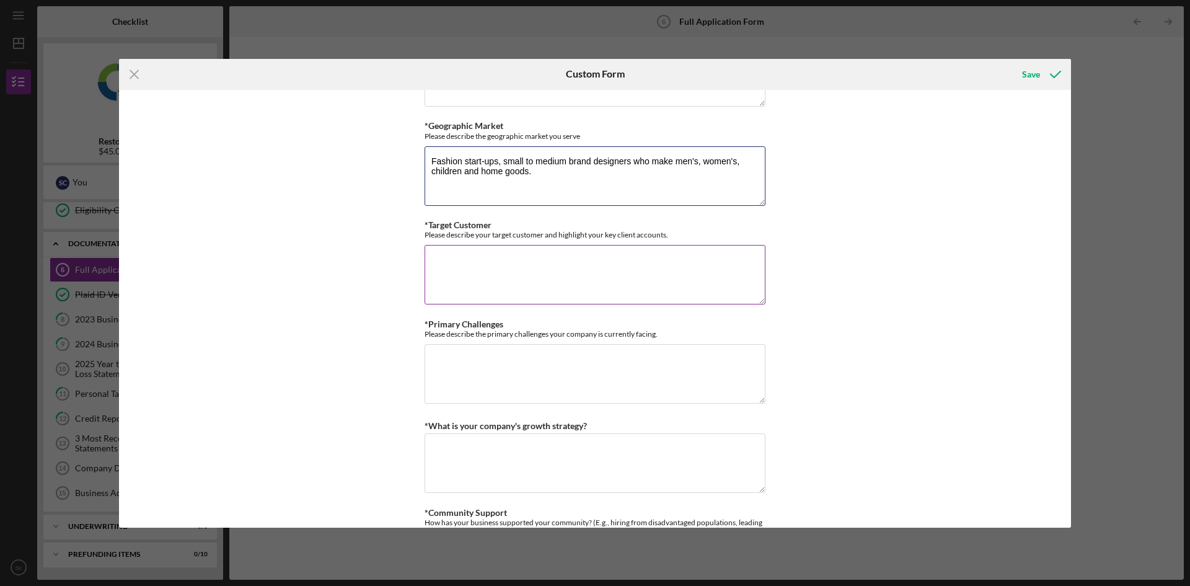
type textarea "Fashion start-ups, small to medium brand designers who make men's, women's, chi…"
click at [500, 278] on textarea "*Target Customer" at bounding box center [595, 275] width 341 height 60
type textarea "E"
click at [453, 263] on textarea "Enterprenuers" at bounding box center [595, 275] width 341 height 60
click at [459, 260] on textarea "Enterprenuers" at bounding box center [595, 275] width 341 height 60
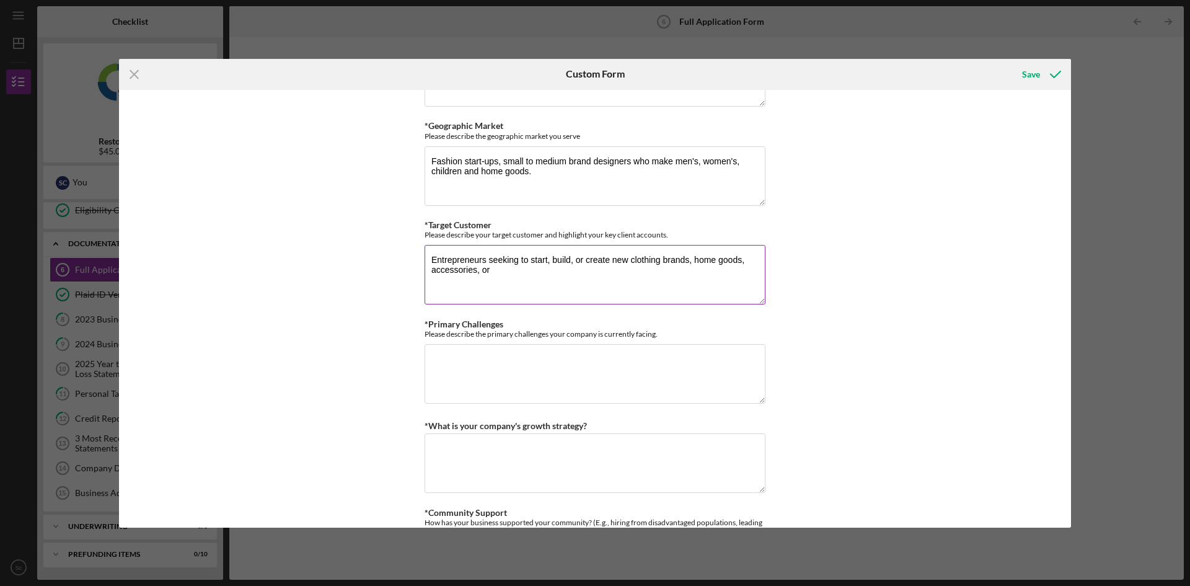
click at [485, 257] on textarea "Entrepreneurs seeking to start, build, or create new clothing brands, home good…" at bounding box center [595, 275] width 341 height 60
click at [586, 276] on textarea "Entrepreneurs small or large seeking to start, build, or create new clothing br…" at bounding box center [595, 275] width 341 height 60
click at [626, 260] on textarea "Entrepreneurs small or large seeking to start, build, or create new clothing br…" at bounding box center [595, 275] width 341 height 60
click at [601, 269] on textarea "Entrepreneurs small or large seeking to start, build, grow or create new clothi…" at bounding box center [595, 275] width 341 height 60
click at [593, 268] on textarea "Entrepreneurs small or large seeking to start, build, grow or create new clothi…" at bounding box center [595, 275] width 341 height 60
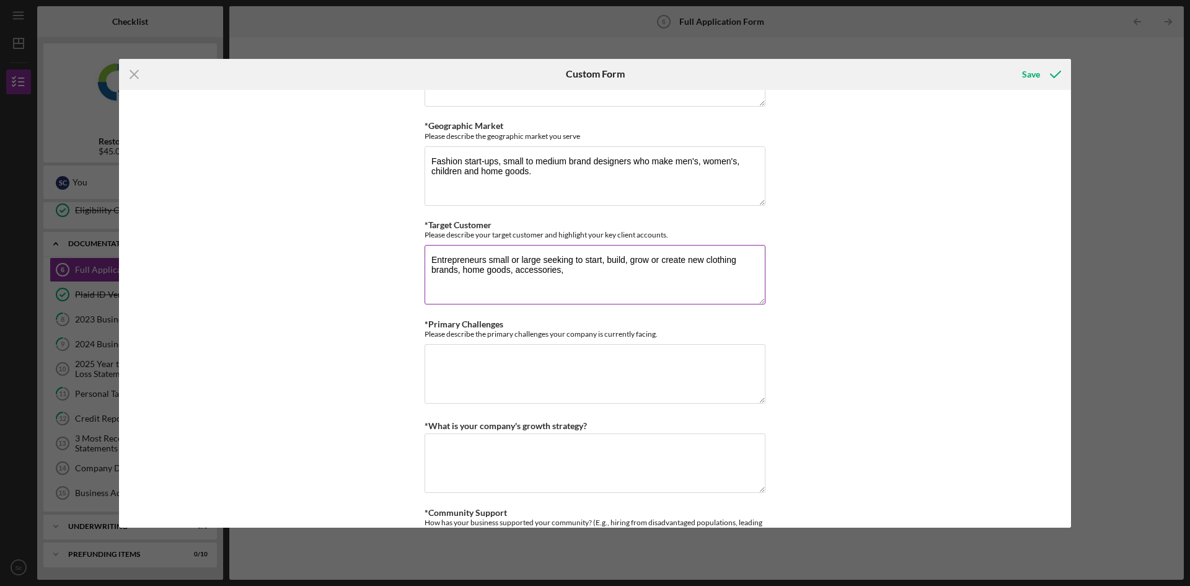
click at [706, 257] on textarea "Entrepreneurs small or large seeking to start, build, grow or create new clothi…" at bounding box center [595, 275] width 341 height 60
click at [640, 277] on textarea "Entrepreneurs small or large seeking to start, build, grow or create clothing b…" at bounding box center [595, 275] width 341 height 60
type textarea "Entrepreneurs small or large seeking to start, build, grow or create clothing b…"
click at [567, 383] on textarea "*Primary Challenges" at bounding box center [595, 374] width 341 height 60
type textarea "T"
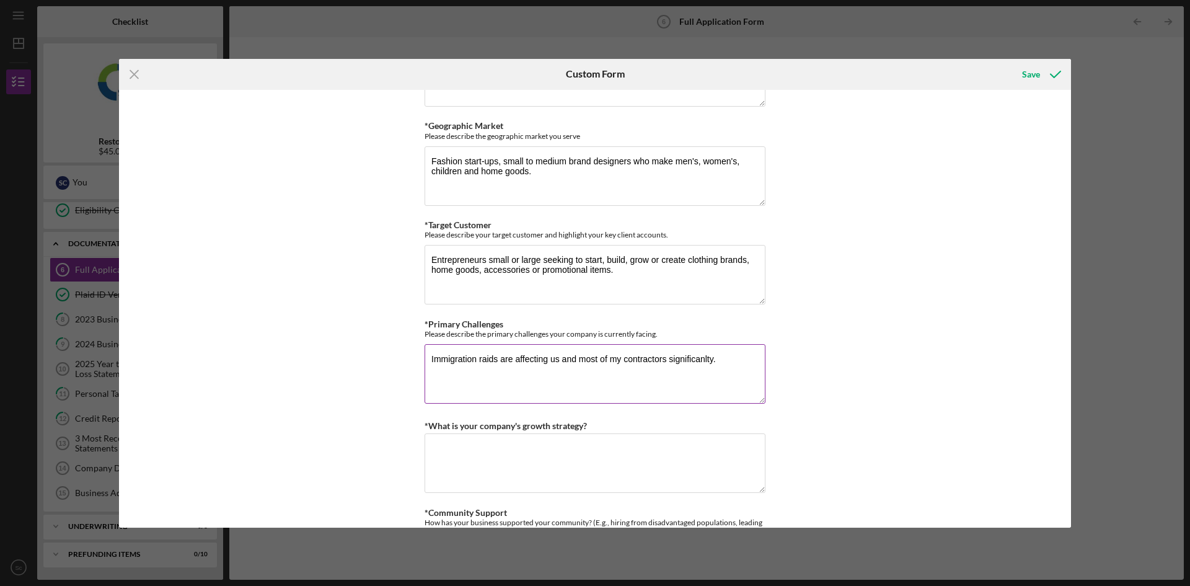
click at [679, 363] on textarea "Immigration raids are affecting us and most of my contractors significanlty." at bounding box center [595, 374] width 341 height 60
click at [694, 361] on textarea "Immigration raids are affecting us and most of my contractors significanlty." at bounding box center [595, 374] width 341 height 60
click at [742, 358] on textarea "Immigration raids are affecting us and most of my contractors significantly." at bounding box center [595, 374] width 341 height 60
click at [621, 376] on textarea "Immigration raids are affecting us and most of my contractors significantly. A …" at bounding box center [595, 374] width 341 height 60
click at [681, 379] on textarea "Immigration raids are affecting us and most of my contractors significantly. A …" at bounding box center [595, 374] width 341 height 60
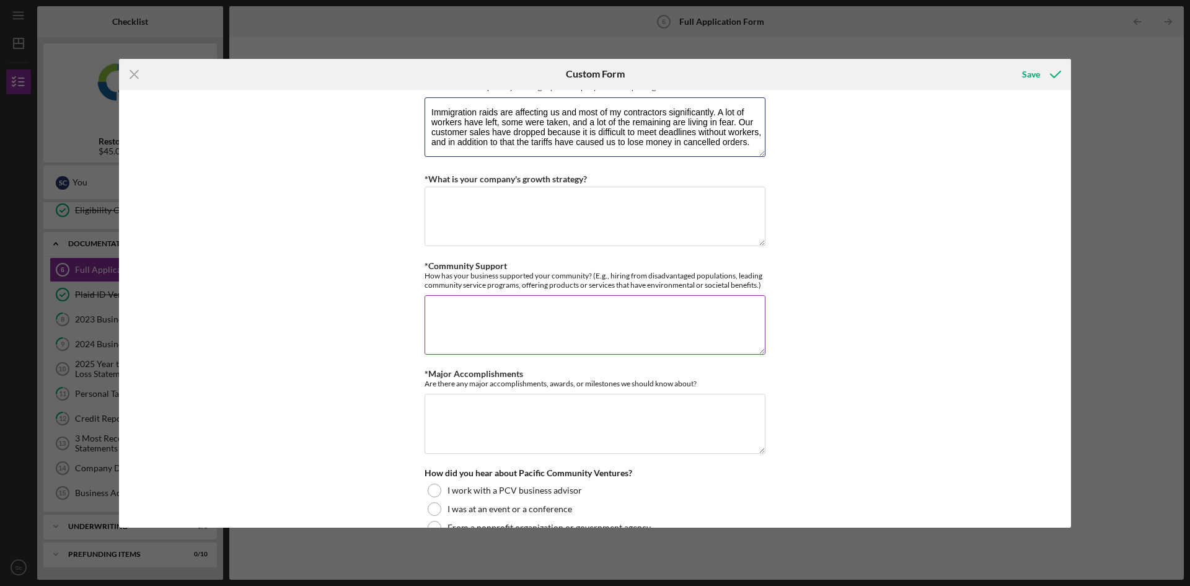
scroll to position [1116, 0]
type textarea "Immigration raids are affecting us and most of my contractors significantly. A …"
click at [531, 213] on textarea "*What is your company's growth strategy?" at bounding box center [595, 215] width 341 height 60
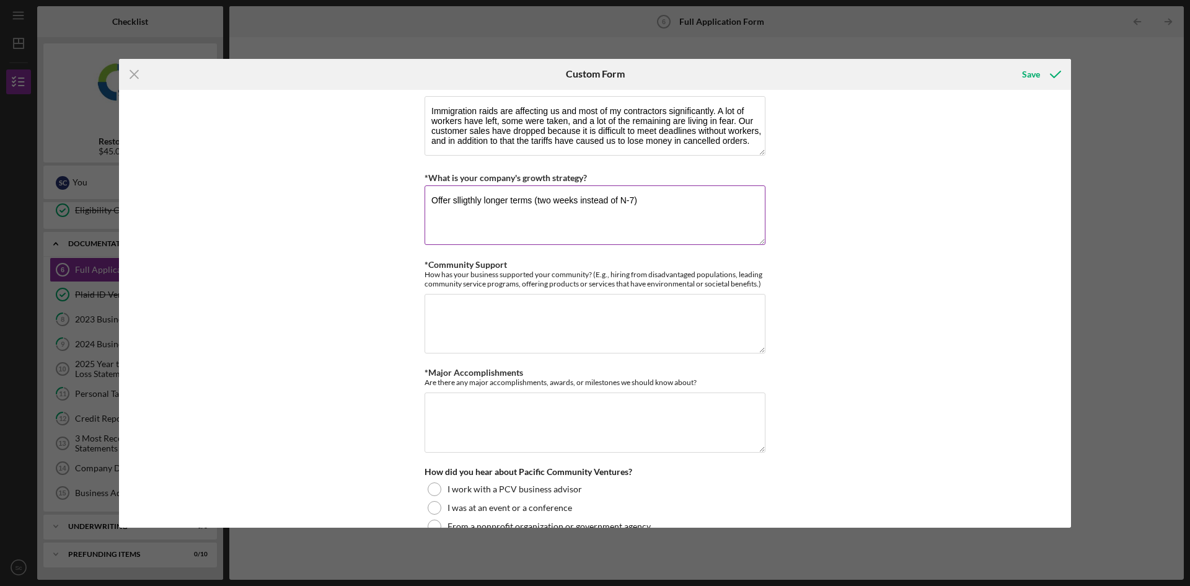
click at [461, 198] on textarea "Offer slligthly longer terms (two weeks instead of N-7)" at bounding box center [595, 215] width 341 height 60
click at [703, 203] on textarea "Offer slightly longer terms (two weeks instead of N-7)" at bounding box center [595, 215] width 341 height 60
type textarea "Offer slightly longer terms (two weeks instead of N-7), launch a website, and h…"
click at [603, 324] on textarea "*Community Support" at bounding box center [595, 324] width 341 height 60
type textarea "W"
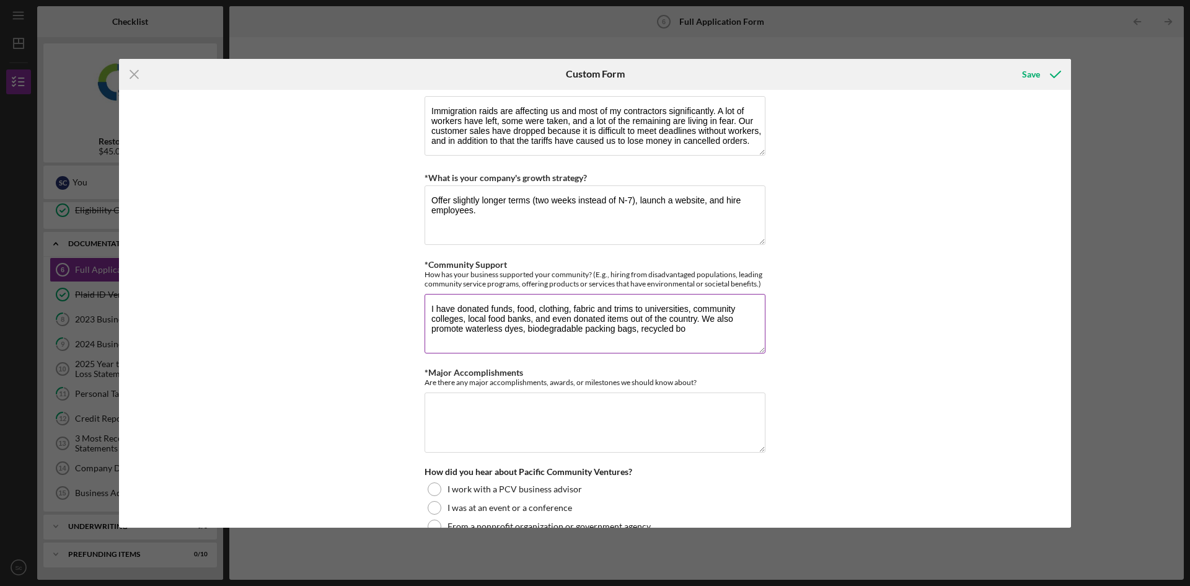
click at [462, 326] on textarea "I have donated funds, food, clothing, fabric and trims to universities, communi…" at bounding box center [595, 324] width 341 height 60
click at [735, 328] on textarea "I have donated funds, food, clothing, fabric and trims to universities, communi…" at bounding box center [595, 324] width 341 height 60
type textarea "I have donated funds, food, clothing, fabric and trims to universities, communi…"
click at [541, 411] on textarea "*Major Accomplishments" at bounding box center [595, 422] width 341 height 60
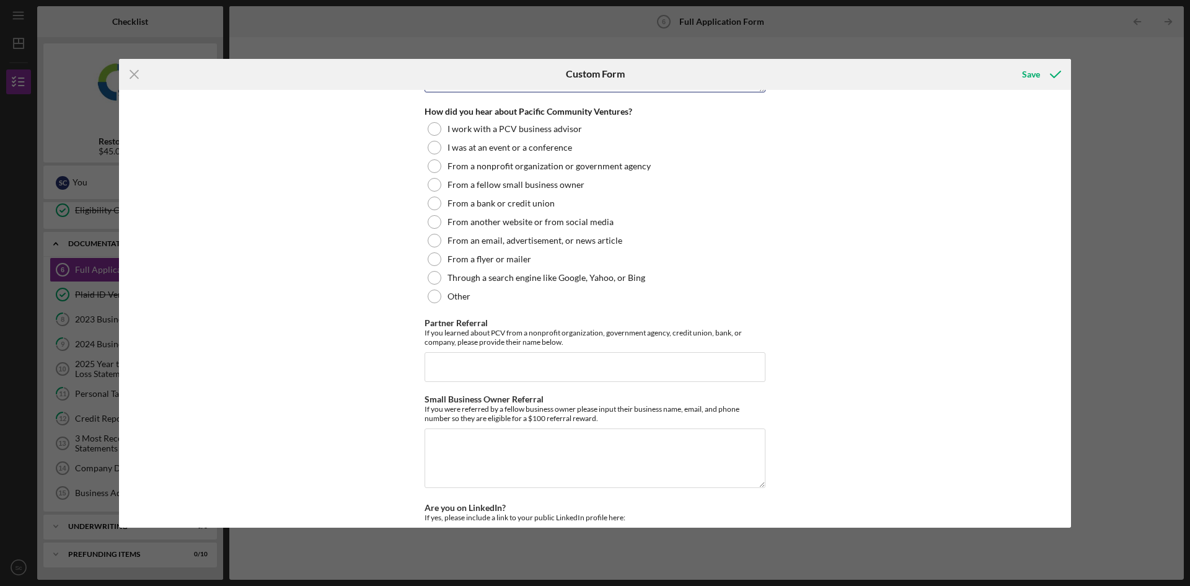
scroll to position [1488, 0]
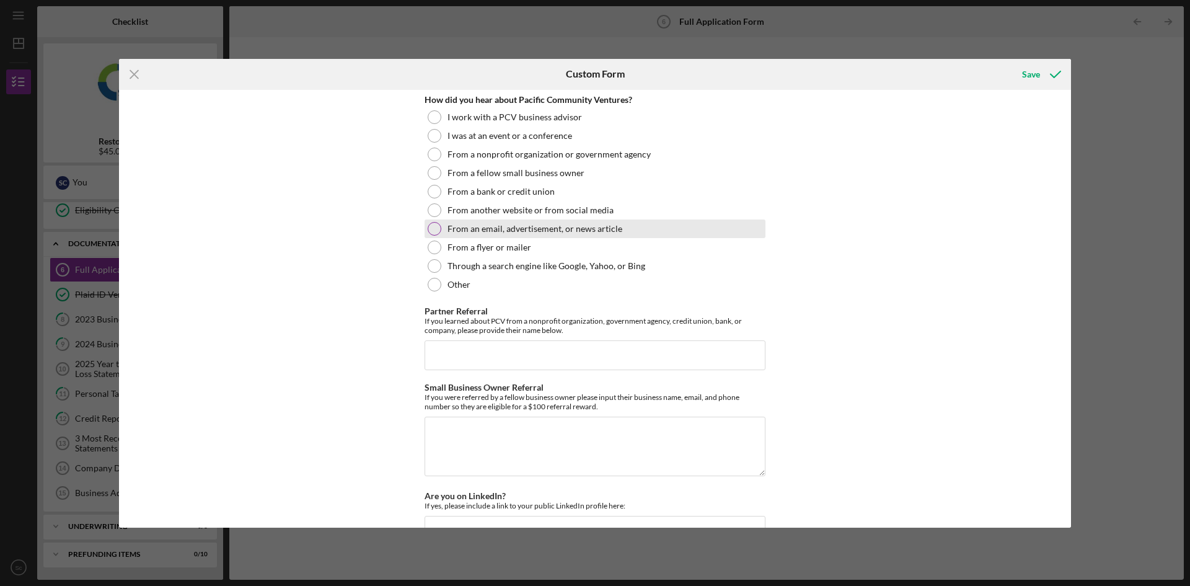
type textarea "I have run and steadily grown my business since its inception, the last two or …"
click at [430, 228] on div at bounding box center [435, 229] width 14 height 14
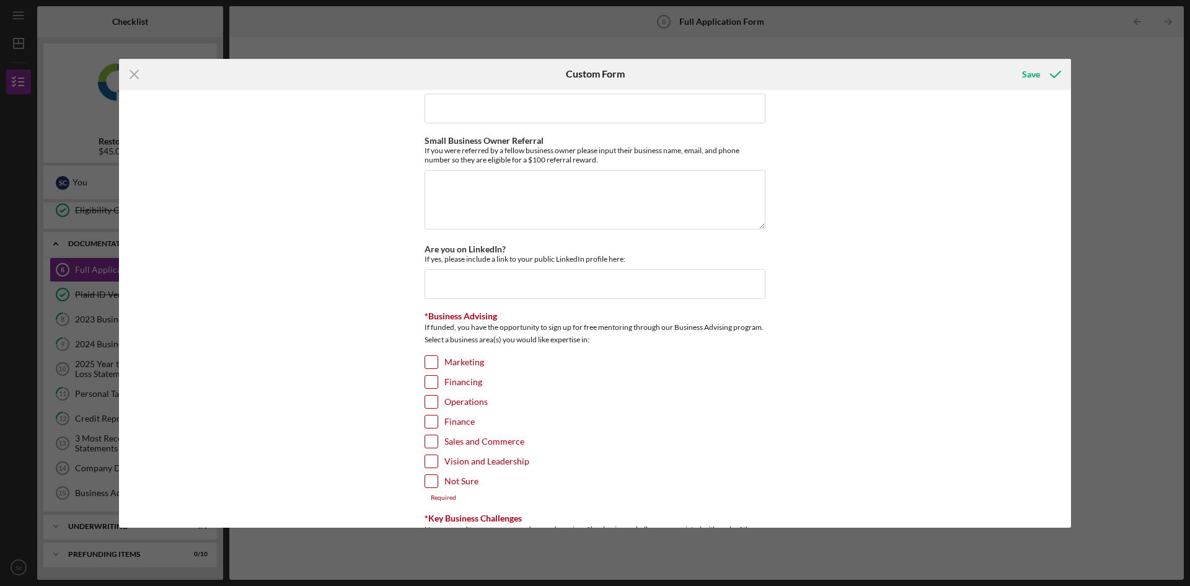
scroll to position [1736, 0]
click at [480, 286] on input "Are you on LinkedIn?" at bounding box center [595, 283] width 341 height 30
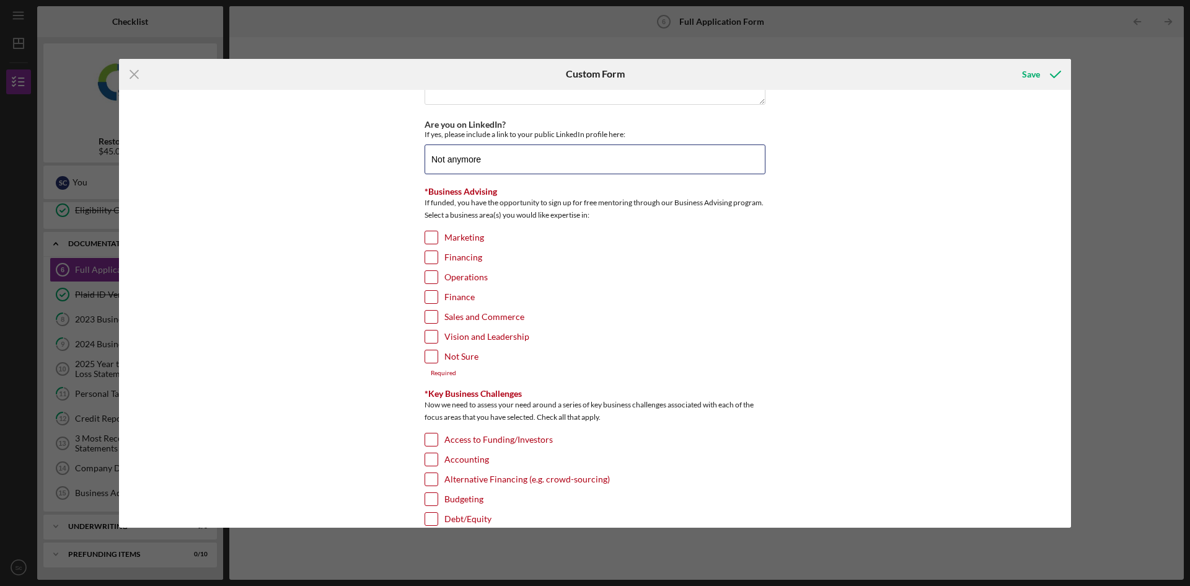
scroll to position [1860, 0]
type input "Not anymore"
click at [427, 236] on input "Marketing" at bounding box center [431, 237] width 12 height 12
checkbox input "true"
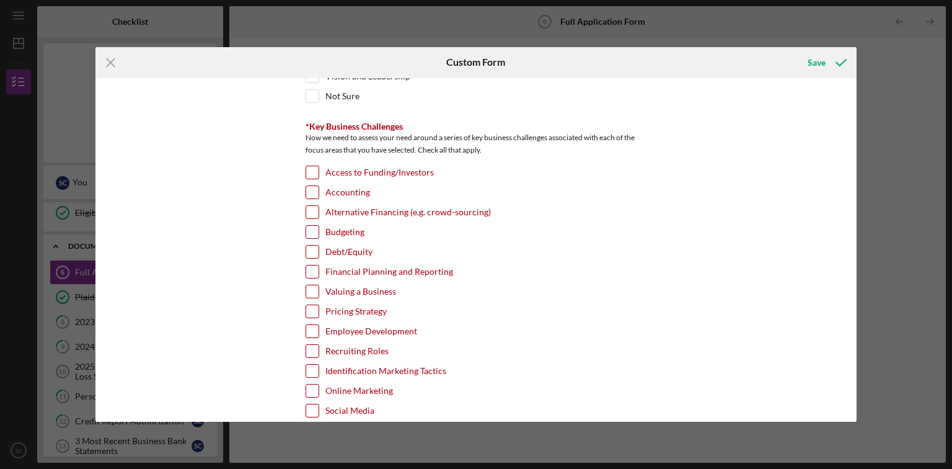
scroll to position [2157, 0]
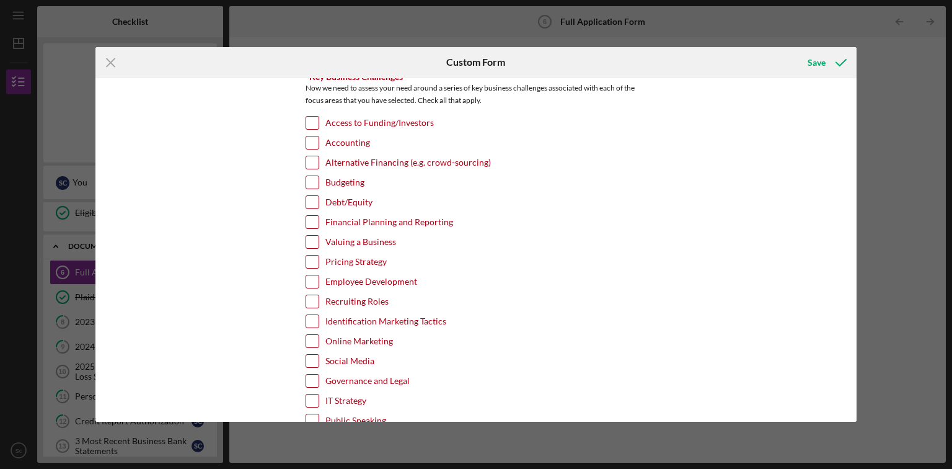
click at [312, 117] on input "Access to Funding/Investors" at bounding box center [312, 123] width 12 height 12
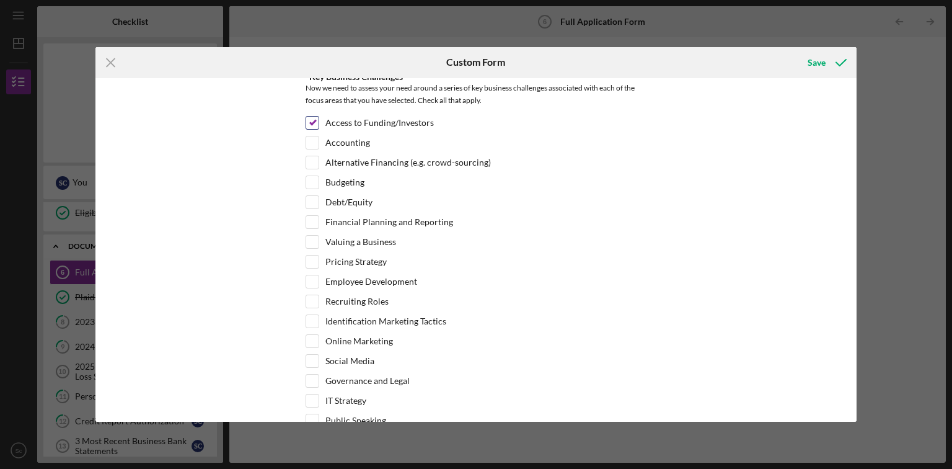
click at [312, 117] on input "Access to Funding/Investors" at bounding box center [312, 123] width 12 height 12
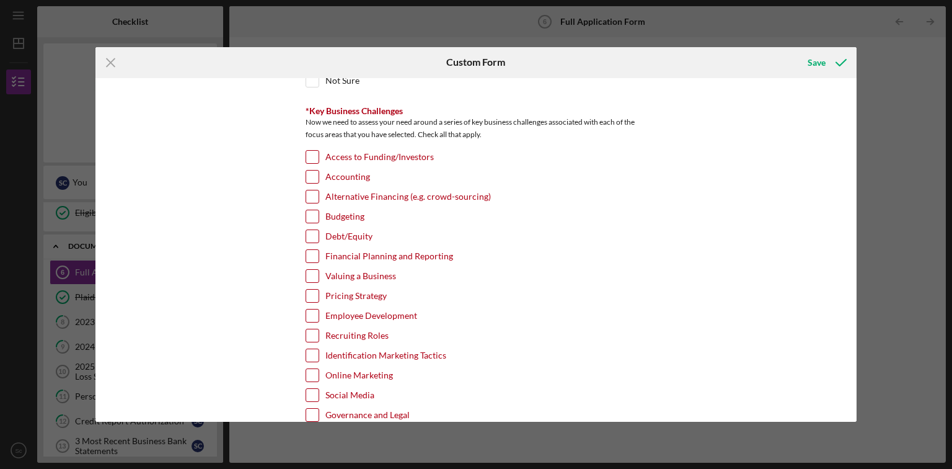
scroll to position [2141, 0]
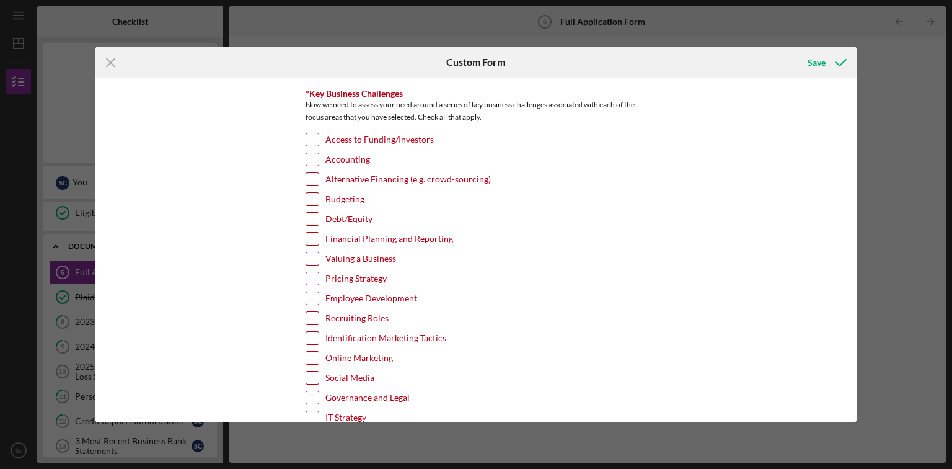
click at [316, 133] on input "Access to Funding/Investors" at bounding box center [312, 139] width 12 height 12
checkbox input "true"
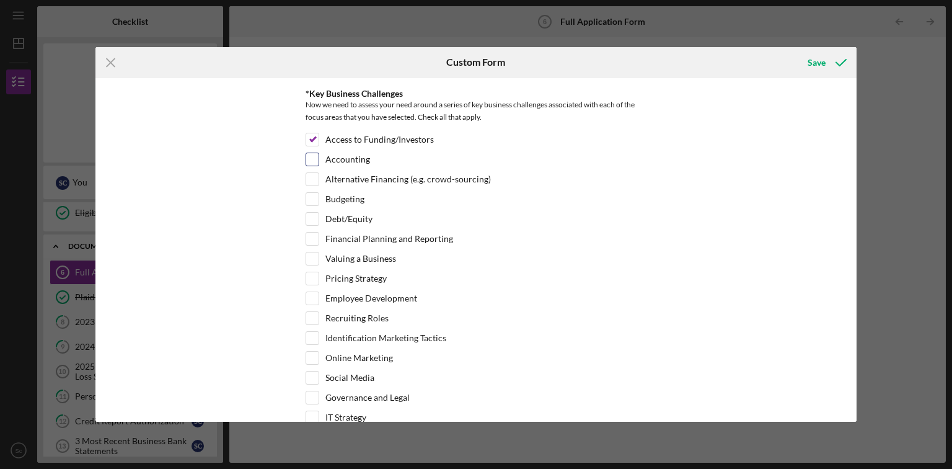
click at [311, 153] on input "Accounting" at bounding box center [312, 159] width 12 height 12
checkbox input "true"
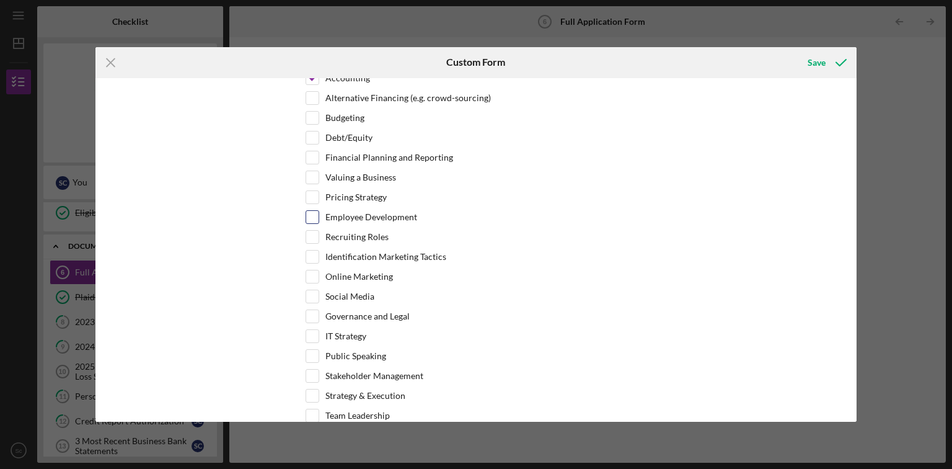
scroll to position [2240, 0]
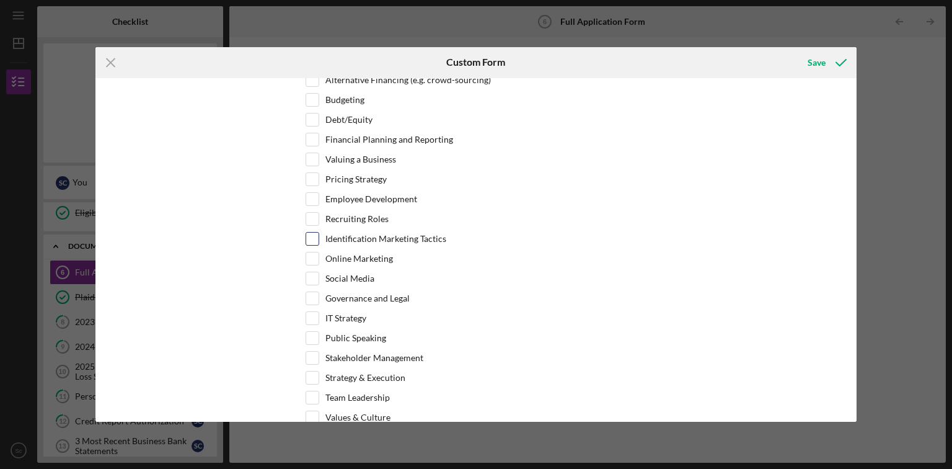
click at [312, 232] on input "Identification Marketing Tactics" at bounding box center [312, 238] width 12 height 12
checkbox input "true"
click at [310, 252] on input "Online Marketing" at bounding box center [312, 258] width 12 height 12
checkbox input "true"
click at [311, 272] on input "Social Media" at bounding box center [312, 278] width 12 height 12
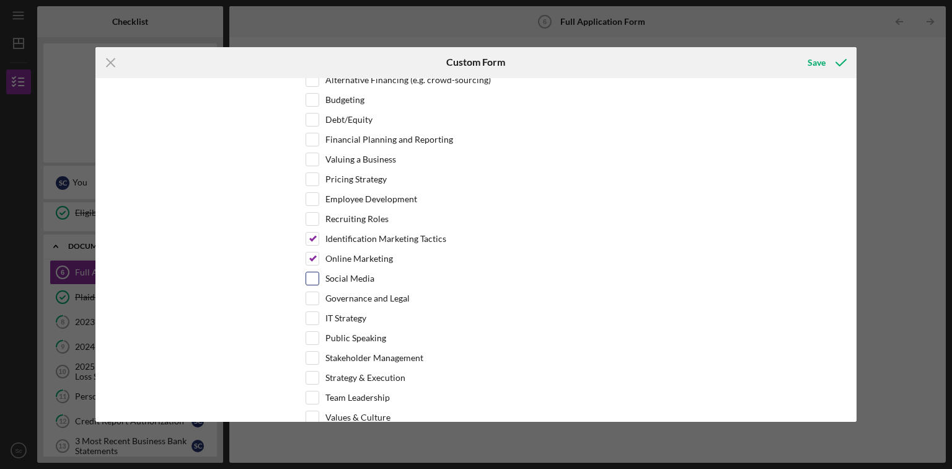
checkbox input "true"
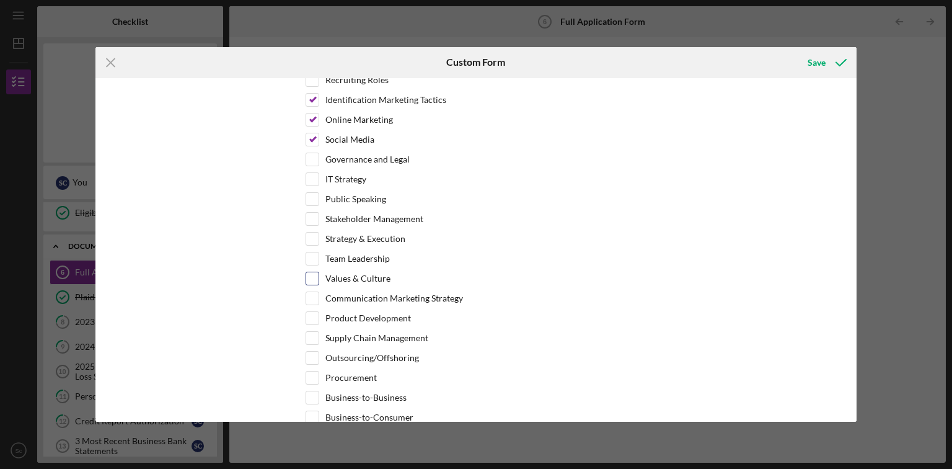
scroll to position [2389, 0]
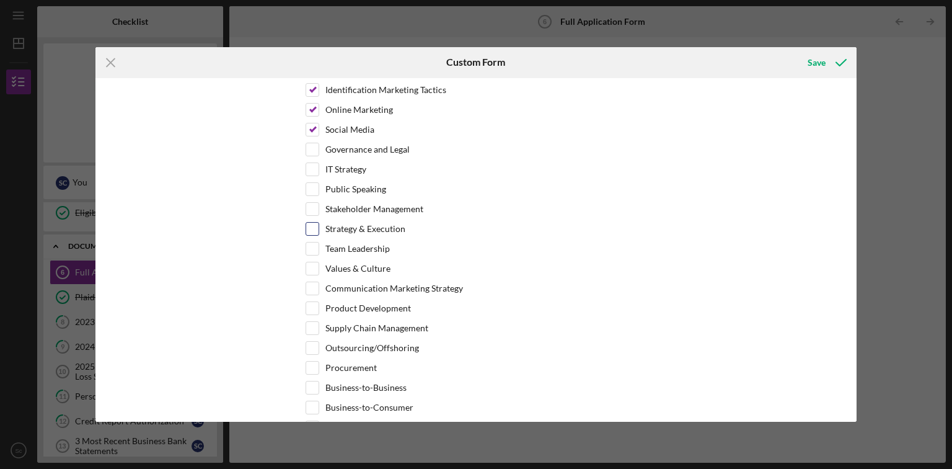
click at [312, 223] on input "Strategy & Execution" at bounding box center [312, 229] width 12 height 12
checkbox input "true"
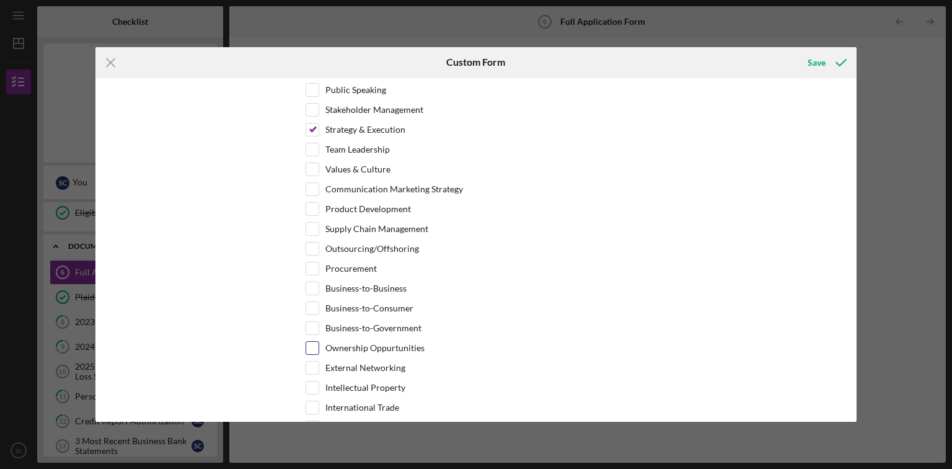
scroll to position [2531, 0]
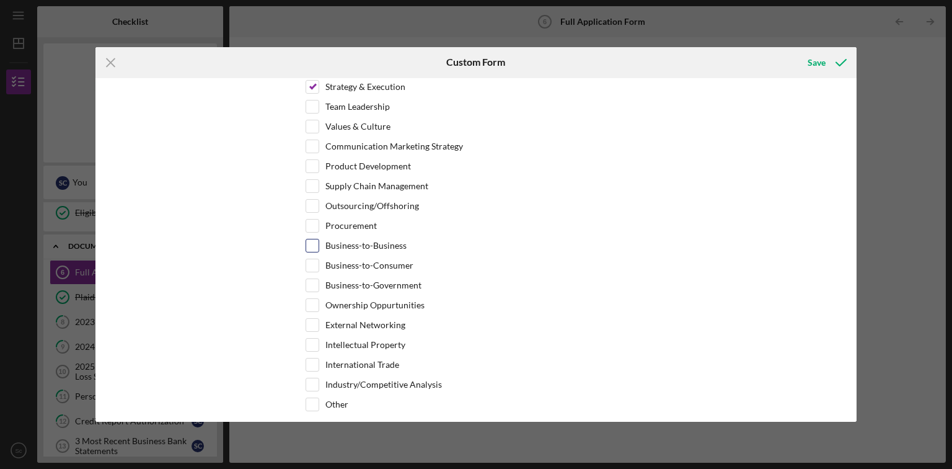
click at [312, 239] on input "Business-to-Business" at bounding box center [312, 245] width 12 height 12
checkbox input "true"
click at [312, 259] on input "Business-to-Consumer" at bounding box center [312, 265] width 12 height 12
checkbox input "true"
click at [314, 279] on input "Business-to-Government" at bounding box center [312, 285] width 12 height 12
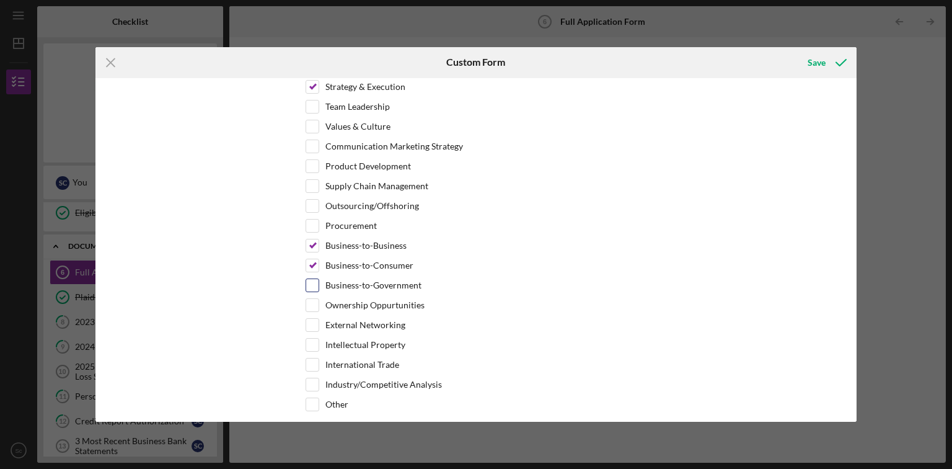
checkbox input "true"
click at [818, 60] on div "Save" at bounding box center [817, 62] width 18 height 25
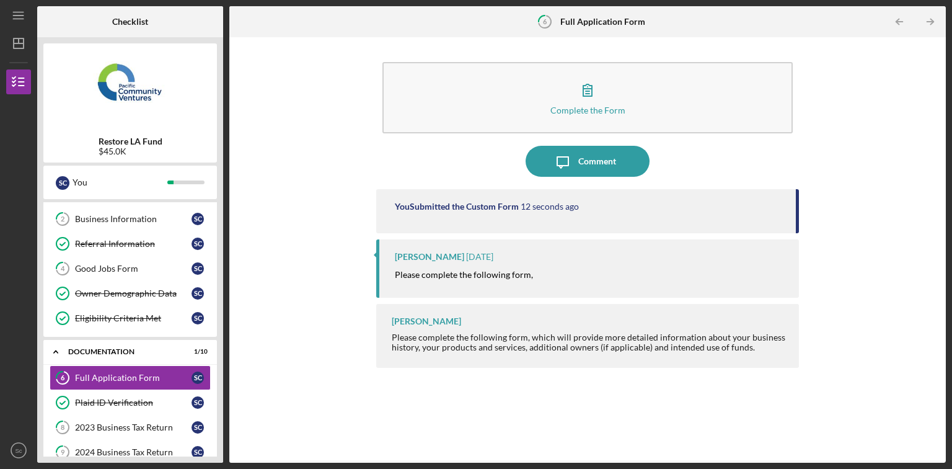
scroll to position [19, 0]
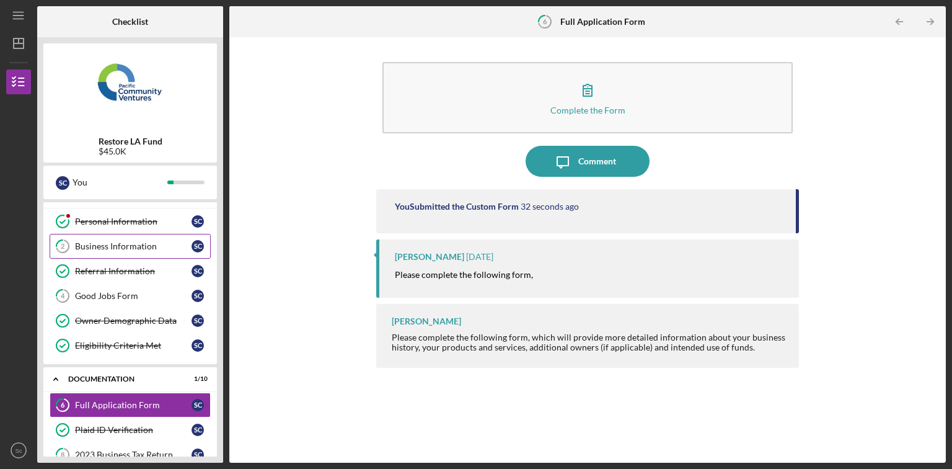
click at [80, 241] on div "Business Information" at bounding box center [133, 246] width 117 height 10
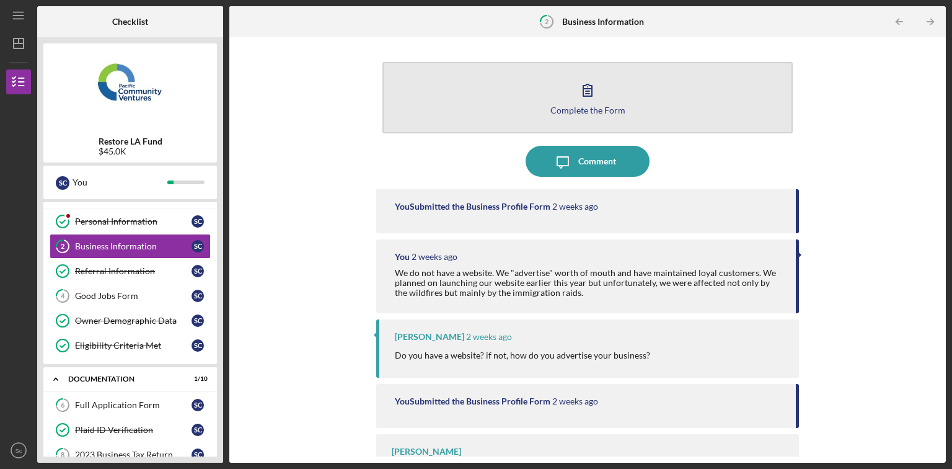
click at [583, 96] on icon "button" at bounding box center [587, 90] width 9 height 12
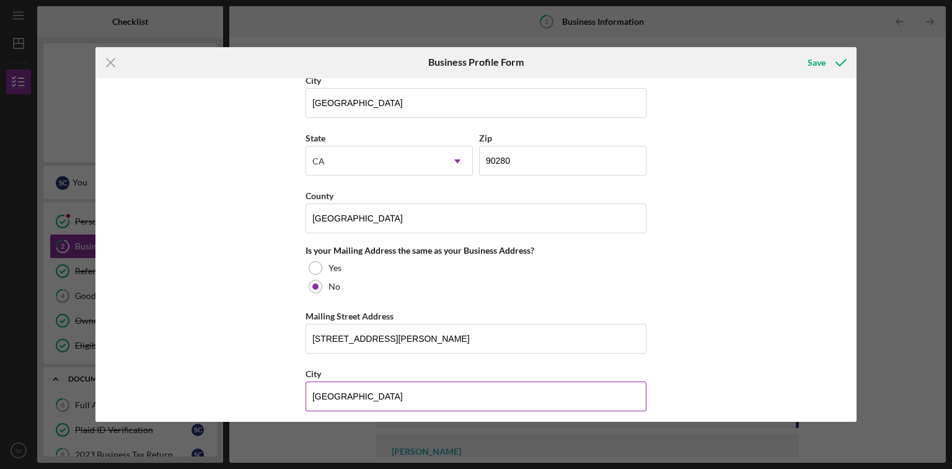
scroll to position [1149, 0]
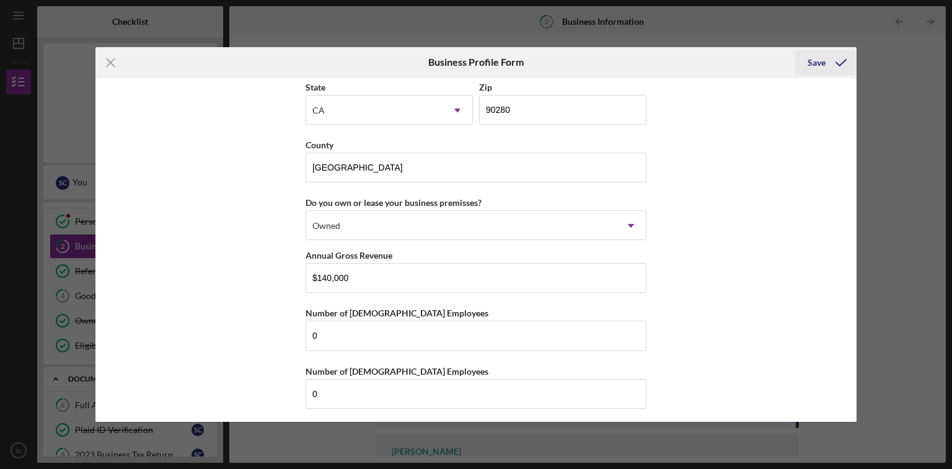
click at [842, 61] on icon "submit" at bounding box center [841, 62] width 31 height 31
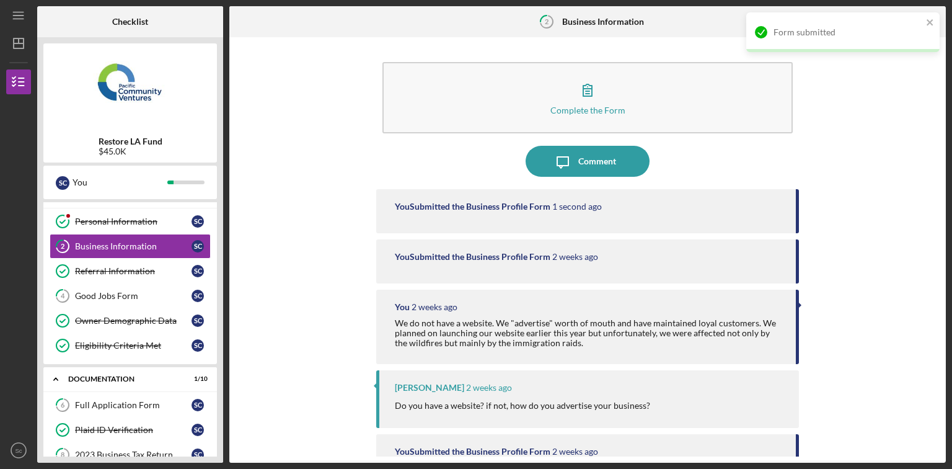
click at [903, 133] on div "Complete the Form Form Icon/Message Comment You Submitted the Business Profile …" at bounding box center [588, 249] width 704 height 413
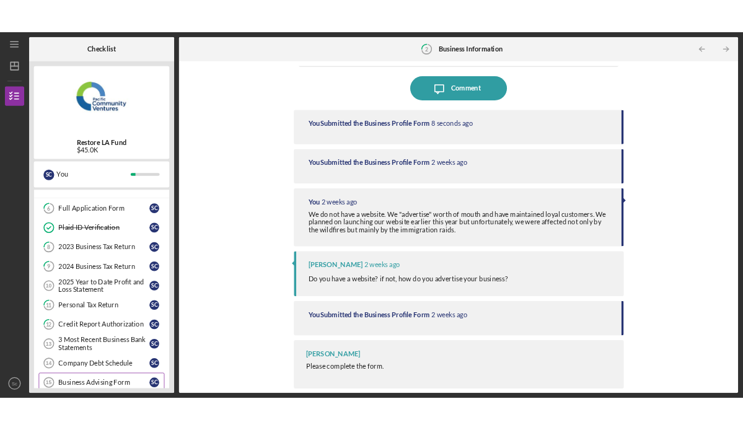
scroll to position [267, 0]
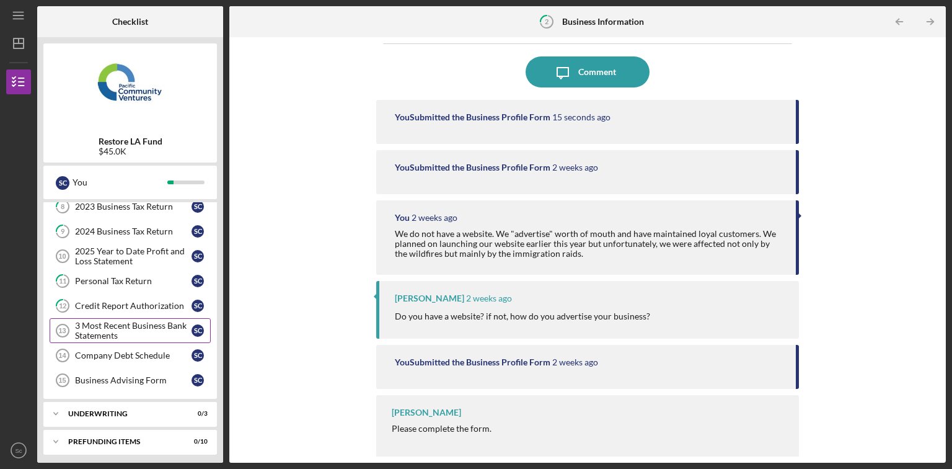
click at [128, 321] on div "3 Most Recent Business Bank Statements" at bounding box center [133, 331] width 117 height 20
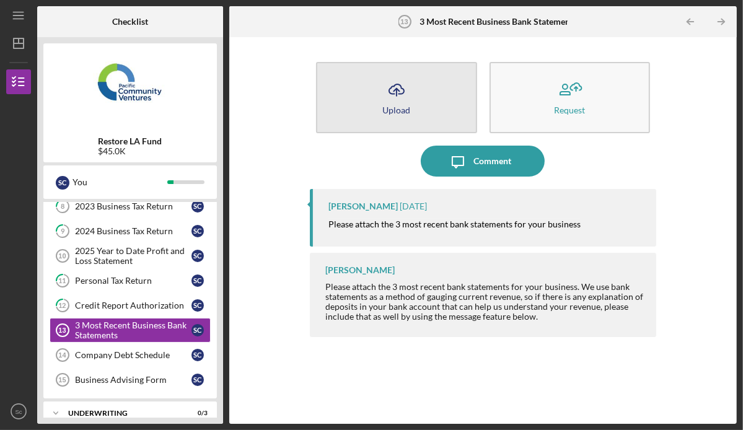
click at [404, 84] on icon "Icon/Upload" at bounding box center [396, 89] width 31 height 31
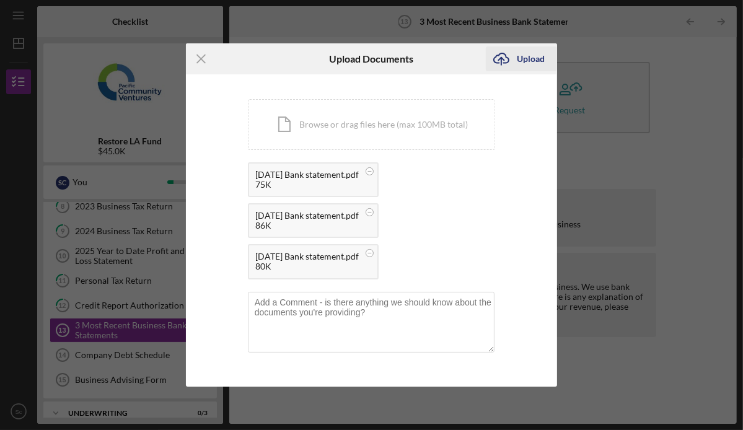
click at [534, 58] on div "Upload" at bounding box center [531, 58] width 28 height 25
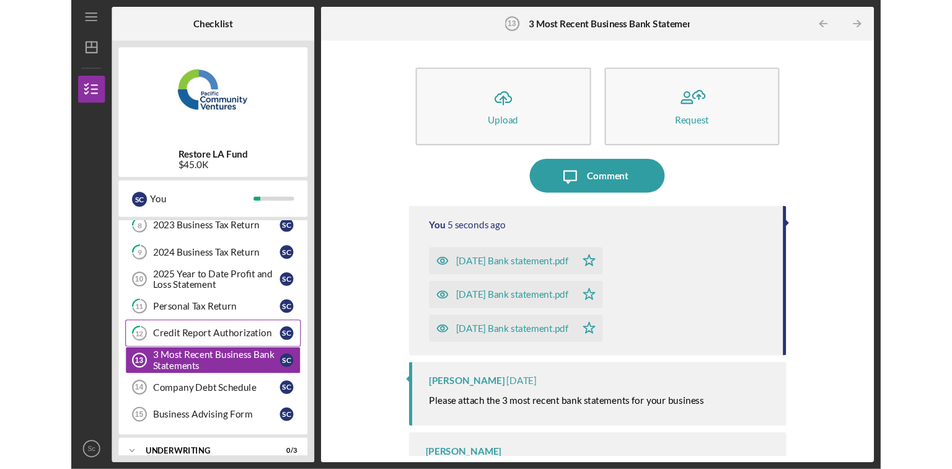
scroll to position [305, 0]
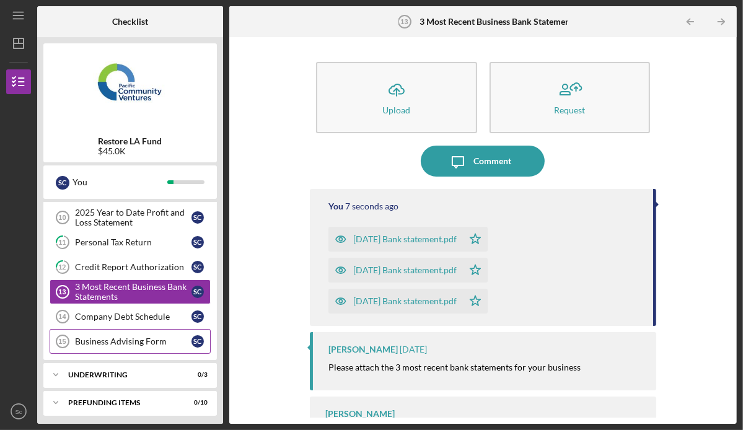
click at [125, 342] on div "Business Advising Form" at bounding box center [133, 342] width 117 height 10
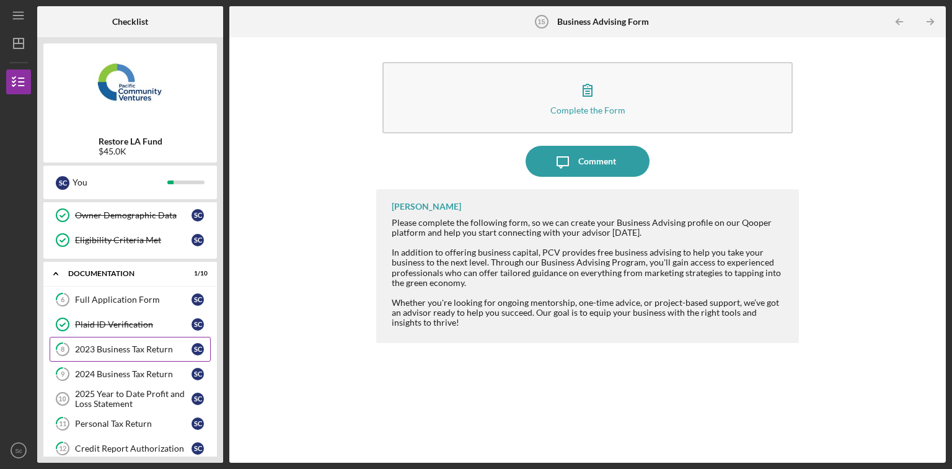
scroll to position [118, 0]
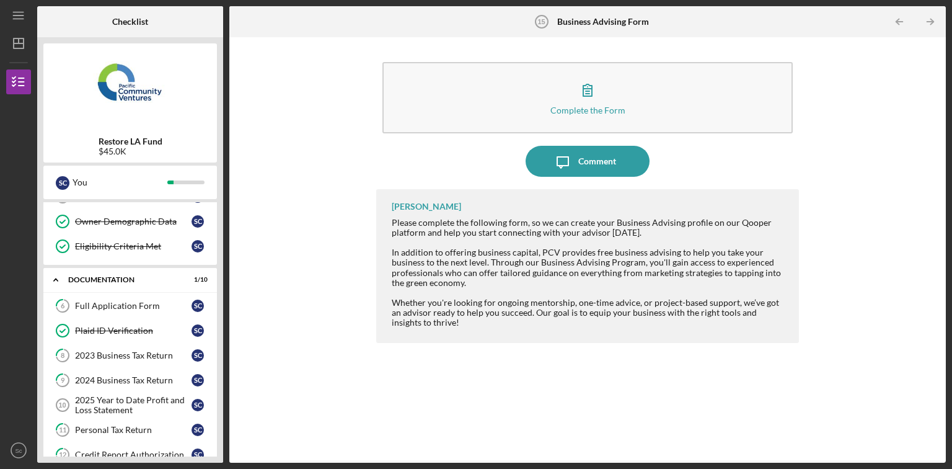
drag, startPoint x: 598, startPoint y: 154, endPoint x: 210, endPoint y: 150, distance: 388.1
click at [210, 150] on div "Checklist Restore LA Fund $45.0K S c You Icon/Expander Eligibility 4 / 6 Person…" at bounding box center [491, 234] width 909 height 456
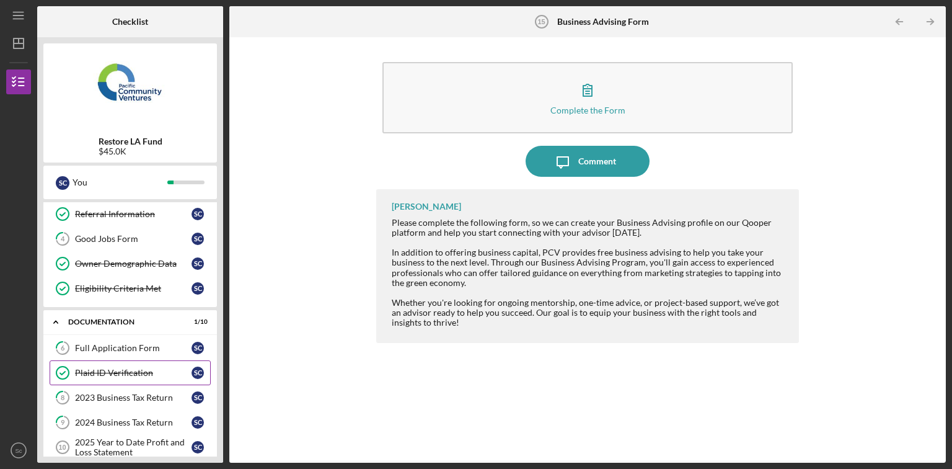
scroll to position [0, 0]
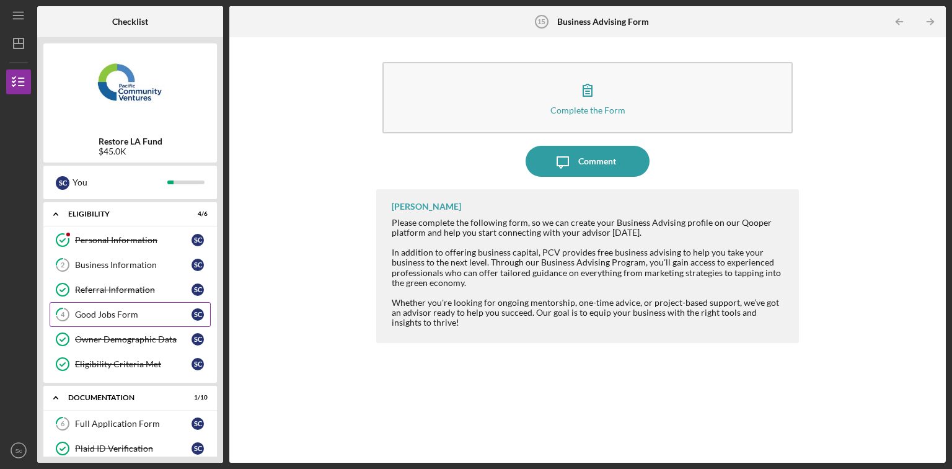
click at [109, 317] on div "Good Jobs Form" at bounding box center [133, 314] width 117 height 10
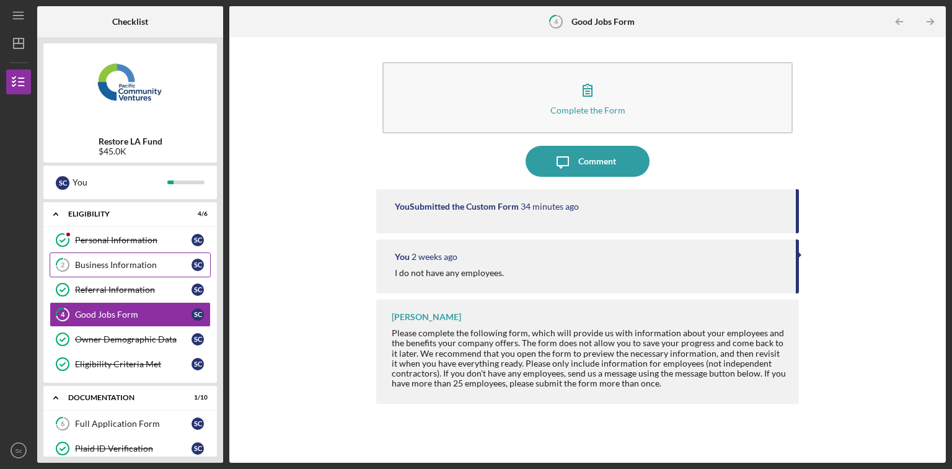
click at [104, 261] on div "Business Information" at bounding box center [133, 265] width 117 height 10
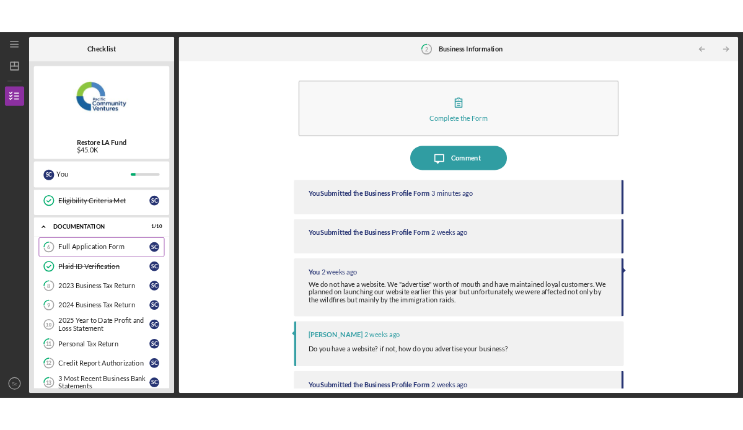
scroll to position [149, 0]
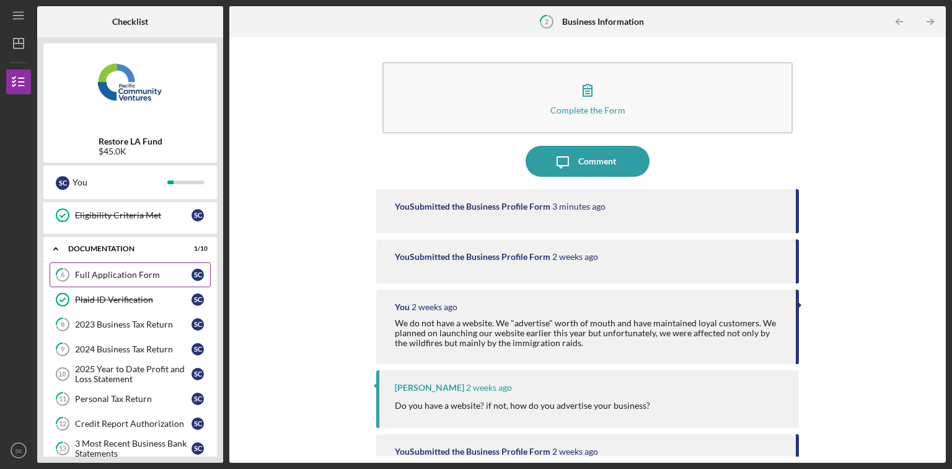
click at [122, 280] on link "6 Full Application Form S c" at bounding box center [130, 274] width 161 height 25
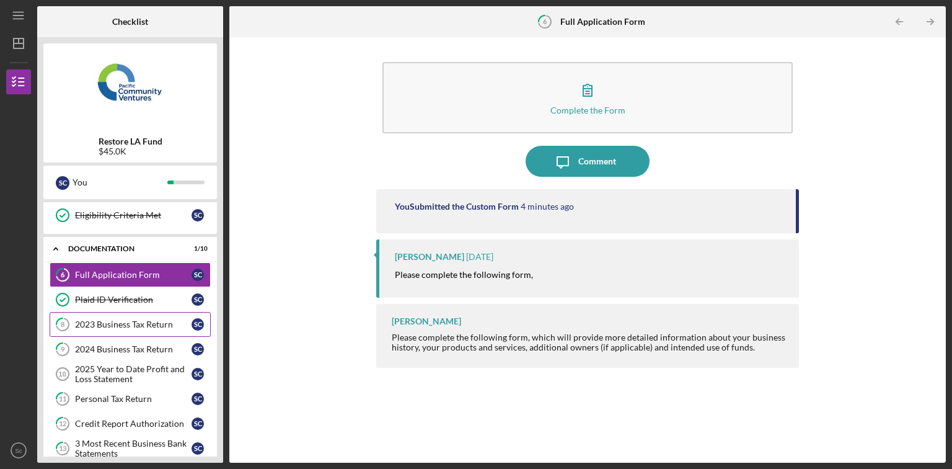
click at [111, 324] on div "2023 Business Tax Return" at bounding box center [133, 324] width 117 height 10
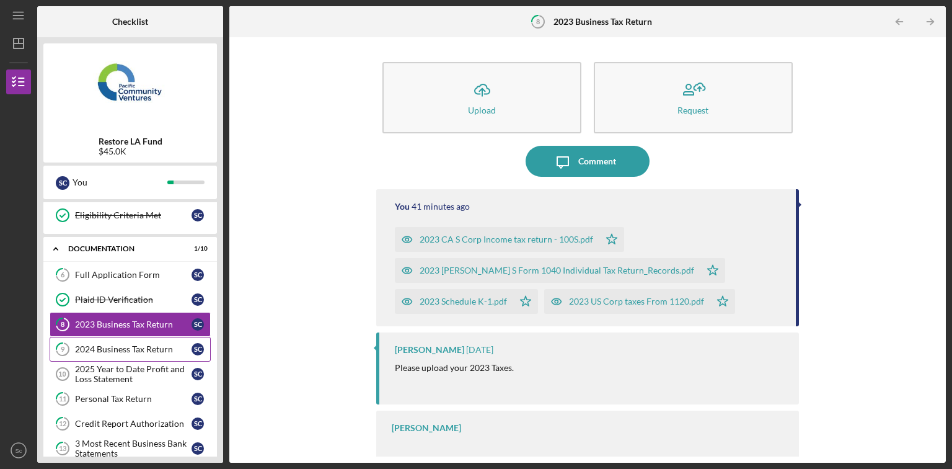
click at [110, 338] on link "9 2024 Business Tax Return S c" at bounding box center [130, 349] width 161 height 25
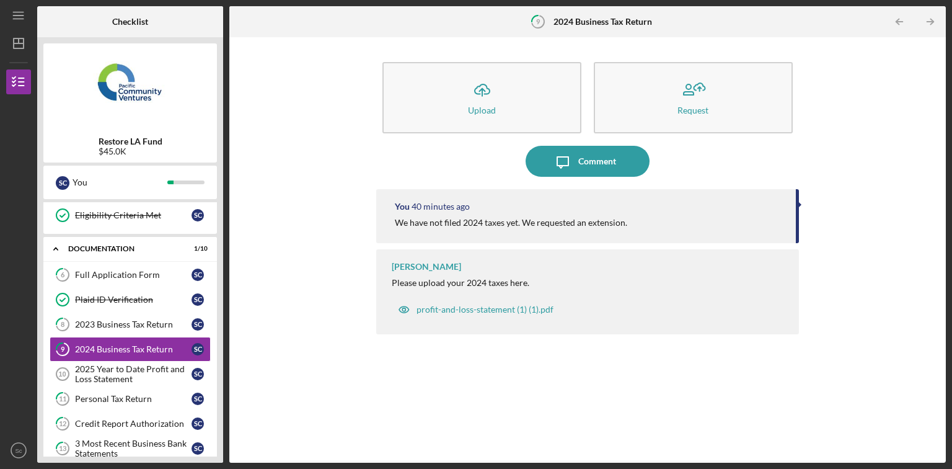
click at [551, 272] on div "Lameisha Williams Please upload your 2024 taxes here. profit-and-loss-statement…" at bounding box center [587, 291] width 423 height 85
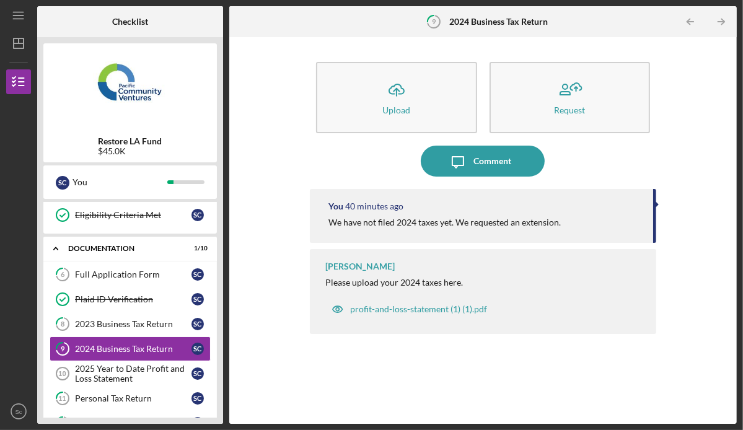
click at [432, 279] on div "Please upload your 2024 taxes here." at bounding box center [394, 283] width 138 height 10
click at [425, 312] on div "profit-and-loss-statement (1) (1).pdf" at bounding box center [418, 309] width 137 height 10
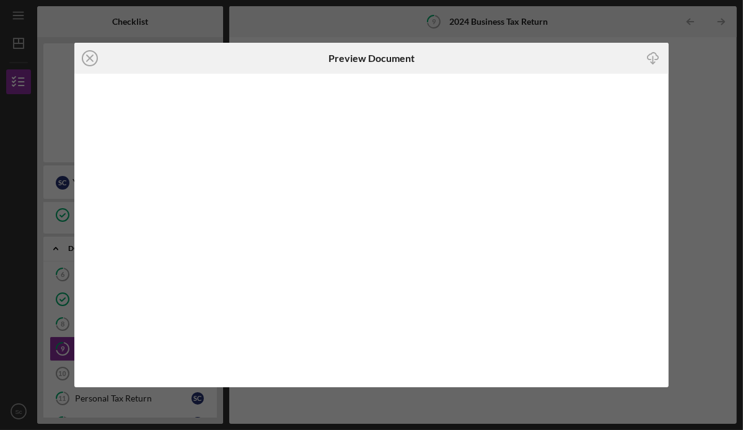
click at [93, 55] on icon "Icon/Close" at bounding box center [89, 58] width 31 height 31
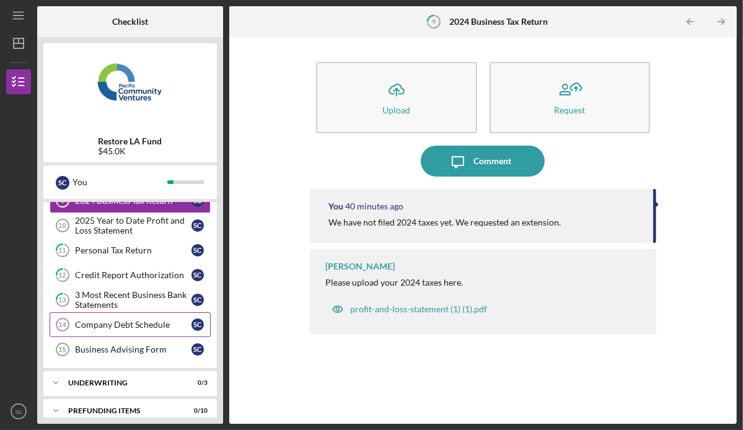
scroll to position [305, 0]
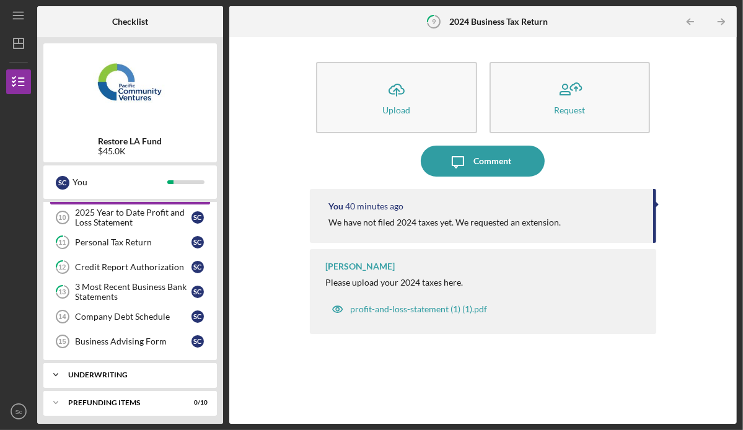
click at [128, 371] on div "Underwriting" at bounding box center [134, 374] width 133 height 7
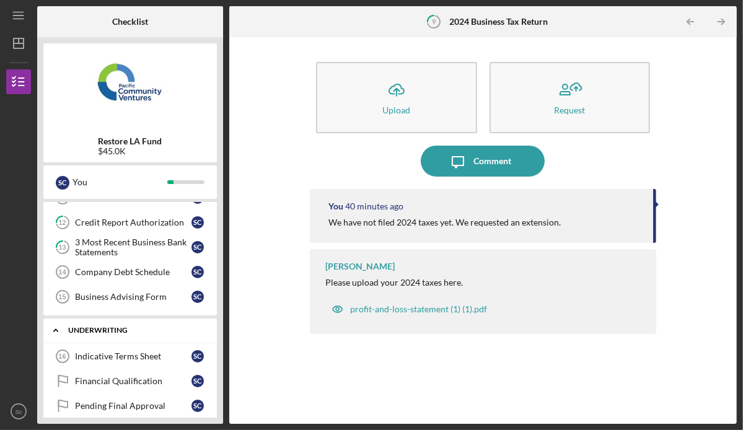
scroll to position [386, 0]
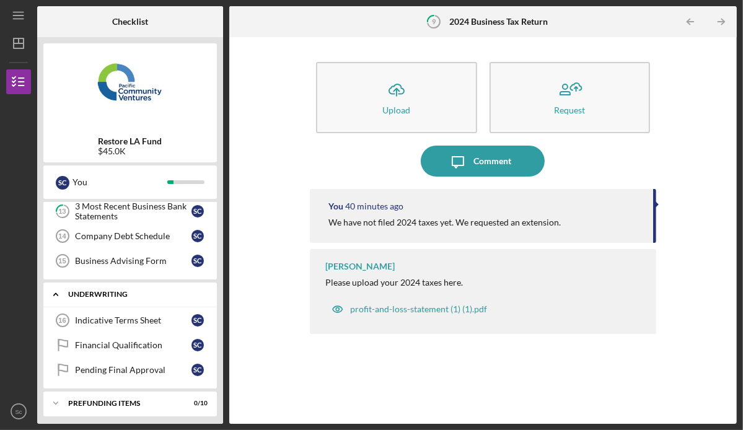
click at [94, 291] on div "Underwriting" at bounding box center [134, 294] width 133 height 7
